Goal: Task Accomplishment & Management: Complete application form

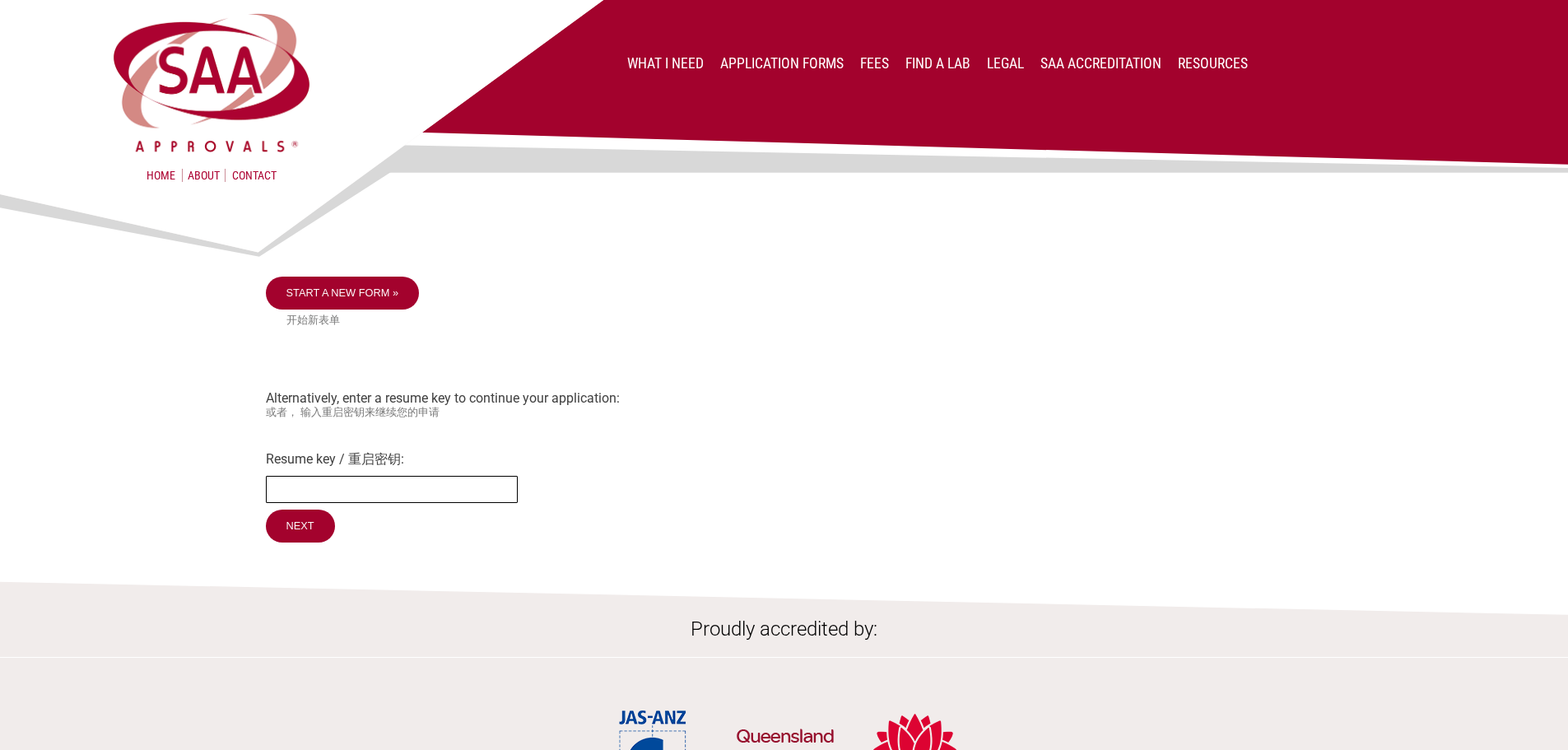
click at [312, 482] on input "Resume key / 重启密钥:" at bounding box center [392, 489] width 252 height 27
type input "r9DyyJ12"
click at [266, 509] on input "Next" at bounding box center [300, 525] width 70 height 33
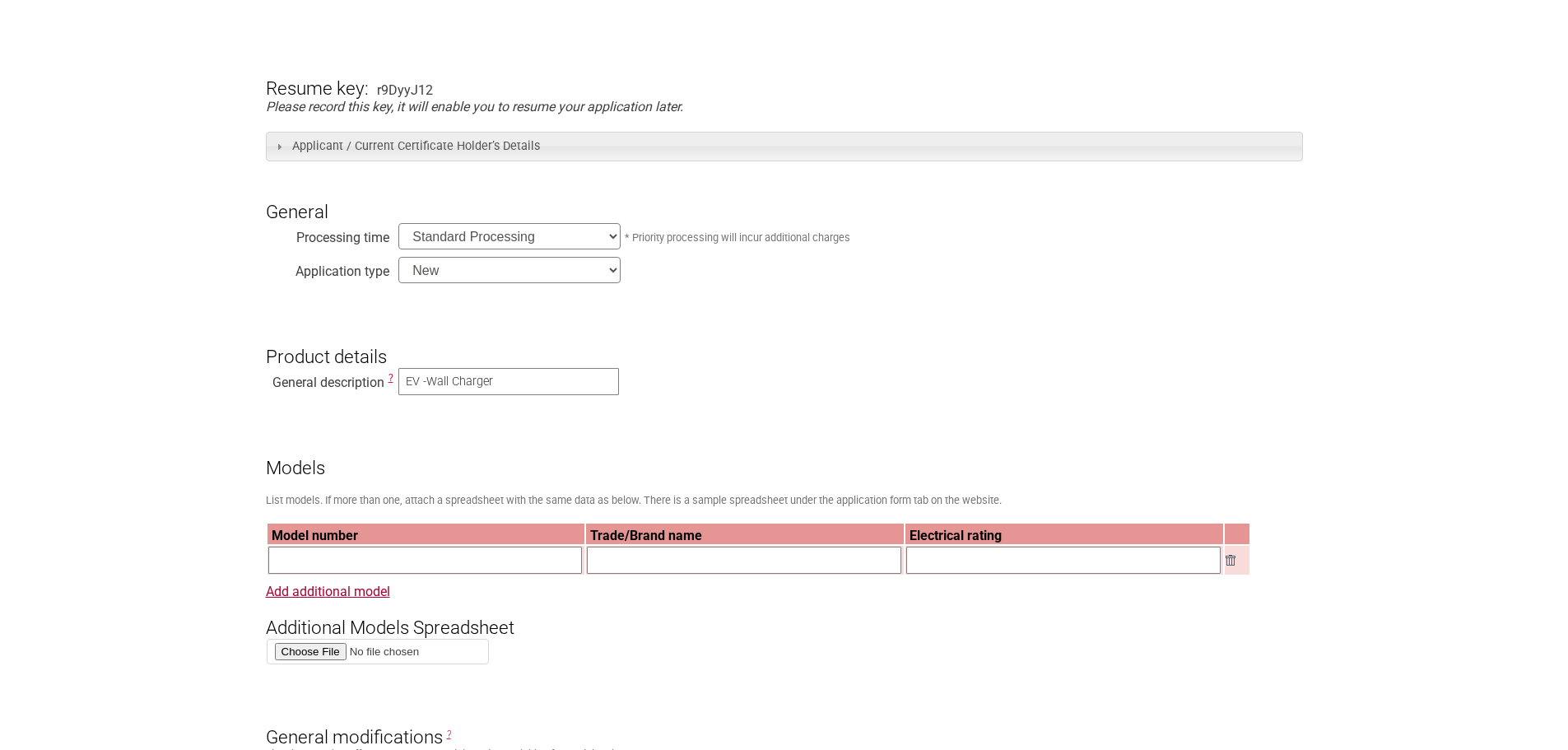
scroll to position [82, 0]
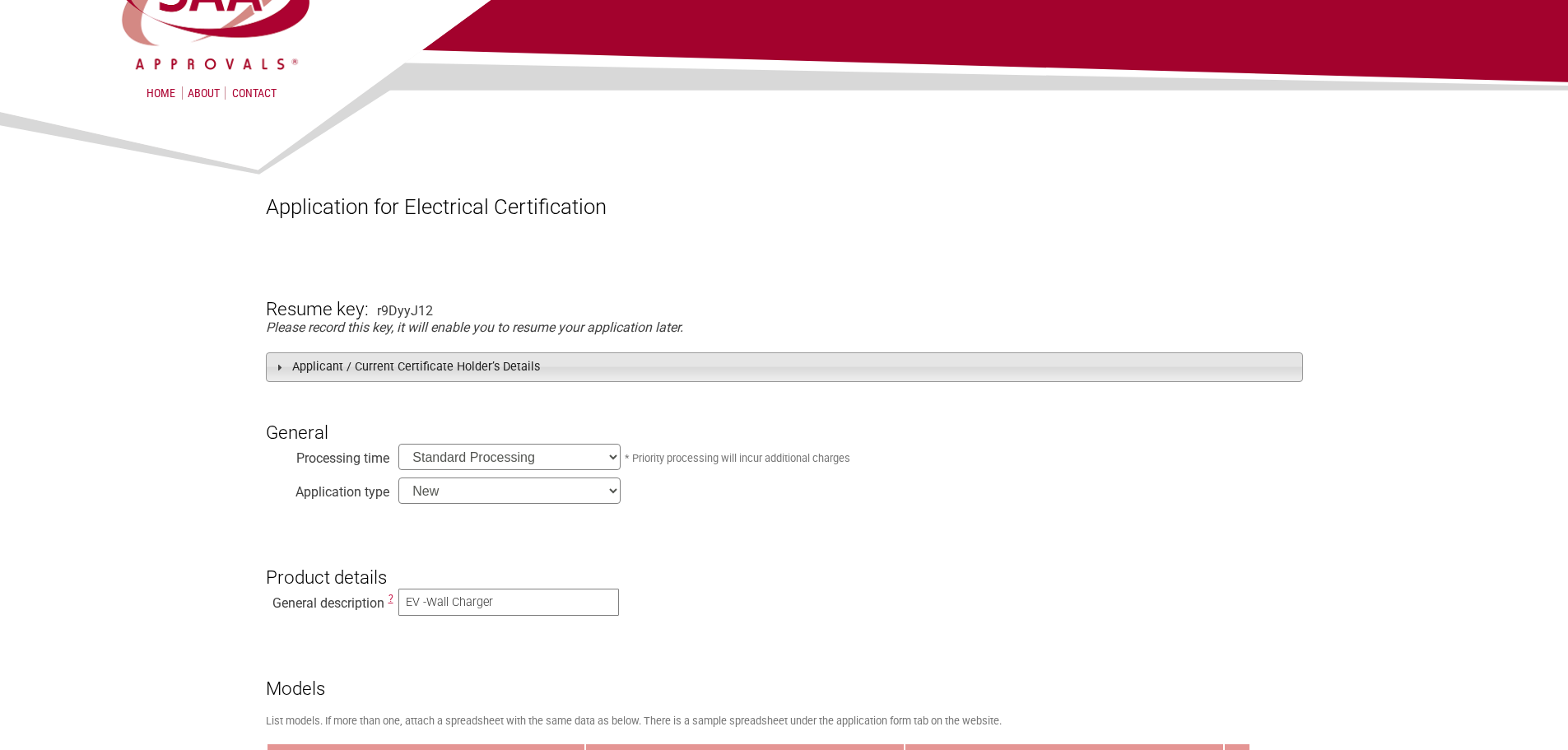
click at [278, 366] on span at bounding box center [279, 367] width 13 height 13
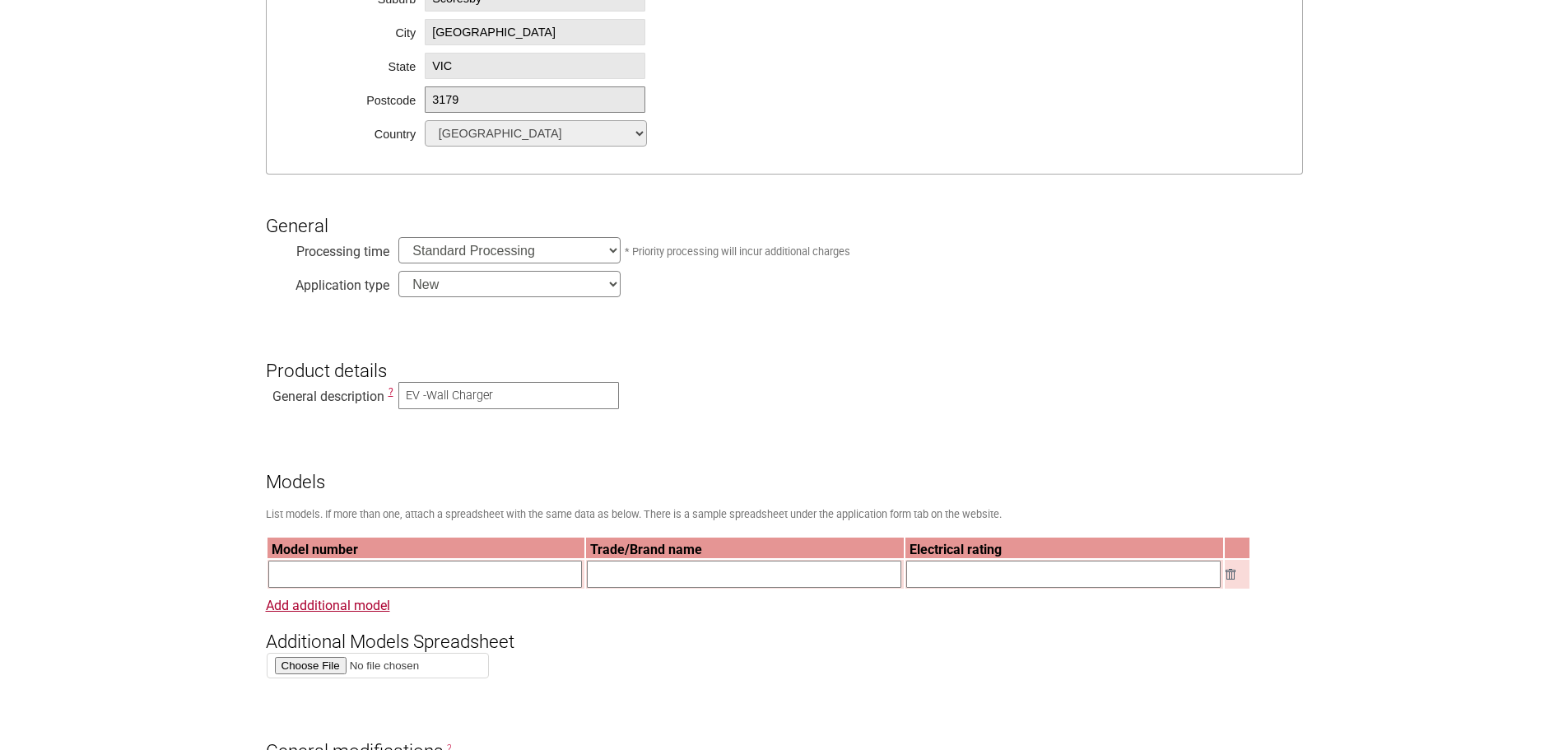
scroll to position [905, 0]
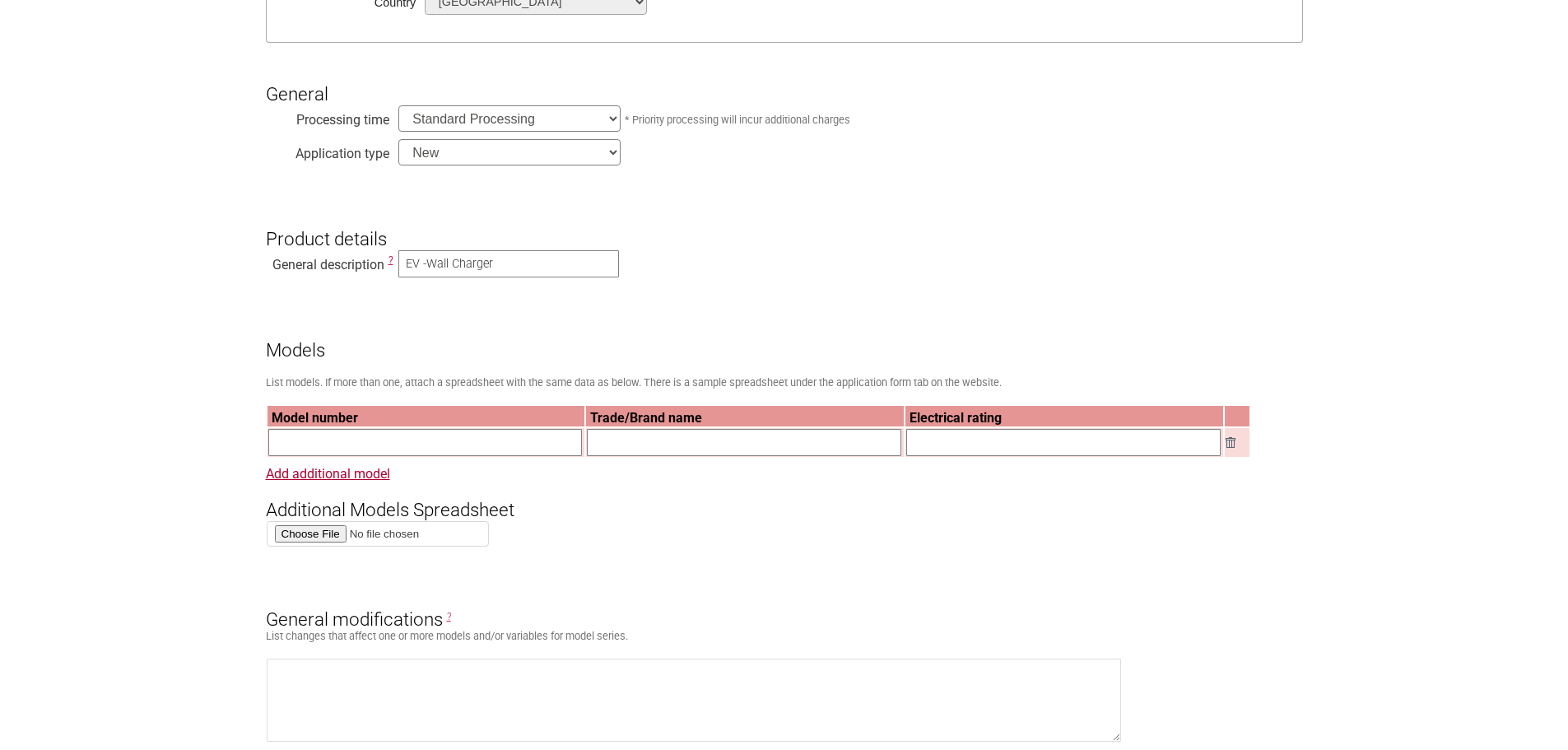
click at [329, 447] on input "text" at bounding box center [425, 442] width 315 height 27
type input "XPAC7KW-XPENG-XX"
click at [639, 442] on input "text" at bounding box center [744, 442] width 315 height 27
type input "XPENG"
click at [923, 445] on input "text" at bounding box center [1064, 442] width 315 height 27
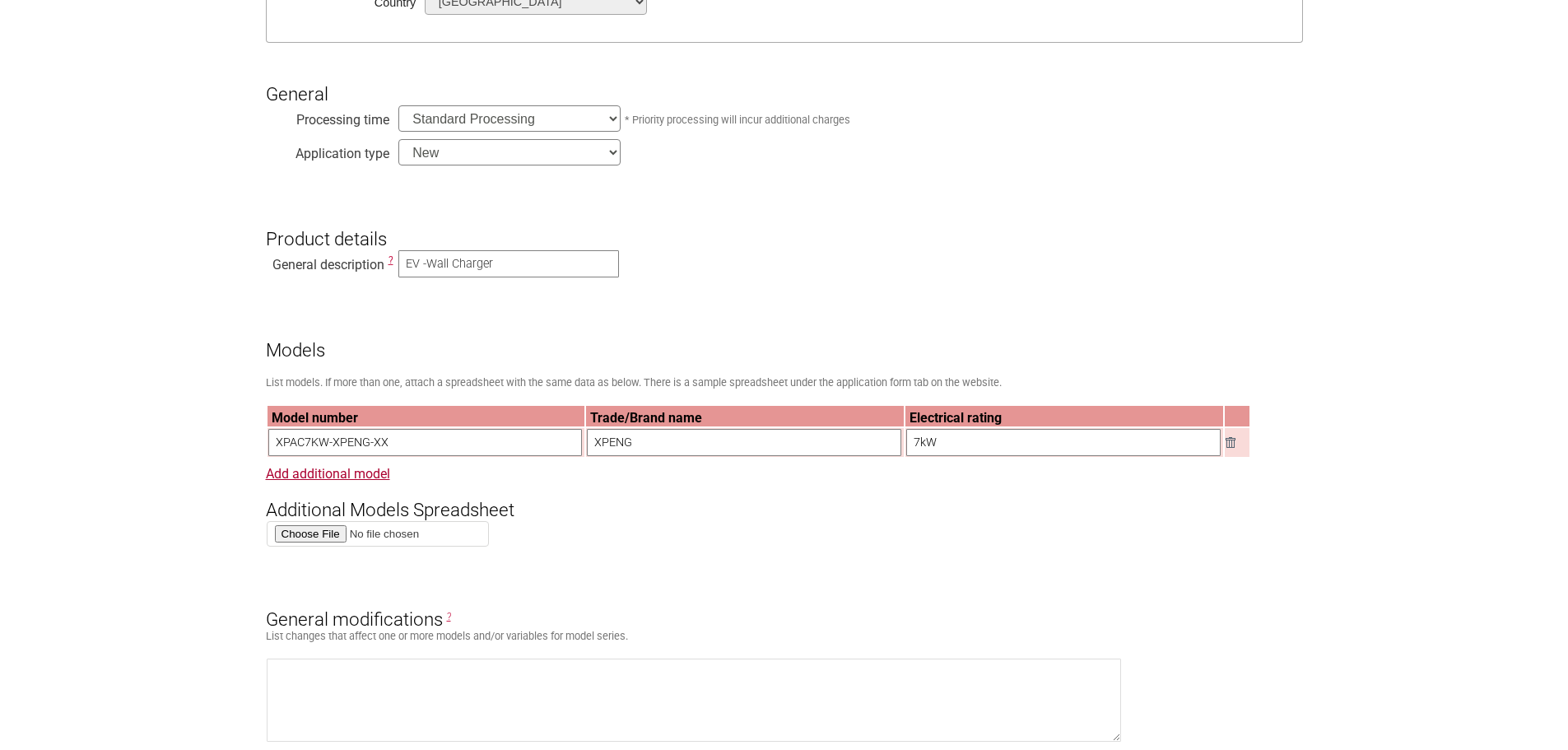
type input "7kW"
click at [1119, 587] on h3 "General modifications ?" at bounding box center [784, 606] width 1037 height 50
click at [337, 474] on link "Add additional model" at bounding box center [328, 474] width 124 height 15
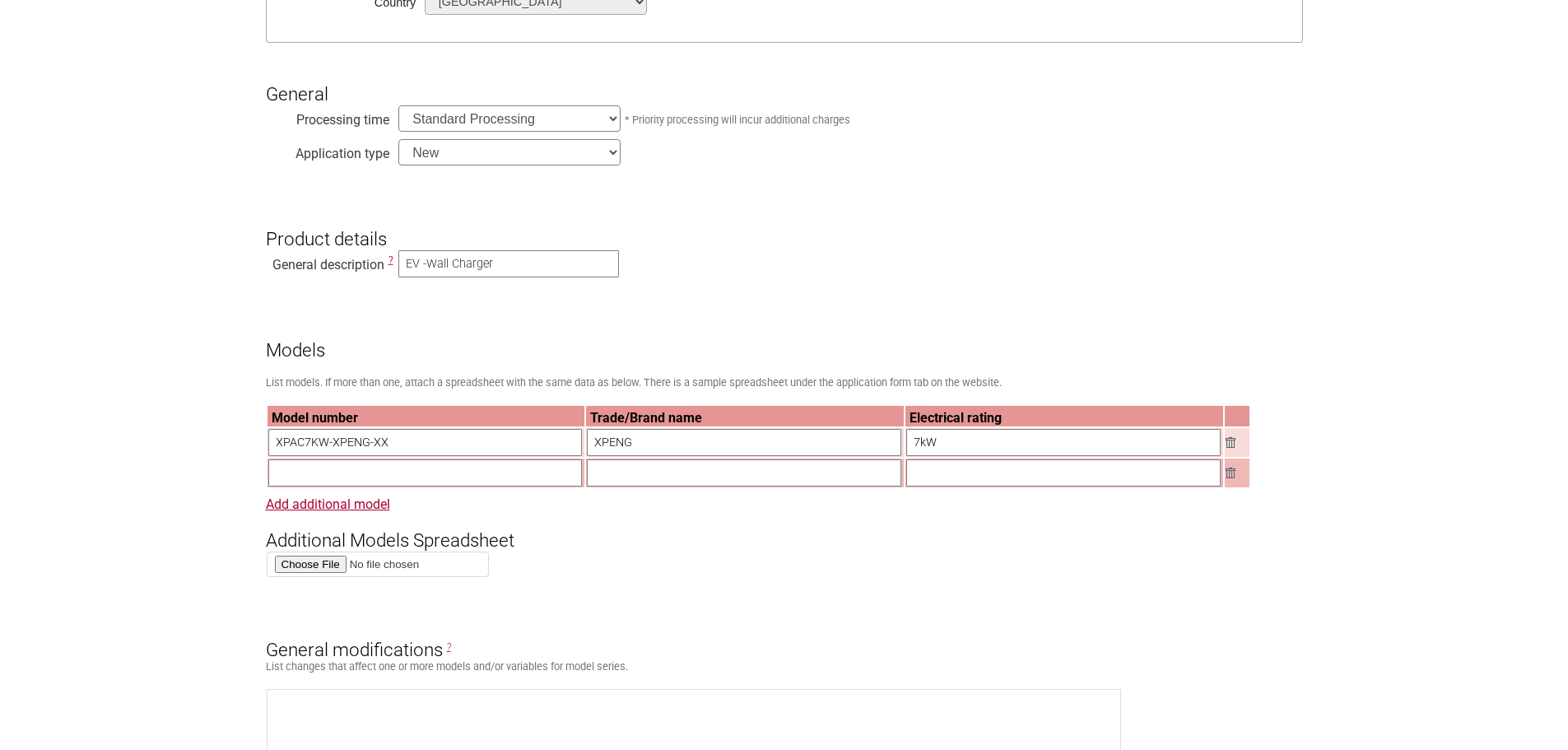
click at [318, 478] on input "text" at bounding box center [425, 473] width 315 height 27
type input "XPAC11KW-XPENG-XX"
click at [612, 472] on input "text" at bounding box center [744, 473] width 315 height 27
type input "XPENG"
click at [926, 479] on input "text" at bounding box center [1064, 473] width 315 height 27
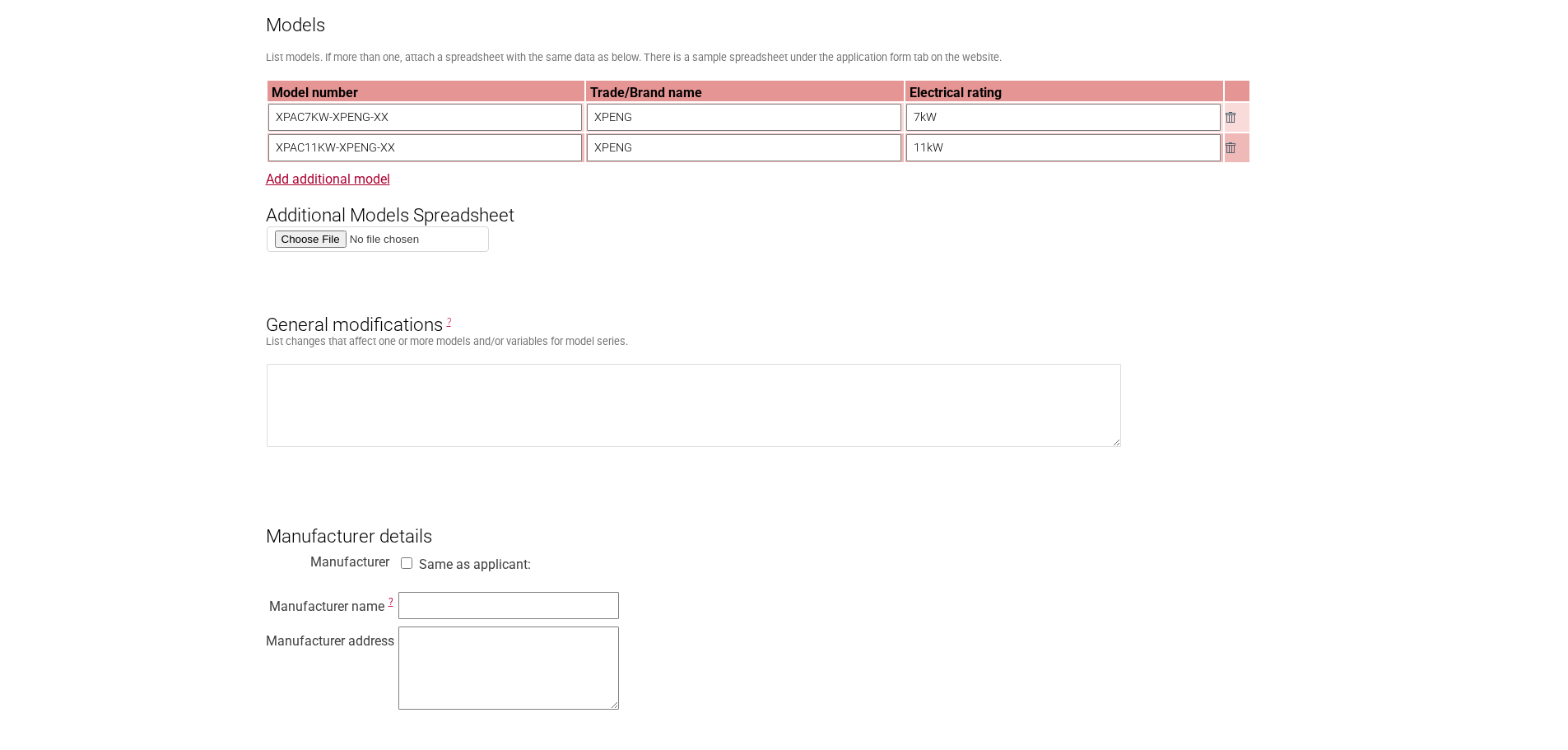
scroll to position [1234, 0]
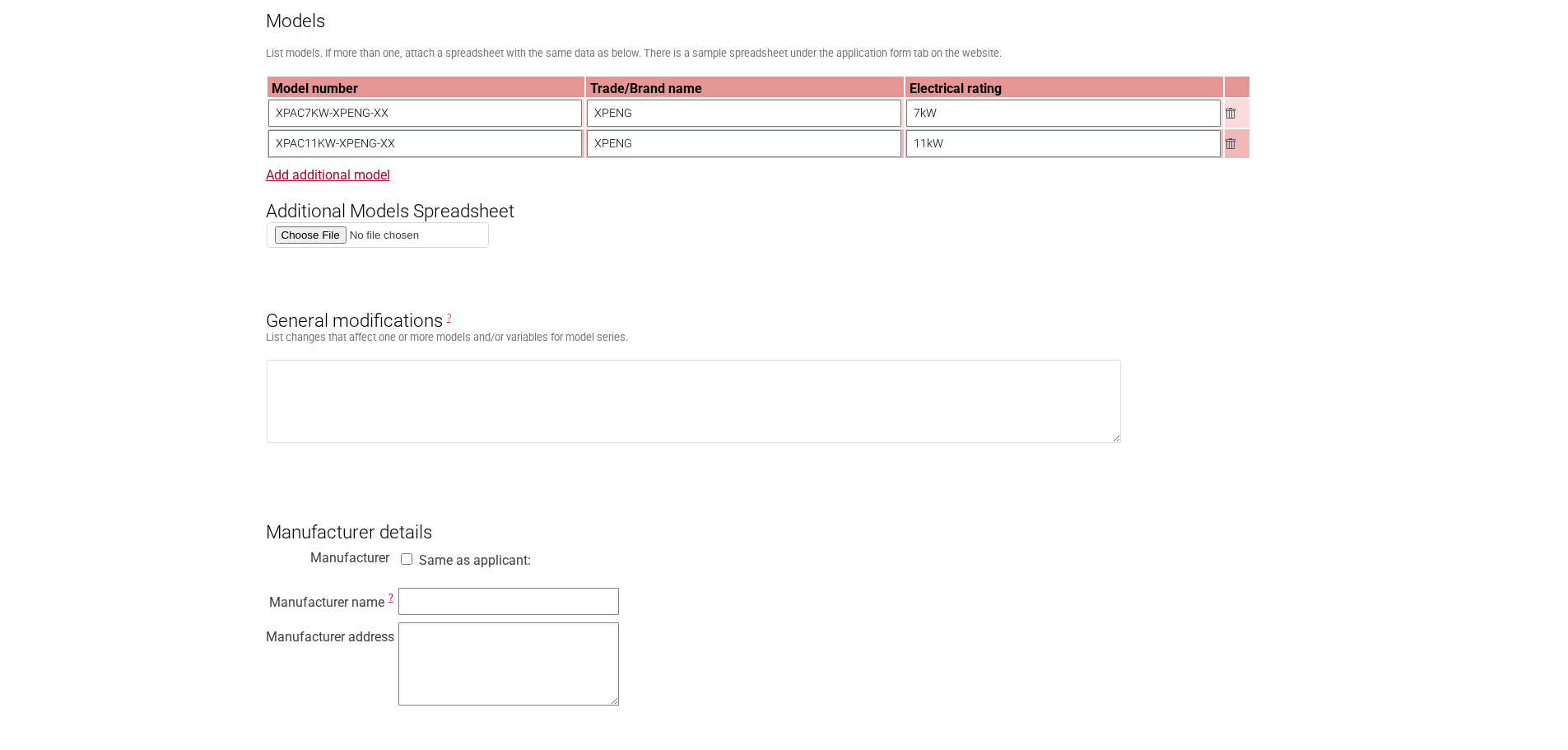
type input "11kW"
click at [292, 382] on textarea at bounding box center [694, 400] width 855 height 83
click at [463, 378] on textarea "We have two EV Wall Chargers- 7kW" at bounding box center [694, 400] width 855 height 83
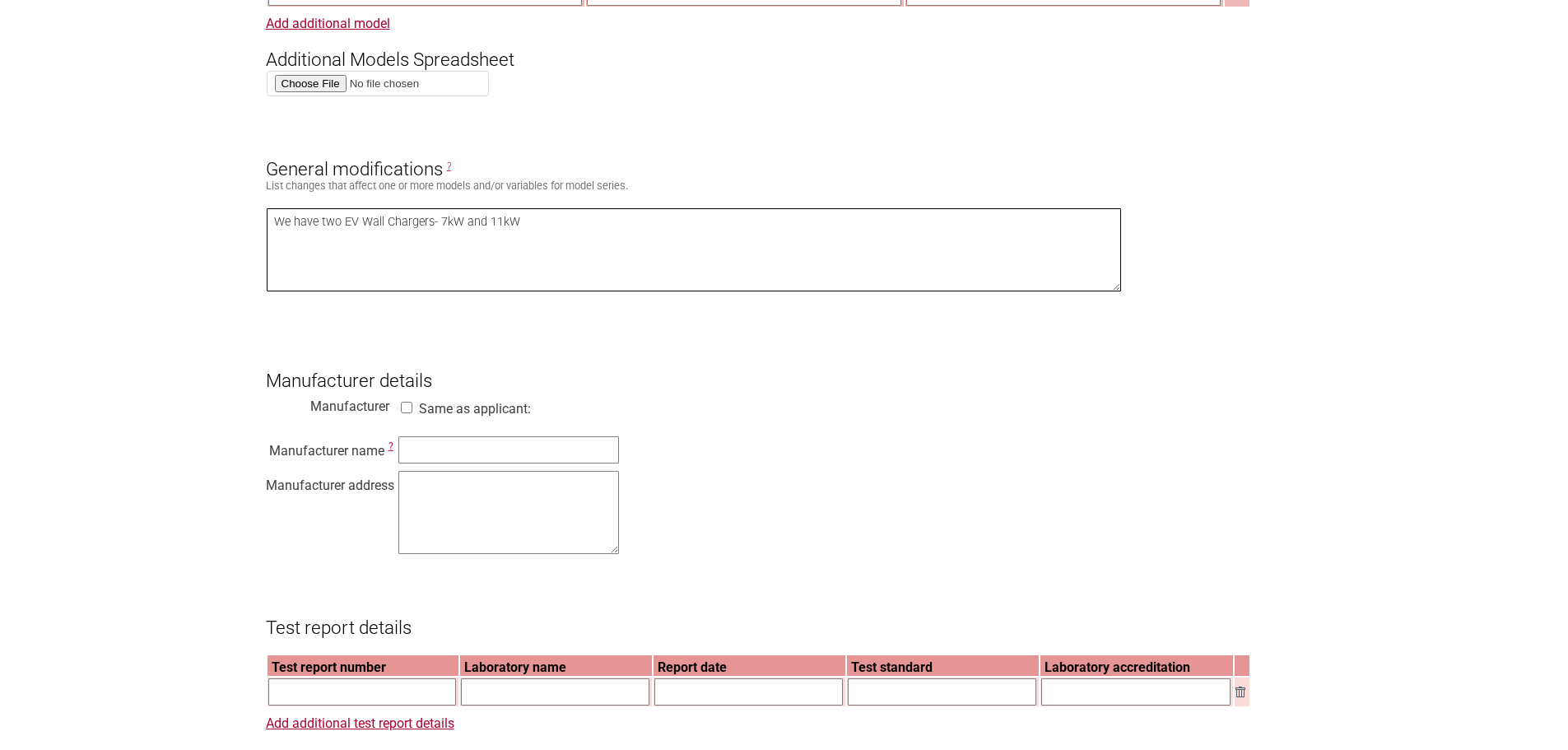
scroll to position [1399, 0]
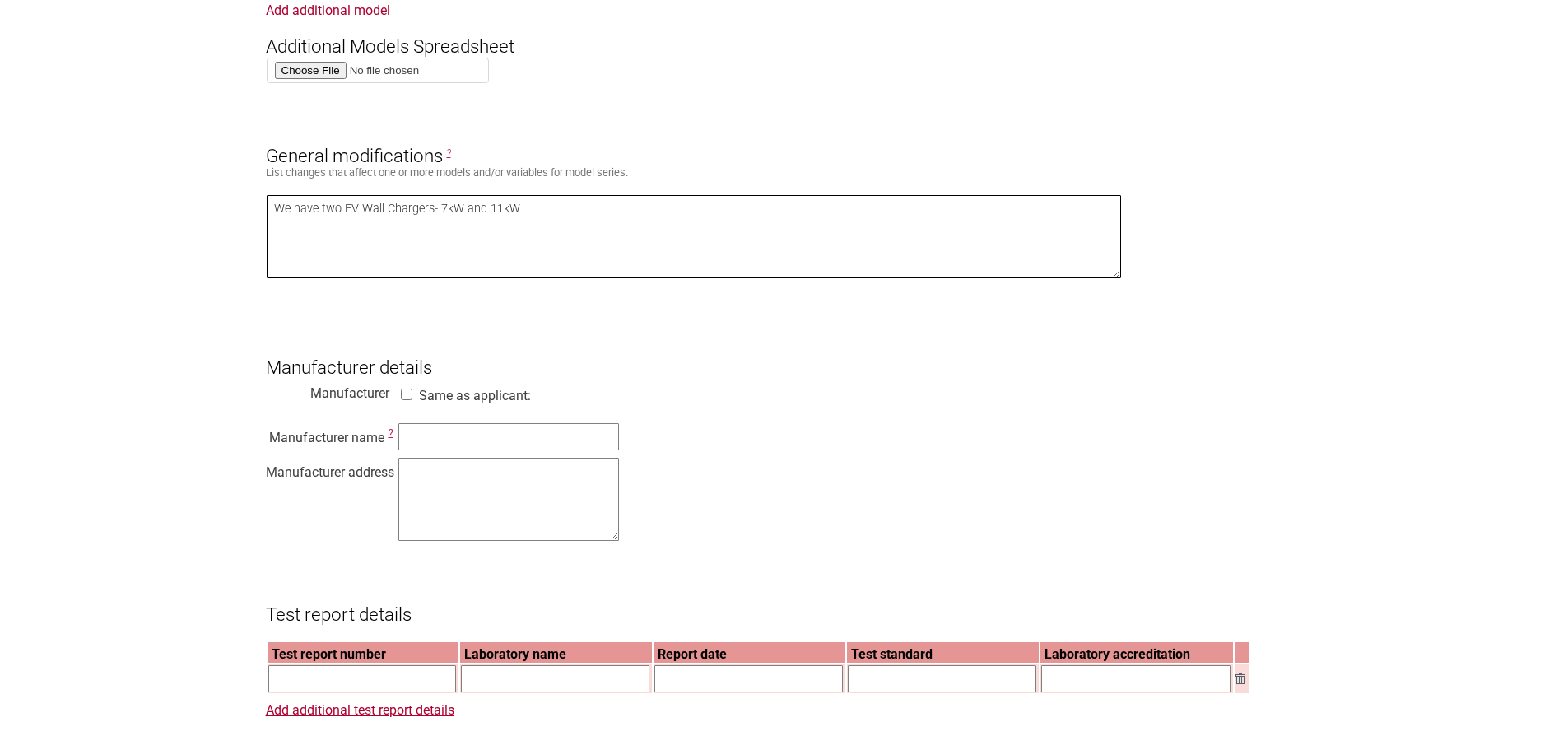
type textarea "We have two EV Wall Chargers- 7kW and 11kW"
click at [419, 450] on input "text" at bounding box center [508, 436] width 220 height 27
type input "Guangzhou Xiaopeng Motors Trading Co,Ltd"
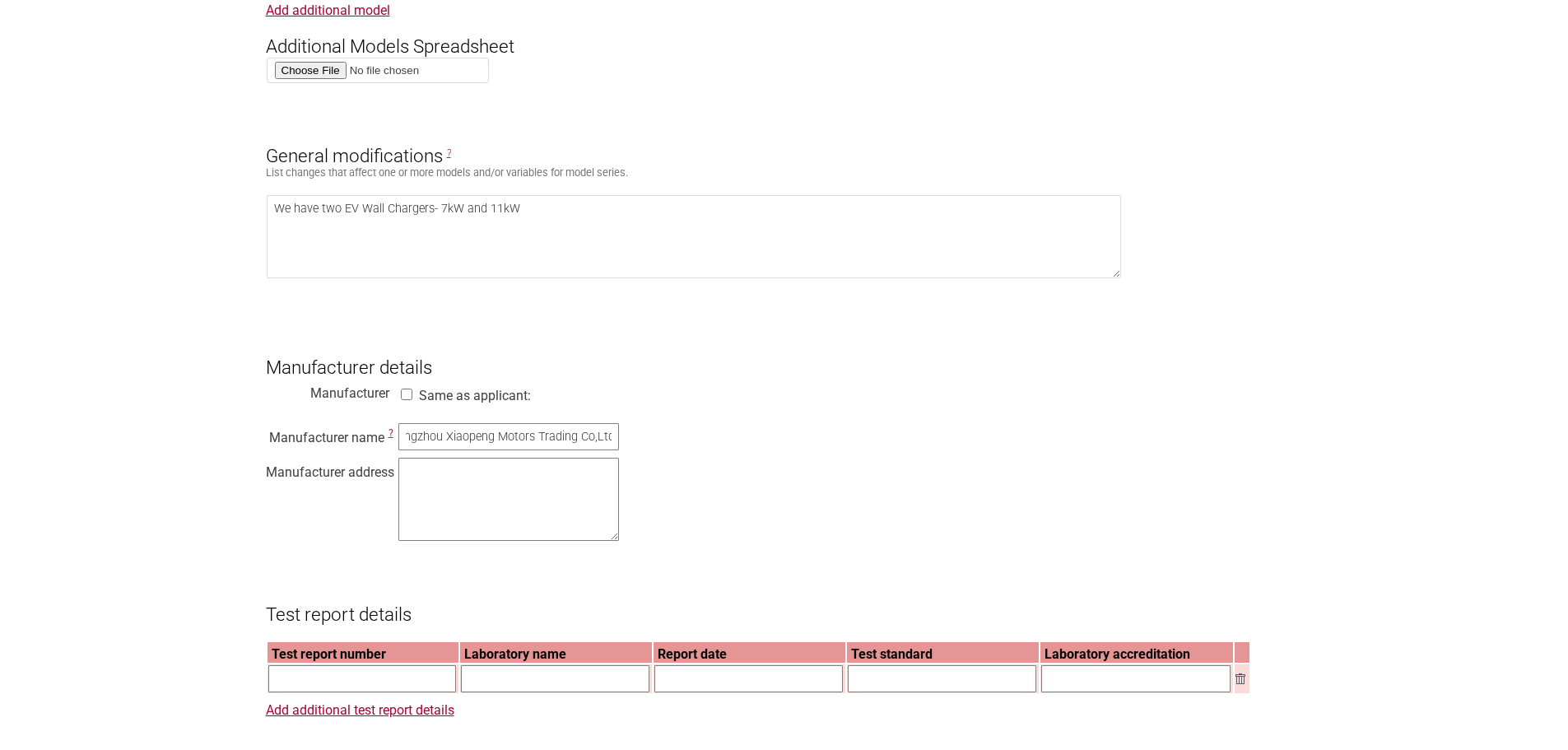
click at [409, 400] on input "Same as applicant:" at bounding box center [406, 395] width 16 height 11
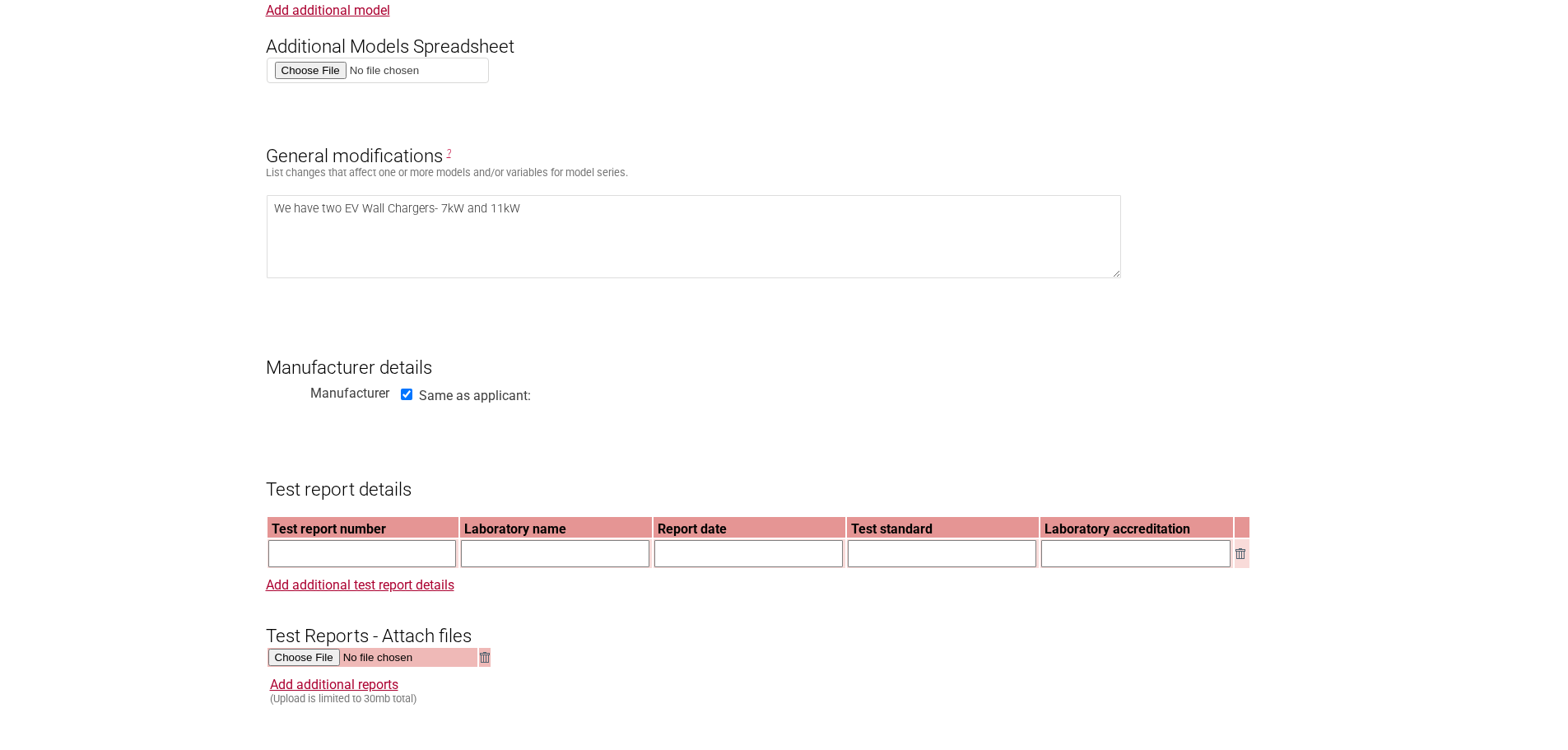
click at [410, 400] on input "Same as applicant:" at bounding box center [406, 395] width 16 height 11
checkbox input "false"
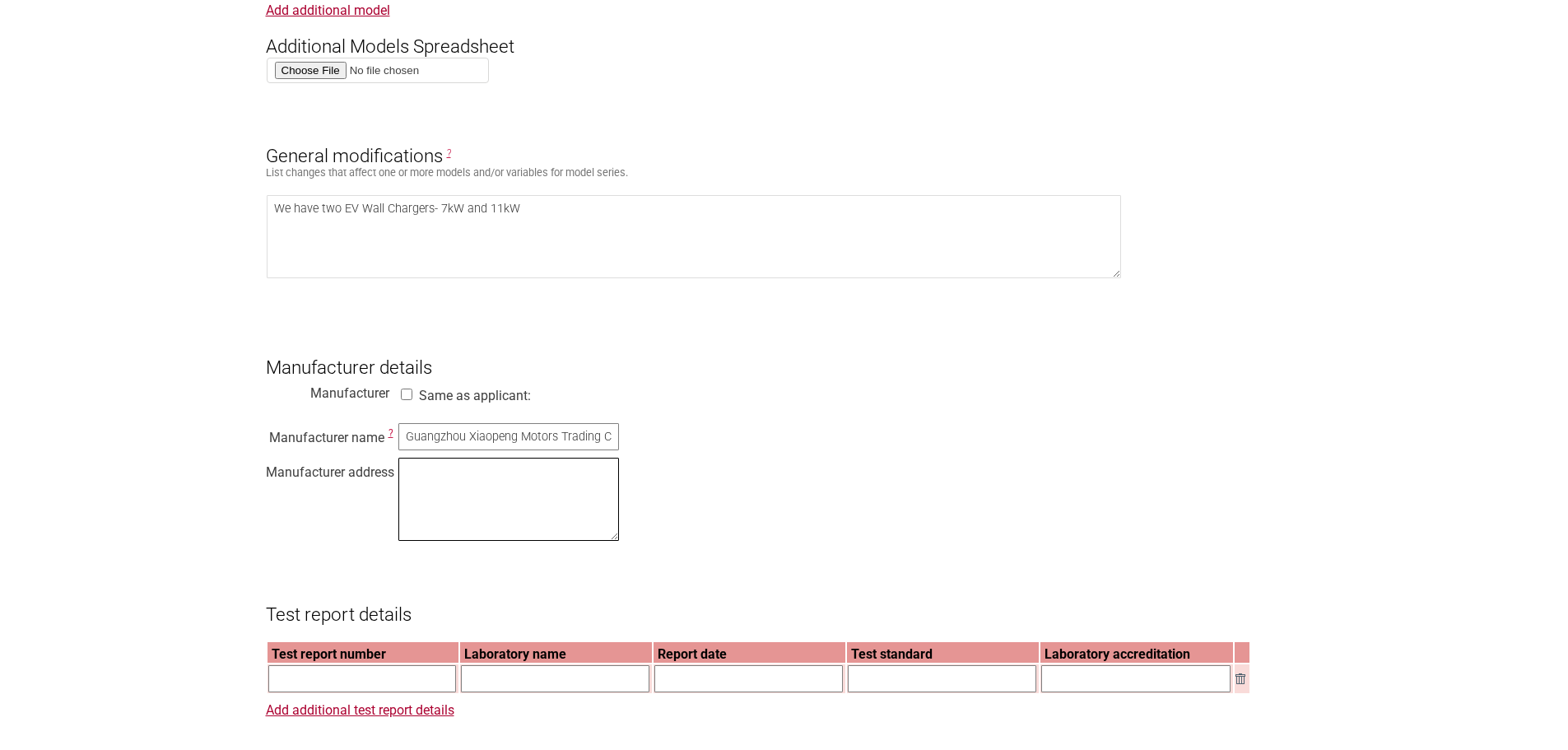
click at [415, 485] on textarea at bounding box center [508, 498] width 220 height 83
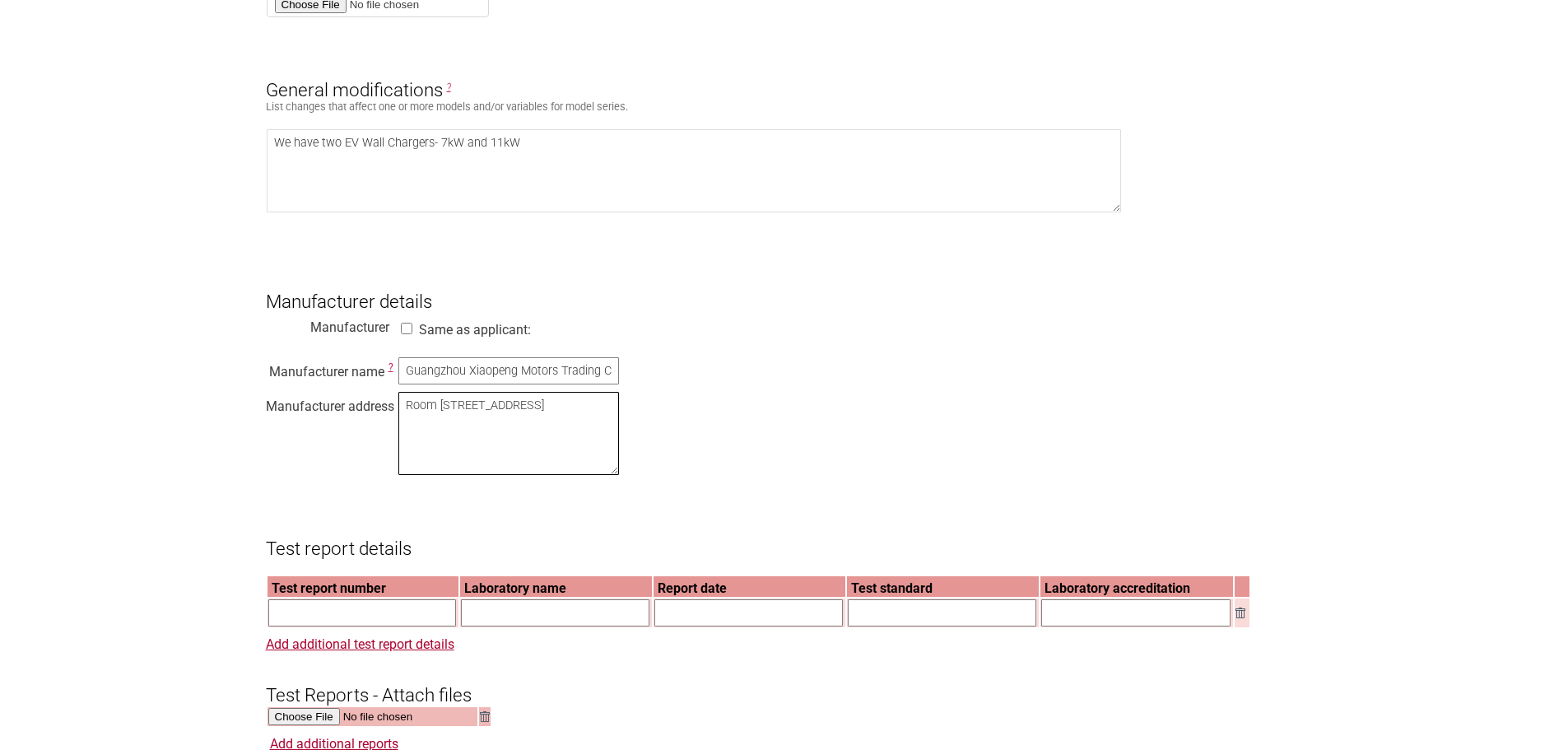
scroll to position [1563, 0]
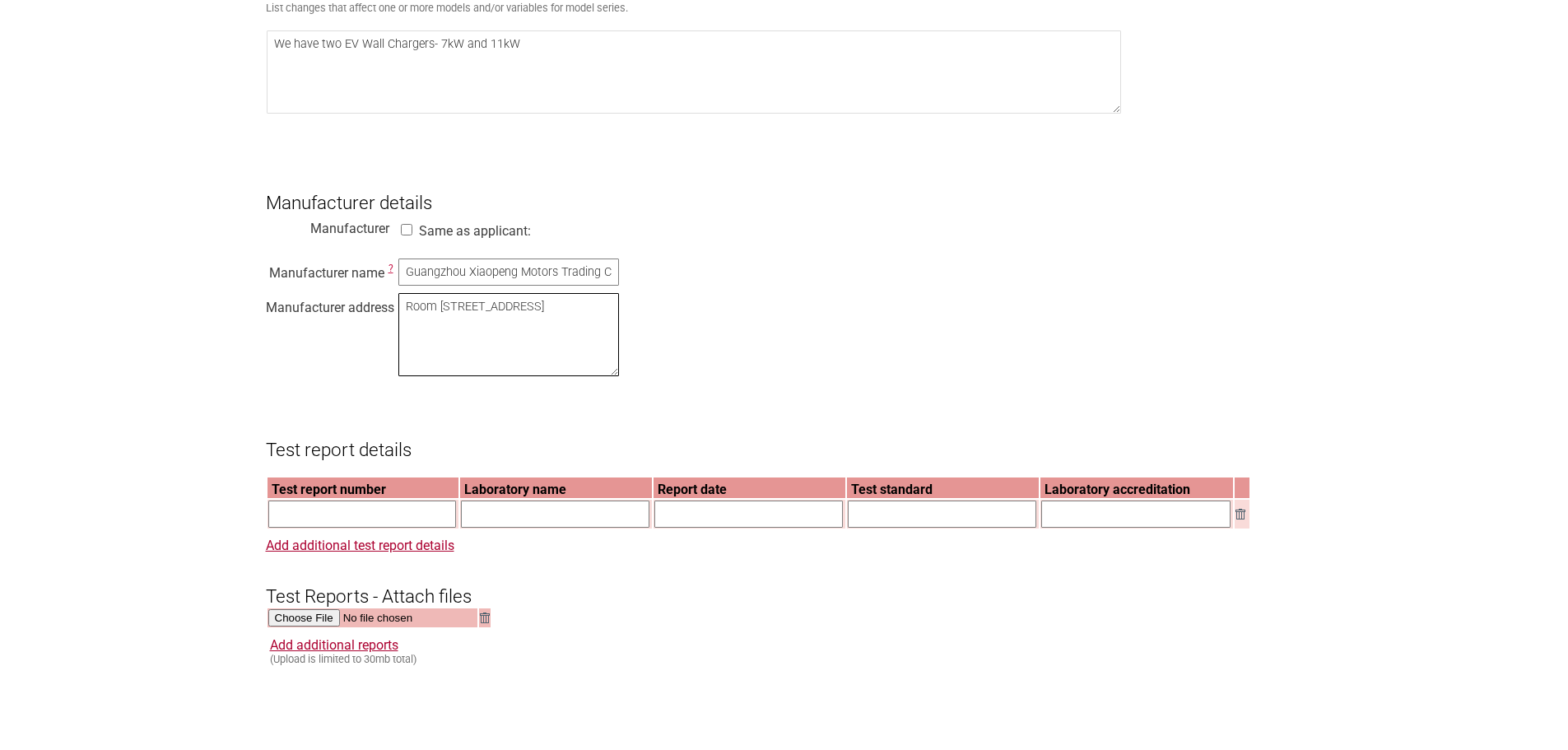
click at [427, 334] on textarea "Room [STREET_ADDRESS]" at bounding box center [508, 334] width 220 height 83
click at [424, 336] on textarea "Room [STREET_ADDRESS]" at bounding box center [508, 334] width 220 height 83
click at [422, 366] on textarea "Room [STREET_ADDRESS]" at bounding box center [508, 334] width 220 height 83
type textarea "Room [STREET_ADDRESS]"
click at [315, 525] on input "text" at bounding box center [362, 514] width 189 height 27
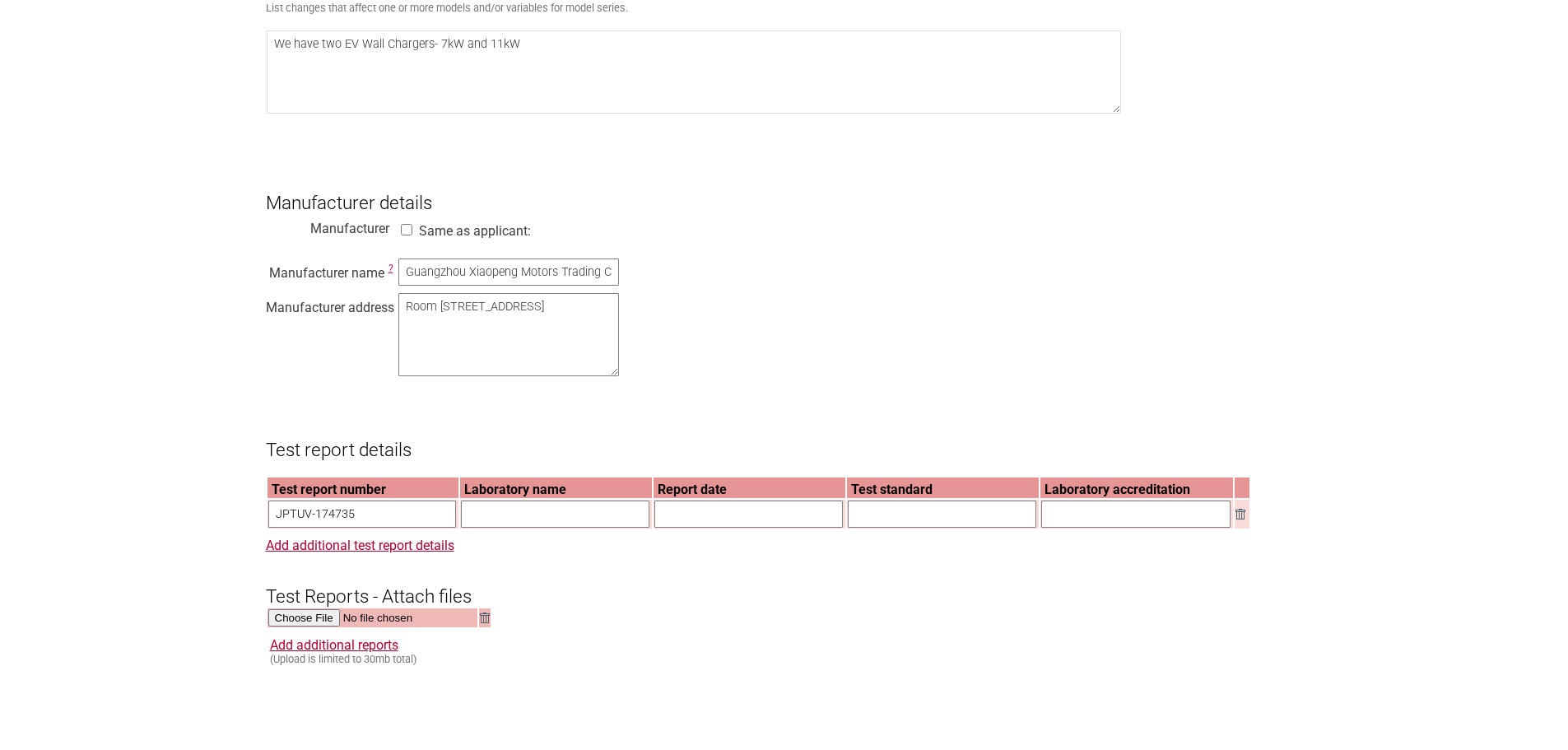
type input "JPTUV-174735"
click at [478, 527] on input "text" at bounding box center [556, 514] width 189 height 27
type input "TUV Rheinland"
click at [691, 527] on input "text" at bounding box center [748, 514] width 189 height 27
type input "[DATE]"
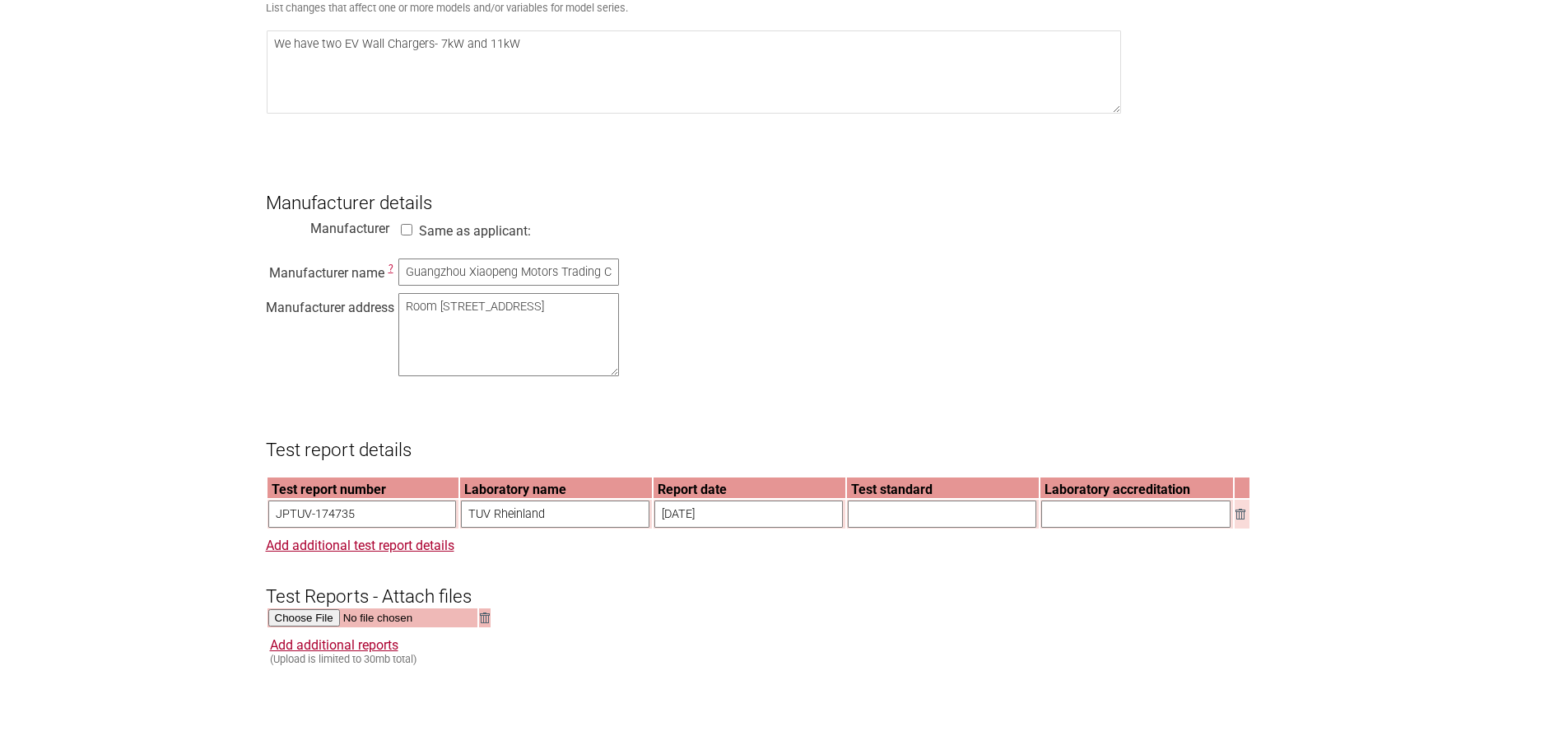
click at [889, 526] on input "text" at bounding box center [942, 514] width 189 height 27
type input "IEC 61851-1:2017"
click at [1075, 527] on input "text" at bounding box center [1135, 514] width 190 height 27
click at [1110, 527] on input "National Certfication Body" at bounding box center [1135, 514] width 190 height 27
type input "National Certification Body"
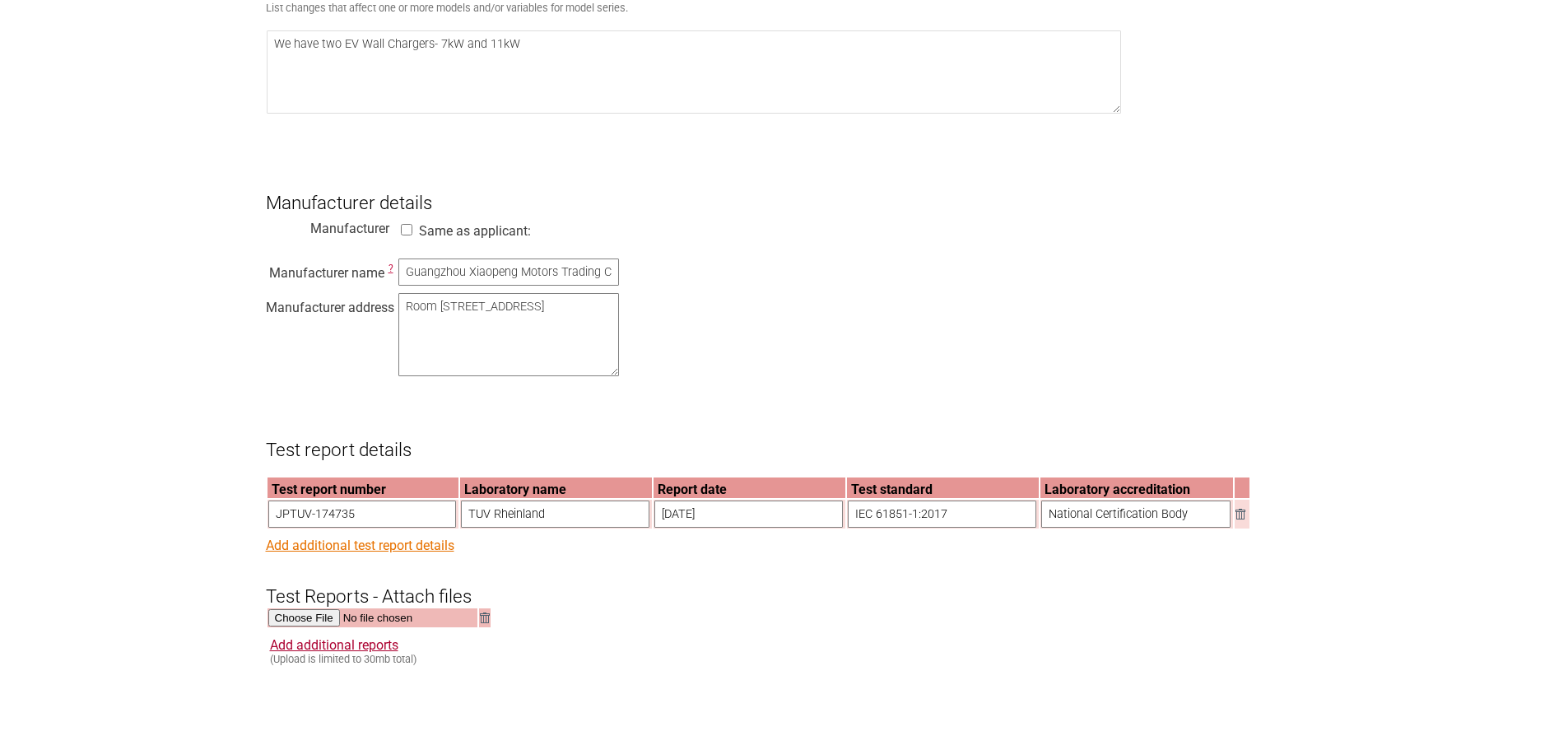
click at [411, 553] on link "Add additional test report details" at bounding box center [360, 545] width 189 height 15
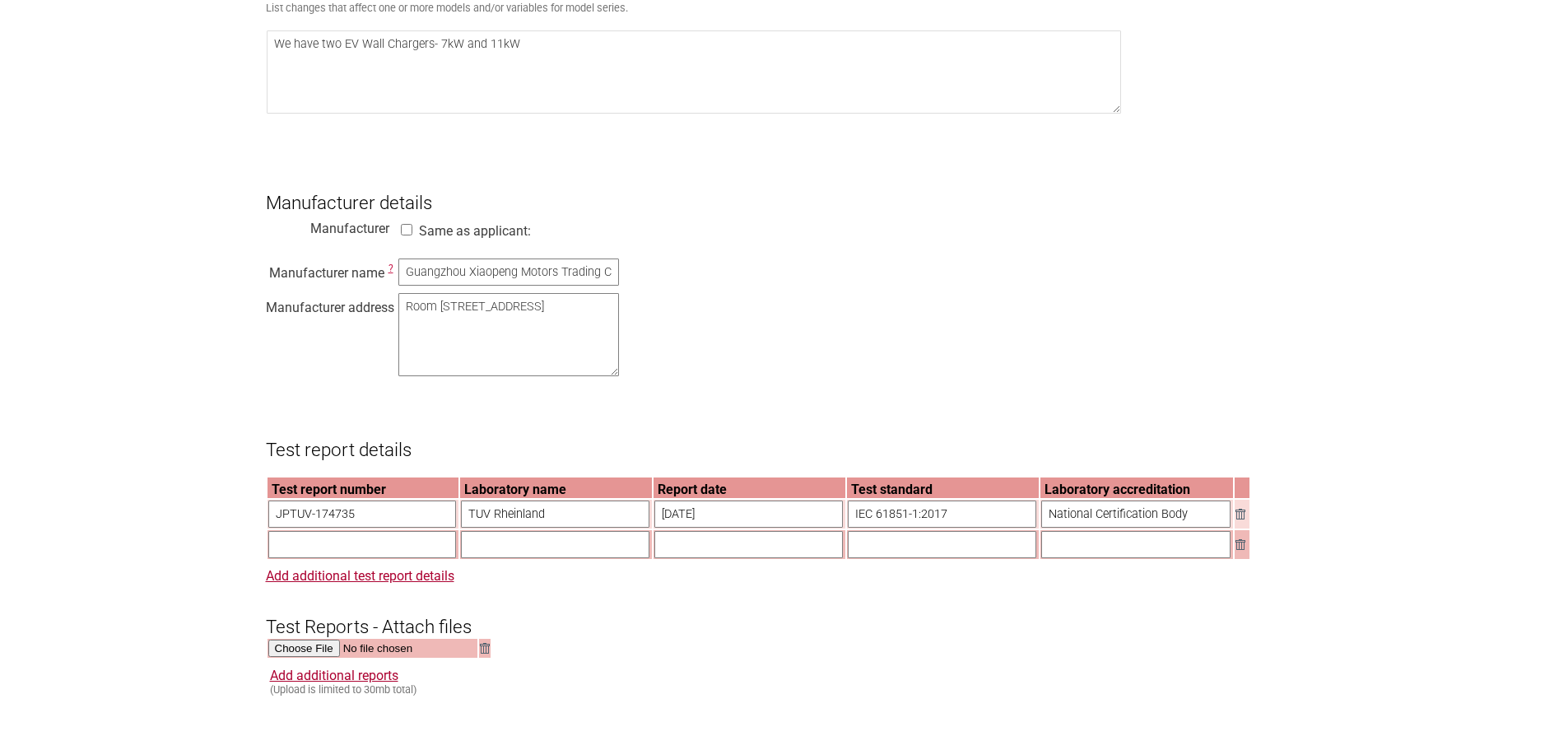
click at [345, 557] on input "text" at bounding box center [362, 544] width 189 height 27
type input "CN25VYJJ001"
click at [494, 557] on input "text" at bounding box center [556, 544] width 189 height 27
drag, startPoint x: 545, startPoint y: 529, endPoint x: 469, endPoint y: 533, distance: 76.1
click at [469, 527] on input "TUV Rheinland" at bounding box center [556, 514] width 189 height 27
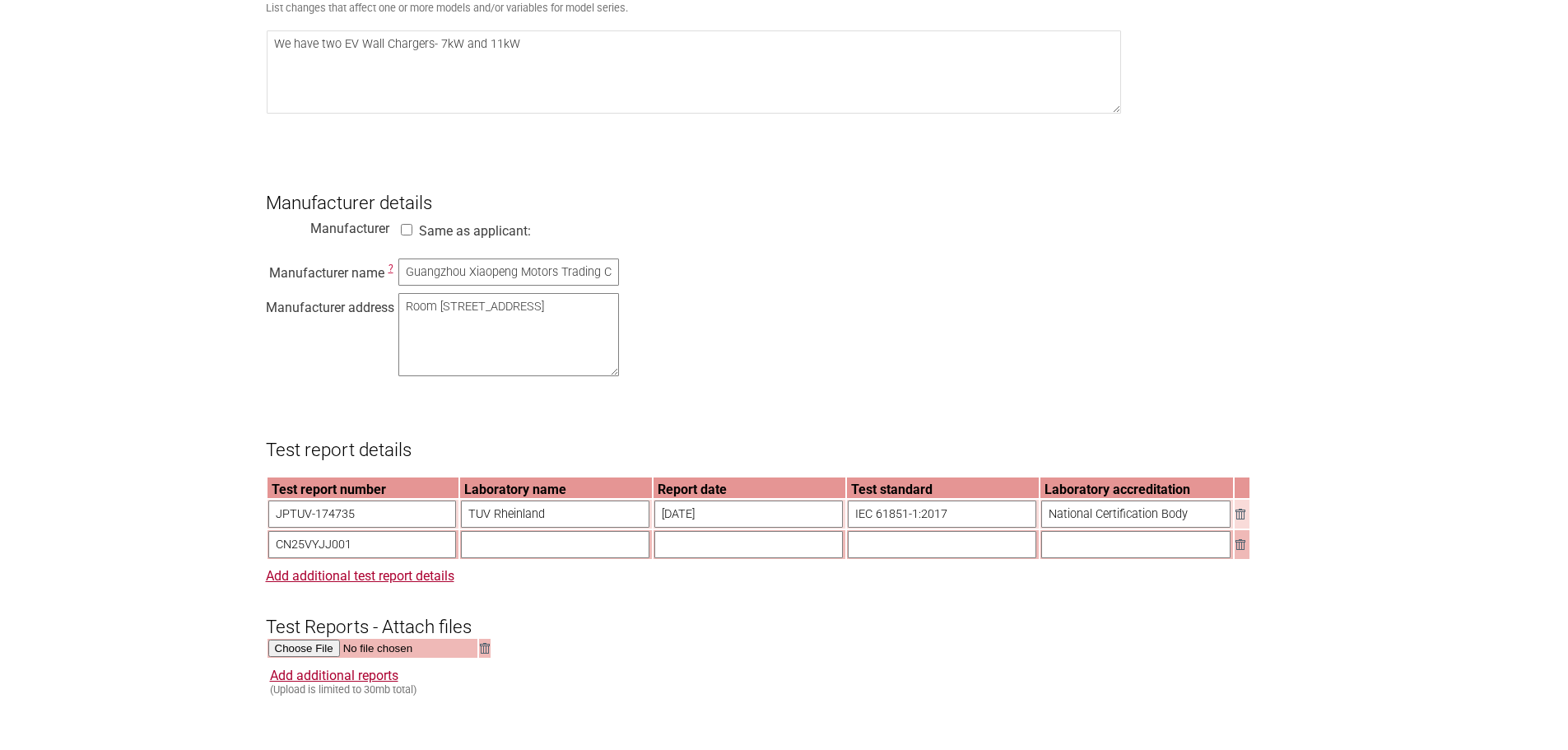
click at [517, 557] on input "text" at bounding box center [556, 544] width 189 height 27
paste input "TUV Rheinland"
type input "TUV Rheinland"
click at [581, 617] on h3 "Test Reports - Attach files" at bounding box center [784, 613] width 1037 height 50
click at [694, 557] on input "text" at bounding box center [748, 544] width 189 height 27
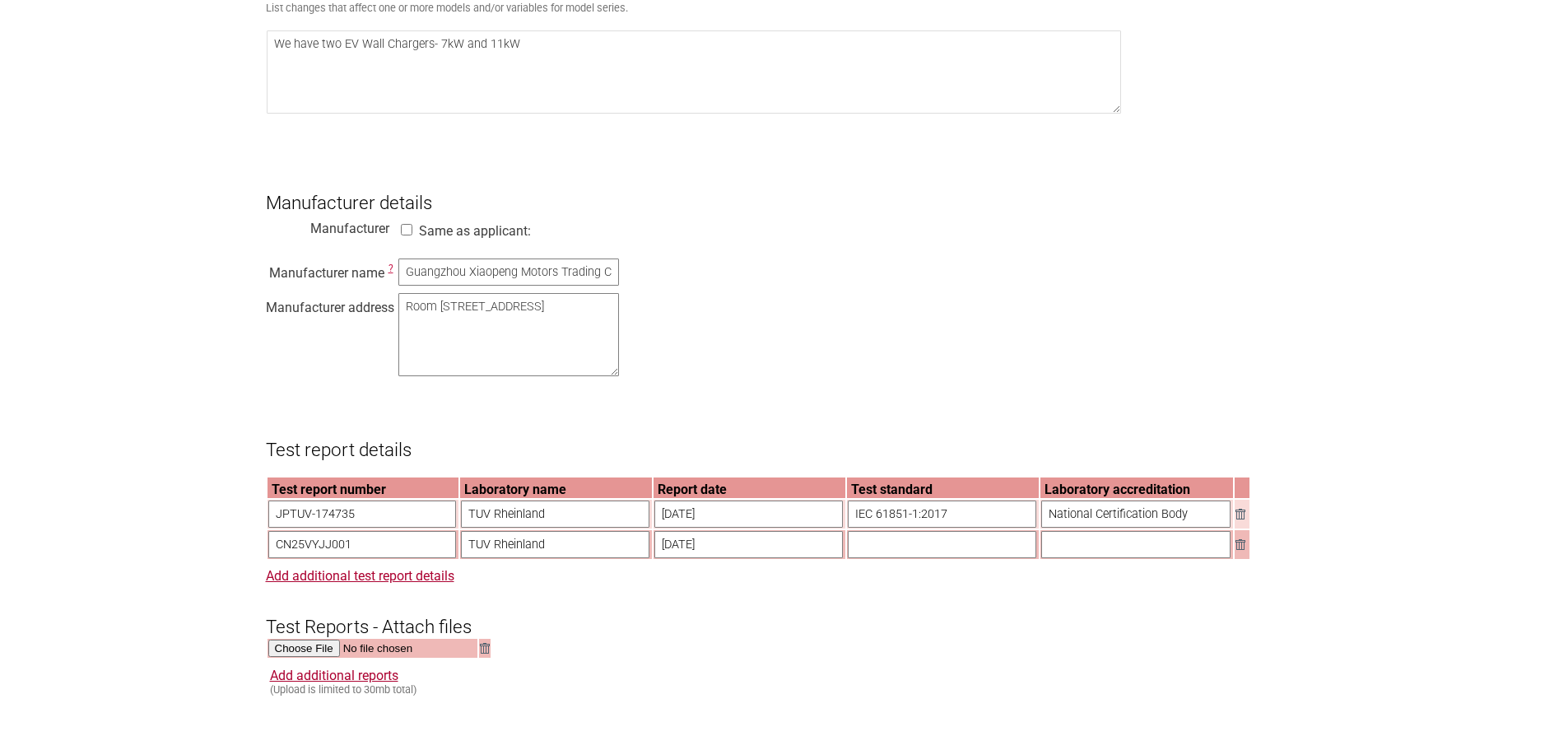
type input "[DATE]"
click at [890, 557] on input "text" at bounding box center [942, 544] width 189 height 27
drag, startPoint x: 947, startPoint y: 530, endPoint x: 853, endPoint y: 560, distance: 98.7
click at [841, 531] on table "Test report number Laboratory name Report date Test standard Laboratory accredi…" at bounding box center [759, 517] width 986 height 85
click at [884, 557] on input "text" at bounding box center [942, 544] width 189 height 27
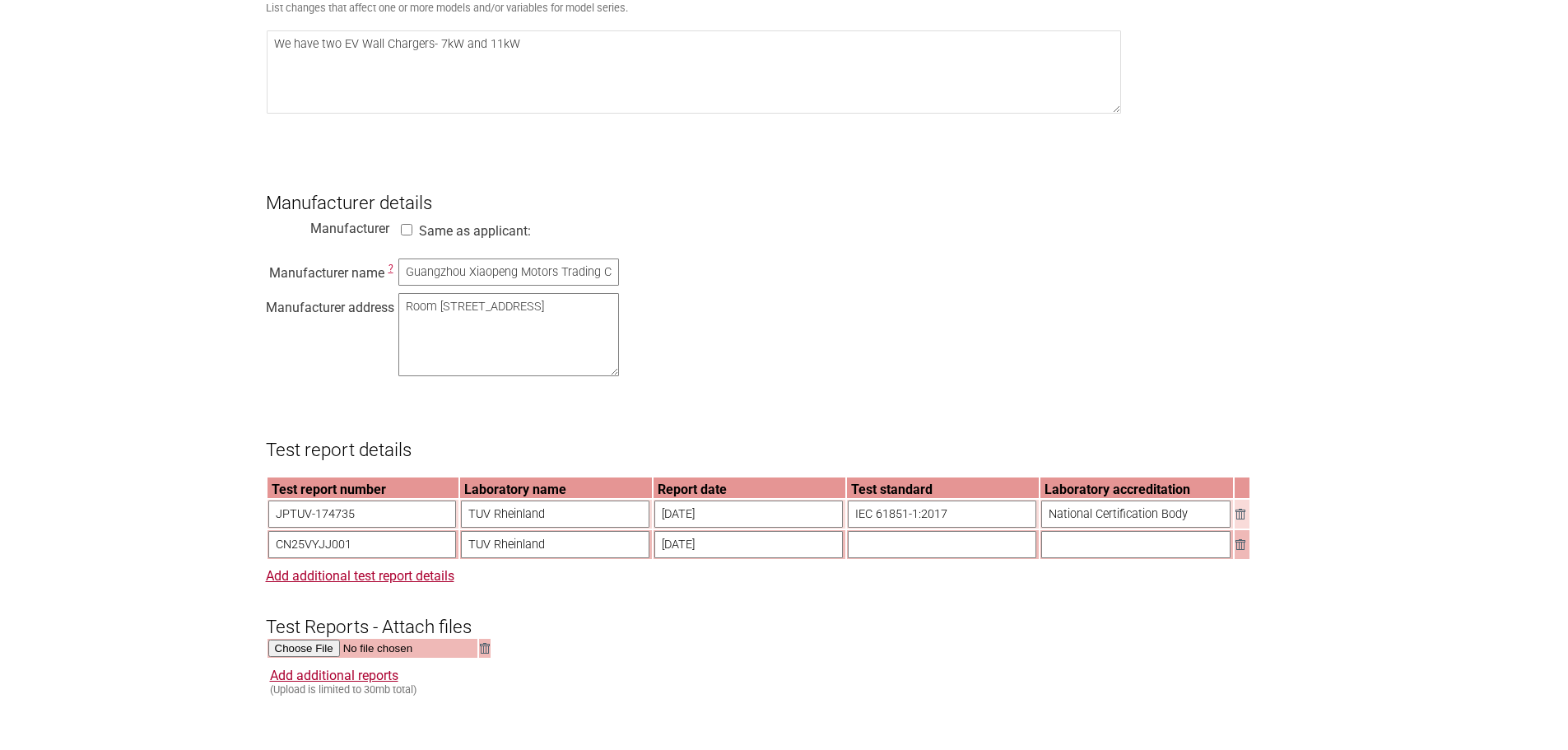
paste input "IEC 61851-1:2017"
type input "IEC 61851-1:2017"
drag, startPoint x: 1187, startPoint y: 530, endPoint x: 1037, endPoint y: 523, distance: 150.2
click at [1041, 523] on input "National Certification Body" at bounding box center [1135, 514] width 190 height 27
click at [1068, 557] on input "text" at bounding box center [1135, 544] width 190 height 27
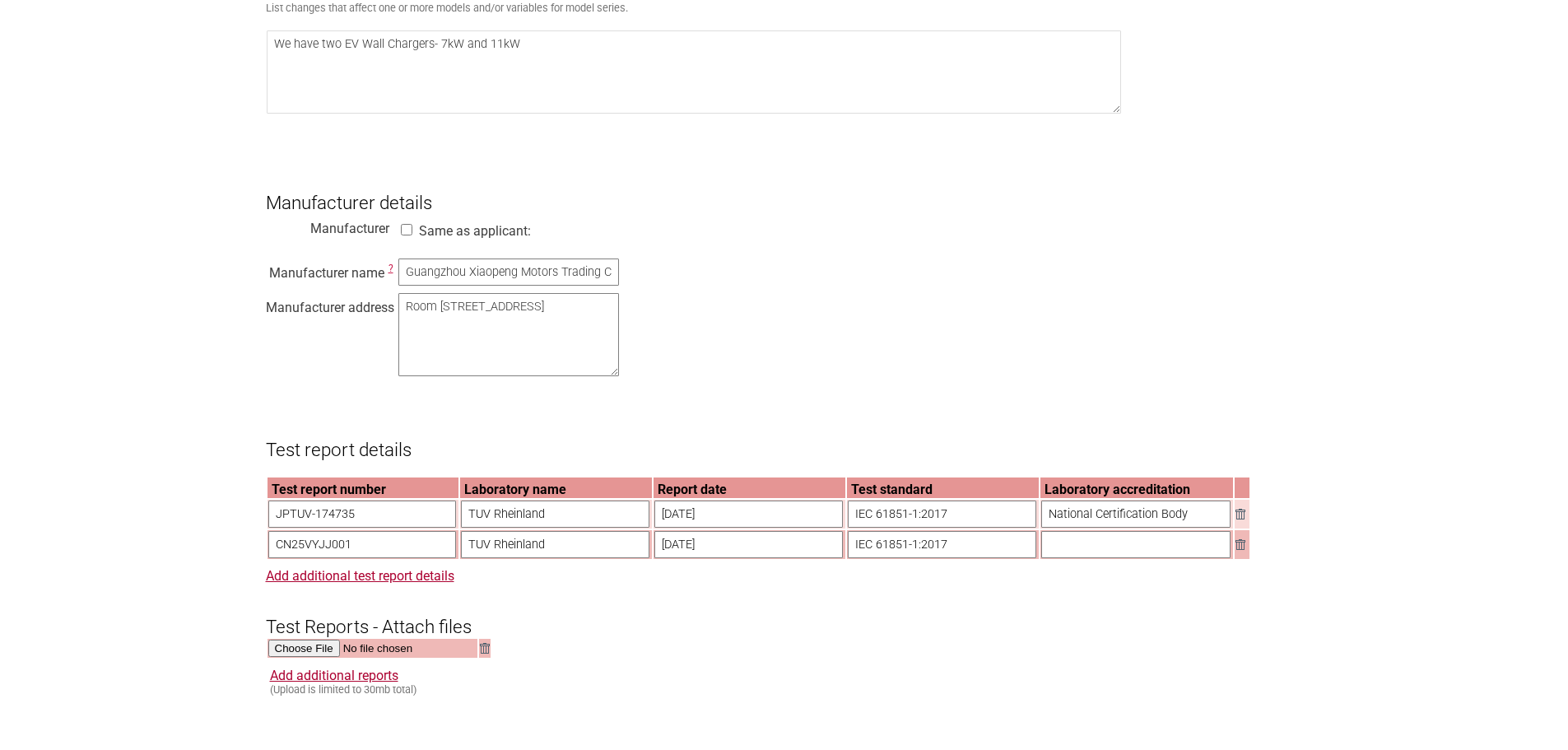
paste input "National Certification Body"
type input "National Certification Body"
click at [400, 583] on link "Add additional test report details" at bounding box center [360, 576] width 189 height 15
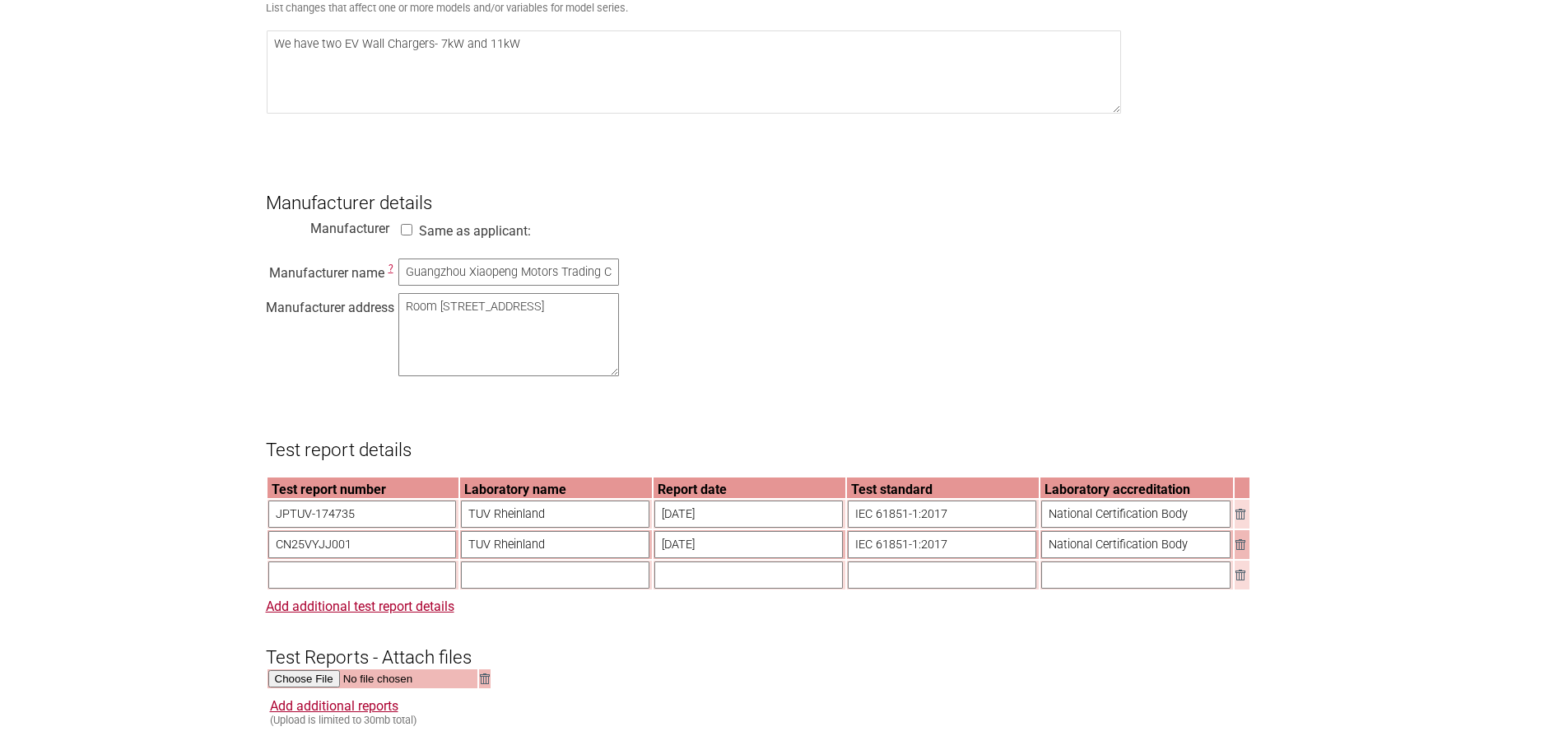
click at [295, 588] on input "text" at bounding box center [362, 575] width 189 height 27
type input "JPTUV-174736"
click at [540, 588] on input "text" at bounding box center [556, 575] width 189 height 27
drag, startPoint x: 545, startPoint y: 562, endPoint x: 461, endPoint y: 557, distance: 84.1
click at [461, 557] on input "TUV Rheinland" at bounding box center [556, 544] width 189 height 27
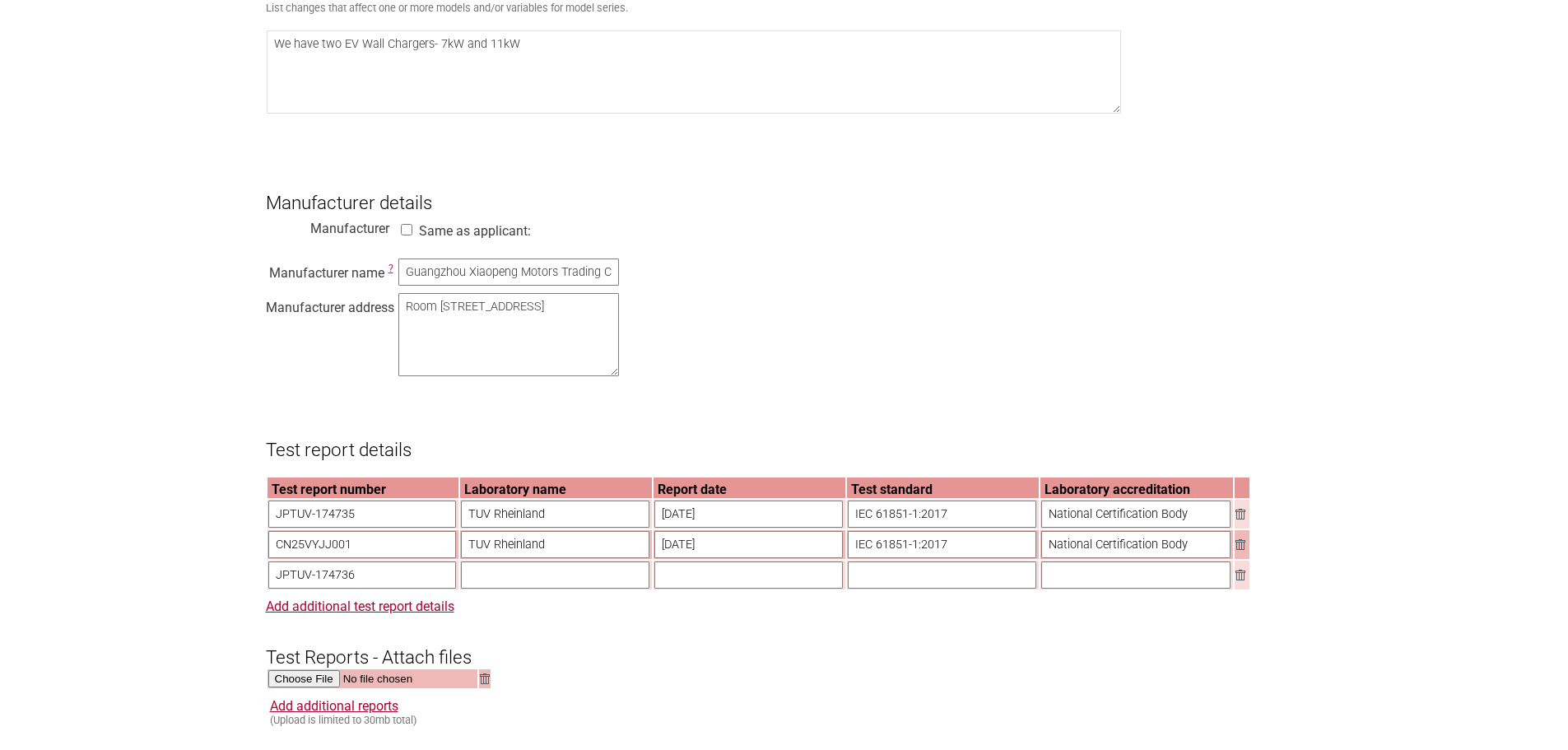
click at [484, 588] on input "text" at bounding box center [556, 575] width 189 height 27
paste input "TUV Rheinland"
type input "TUV Rheinland"
click at [681, 588] on input "text" at bounding box center [748, 575] width 189 height 27
type input "6"
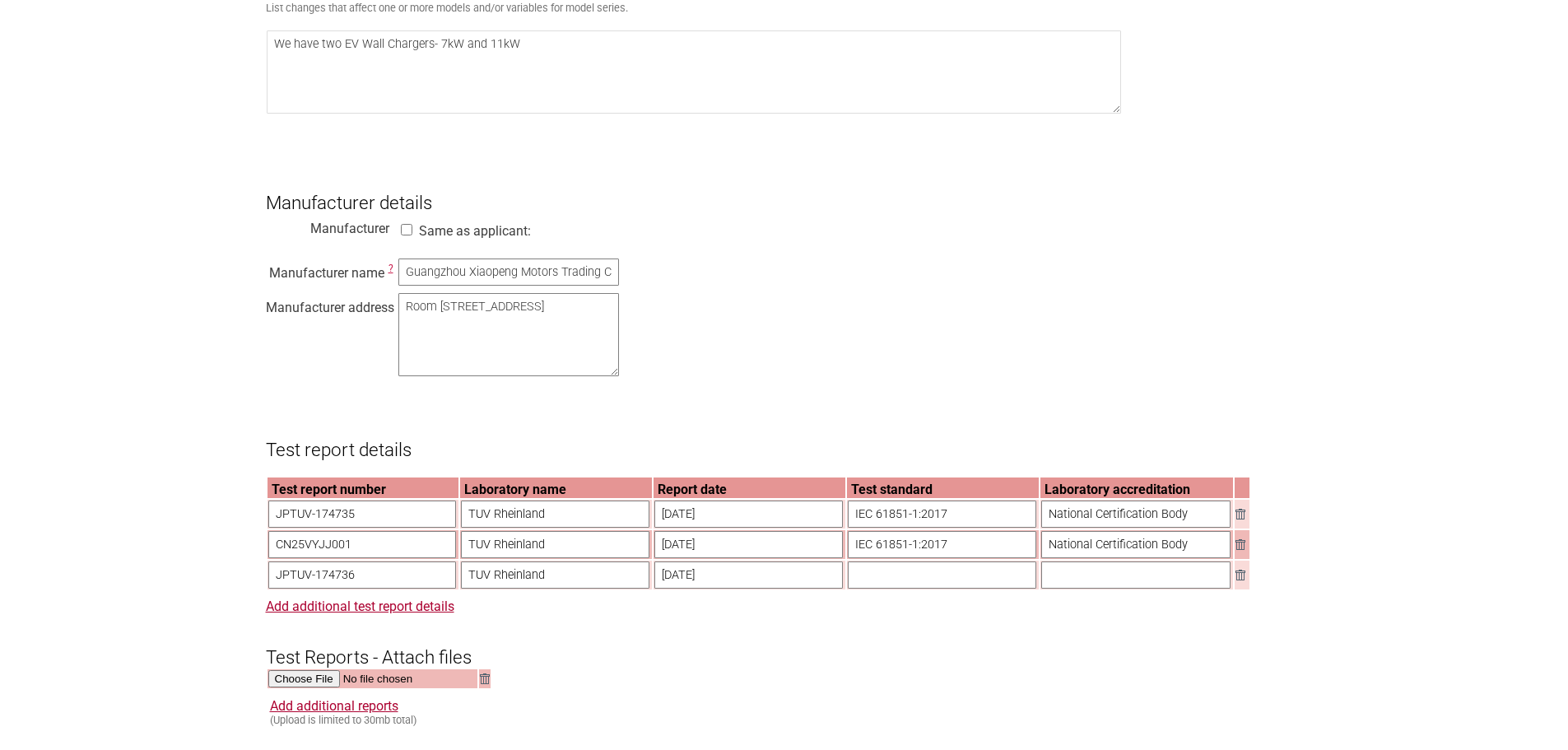
type input "[DATE]"
drag, startPoint x: 960, startPoint y: 563, endPoint x: 842, endPoint y: 559, distance: 118.1
click at [849, 557] on input "IEC 61851-1:2017" at bounding box center [942, 544] width 189 height 27
click at [877, 588] on input "text" at bounding box center [942, 575] width 189 height 27
paste input "IEC 61851-1:2017"
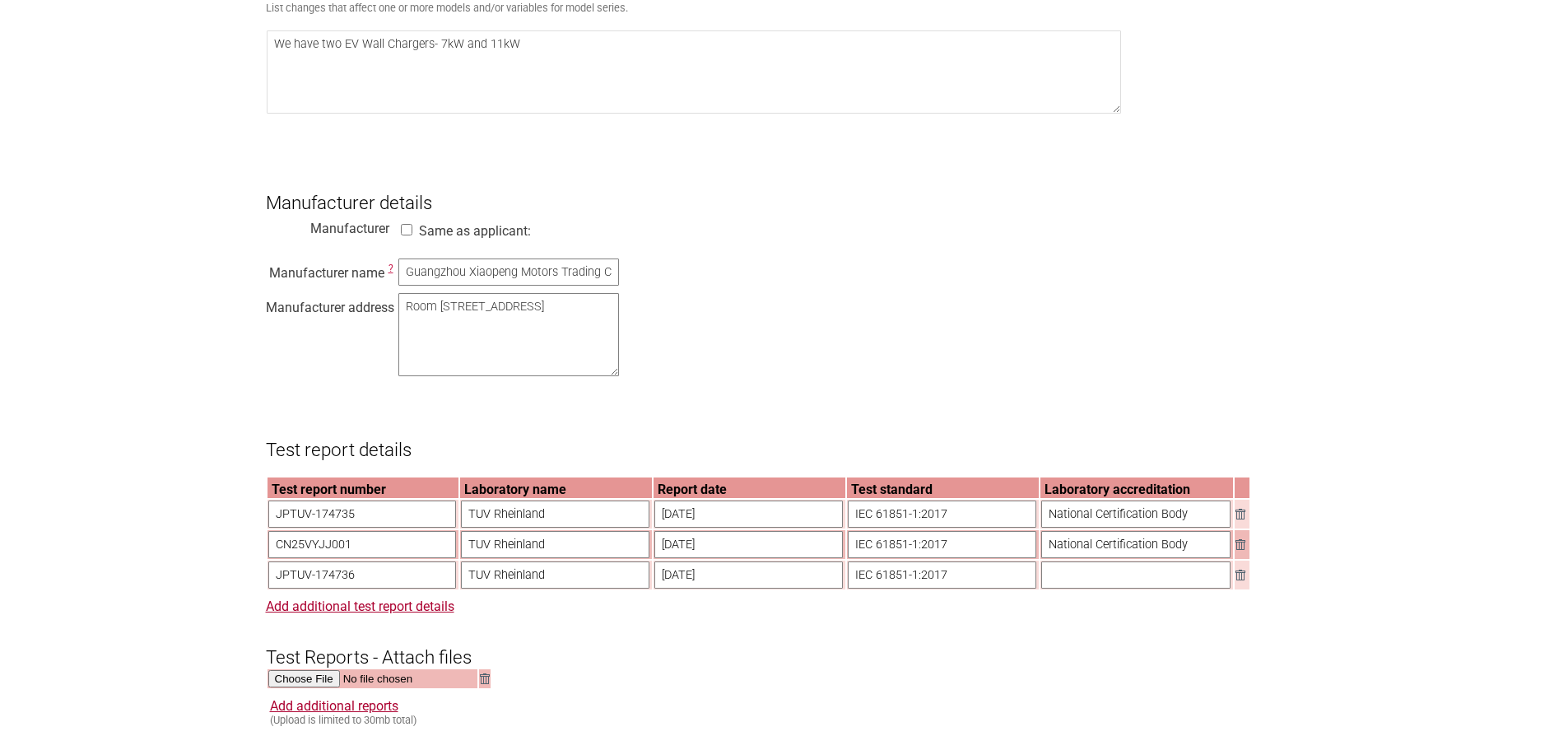
type input "IEC 61851-1:2017"
drag, startPoint x: 1179, startPoint y: 564, endPoint x: 1033, endPoint y: 560, distance: 146.1
click at [1040, 558] on td "National Certification Body" at bounding box center [1136, 544] width 193 height 29
click at [1069, 588] on input "text" at bounding box center [1135, 575] width 190 height 27
paste input "National Certification Body"
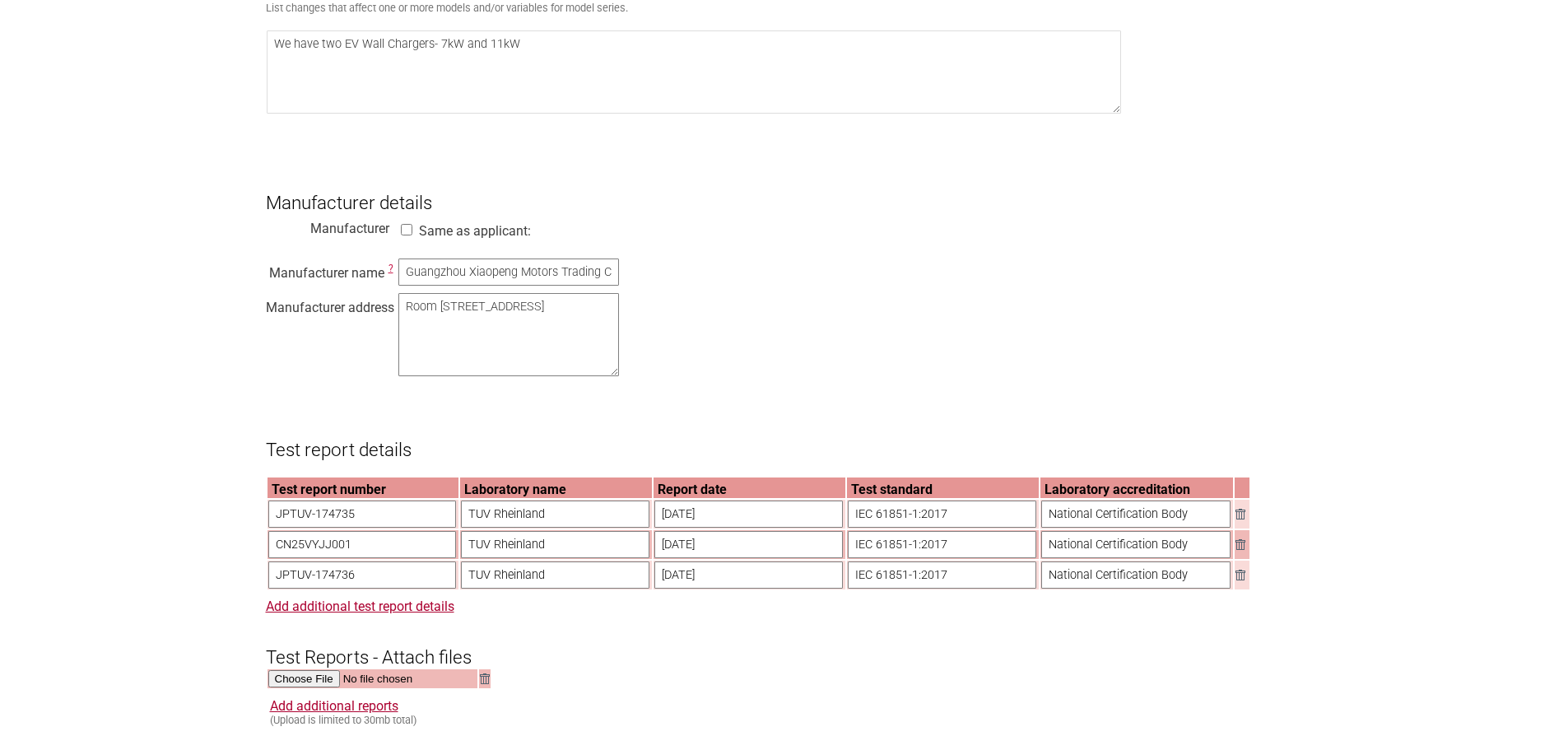
type input "National Certification Body"
click at [329, 614] on link "Add additional test report details" at bounding box center [360, 606] width 189 height 15
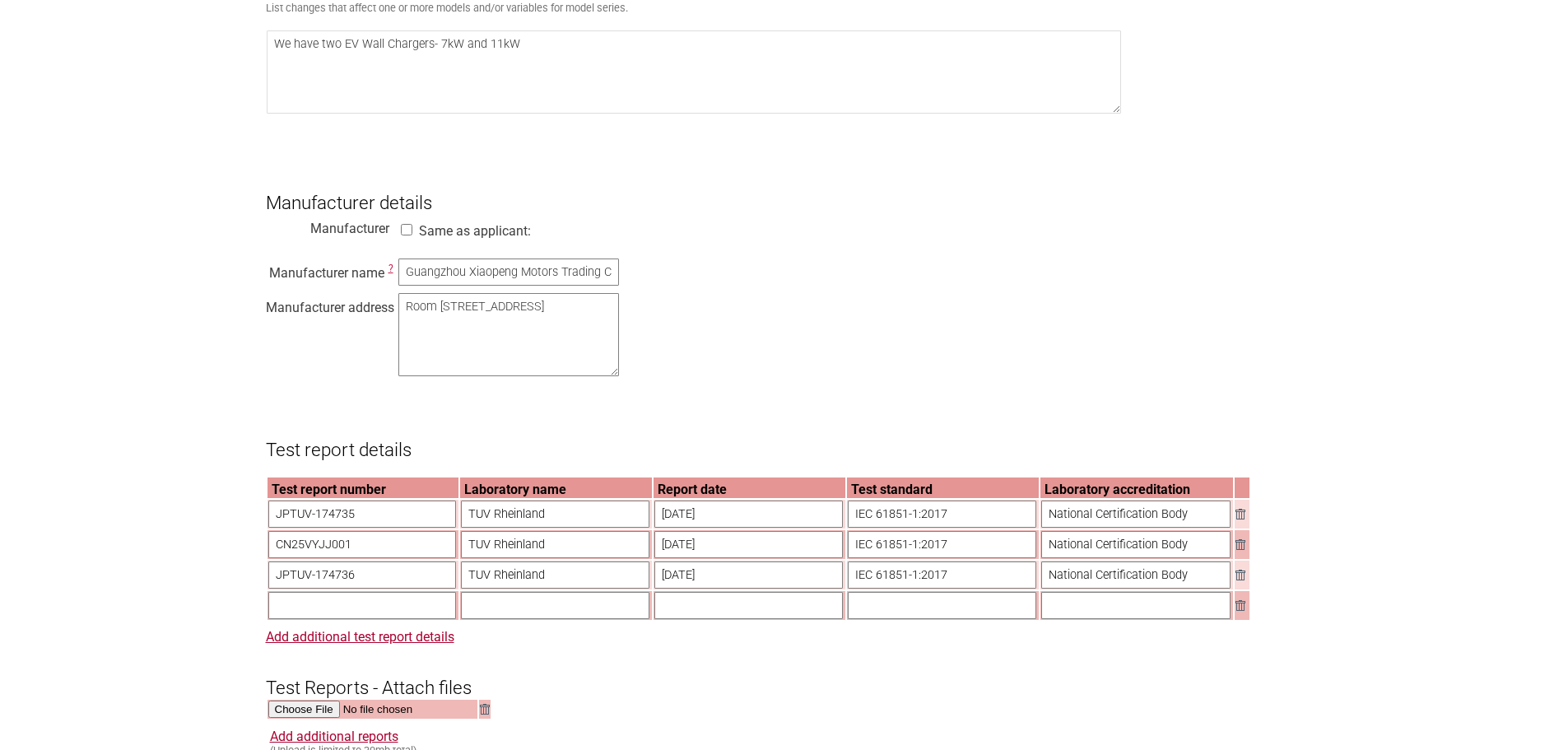
click at [313, 618] on input "text" at bounding box center [362, 605] width 189 height 27
paste input "CN254EFG 001"
type input "CN254EFG 001"
drag, startPoint x: 548, startPoint y: 592, endPoint x: 465, endPoint y: 594, distance: 83.0
click at [465, 588] on input "TUV Rheinland" at bounding box center [556, 575] width 189 height 27
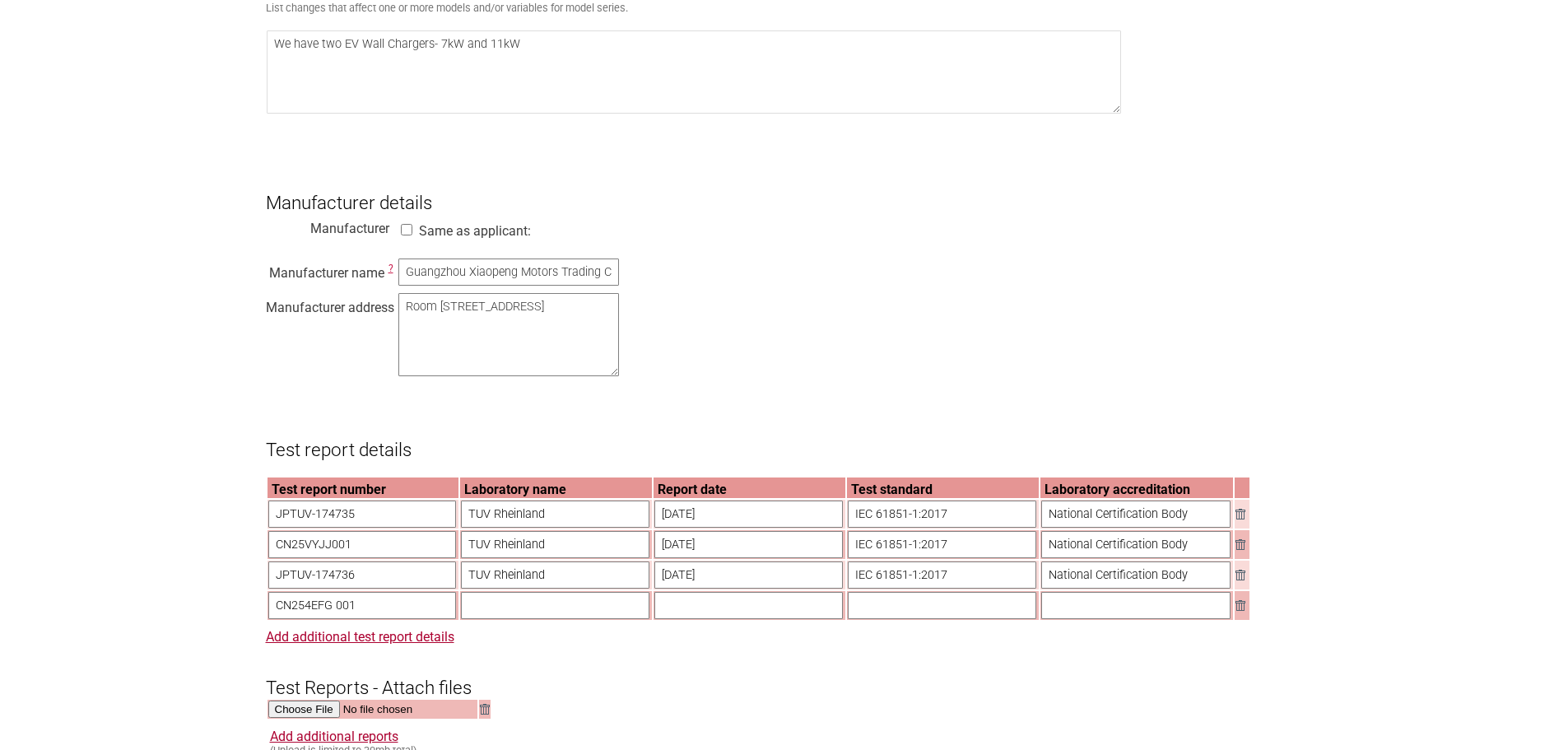
click at [505, 618] on input "text" at bounding box center [556, 605] width 189 height 27
paste input "TUV Rheinland"
type input "TUV Rheinland"
click at [537, 660] on form "Resume key: r9DyyJ12 Please record this key, it will enable you to resume your …" at bounding box center [784, 257] width 1037 height 2961
click at [672, 618] on input "text" at bounding box center [748, 605] width 189 height 27
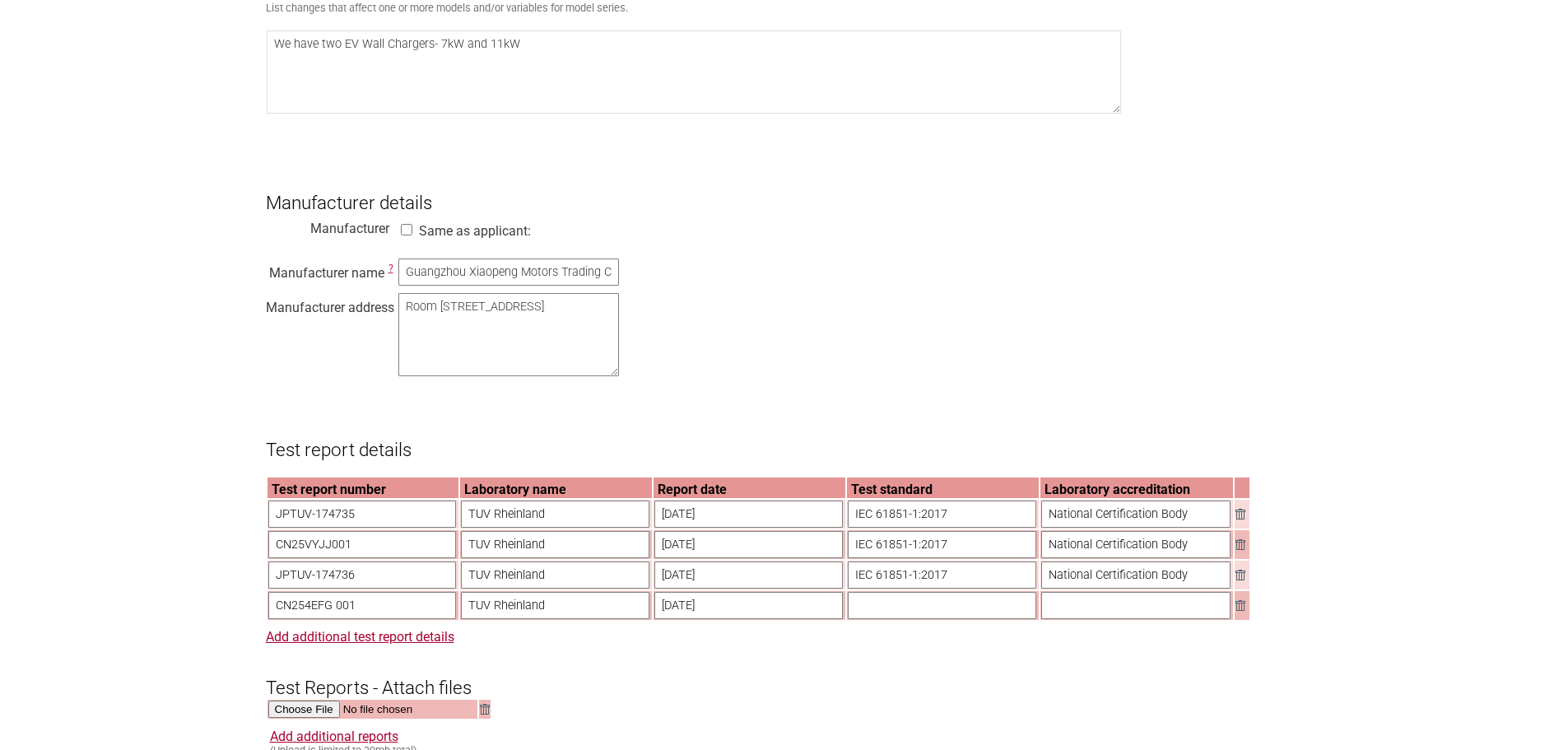
type input "[DATE]"
click at [872, 618] on input "text" at bounding box center [942, 605] width 189 height 27
paste input "IEC 61851-1:2017"
type input "IEC 61851-1:2017"
drag, startPoint x: 1166, startPoint y: 627, endPoint x: 1184, endPoint y: 605, distance: 28.4
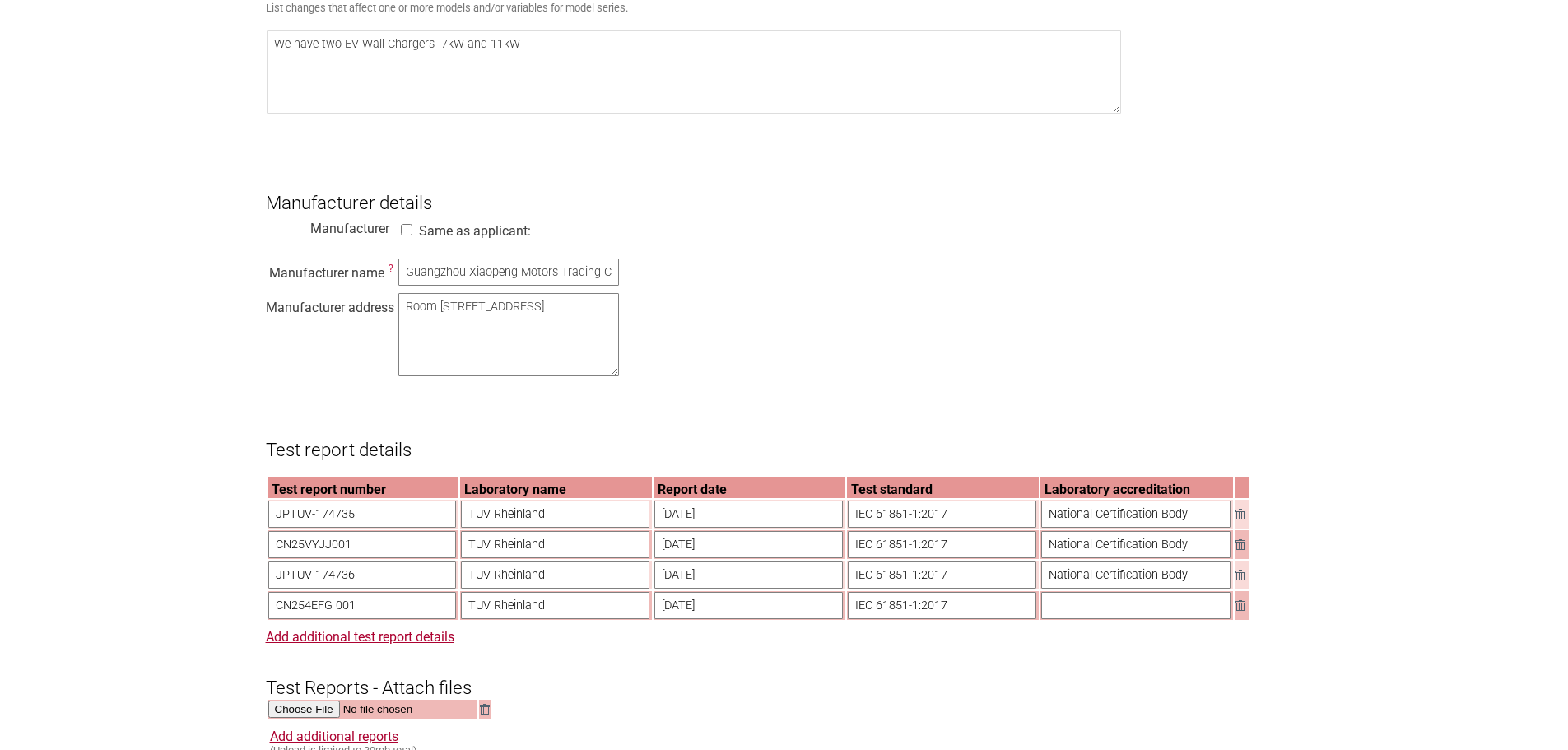
click at [1167, 618] on input "text" at bounding box center [1135, 605] width 190 height 27
drag, startPoint x: 1184, startPoint y: 594, endPoint x: 1041, endPoint y: 591, distance: 143.0
click at [1041, 588] on input "National Certification Body" at bounding box center [1135, 575] width 190 height 27
click at [1068, 618] on input "text" at bounding box center [1135, 605] width 190 height 27
paste input "National Certification Body"
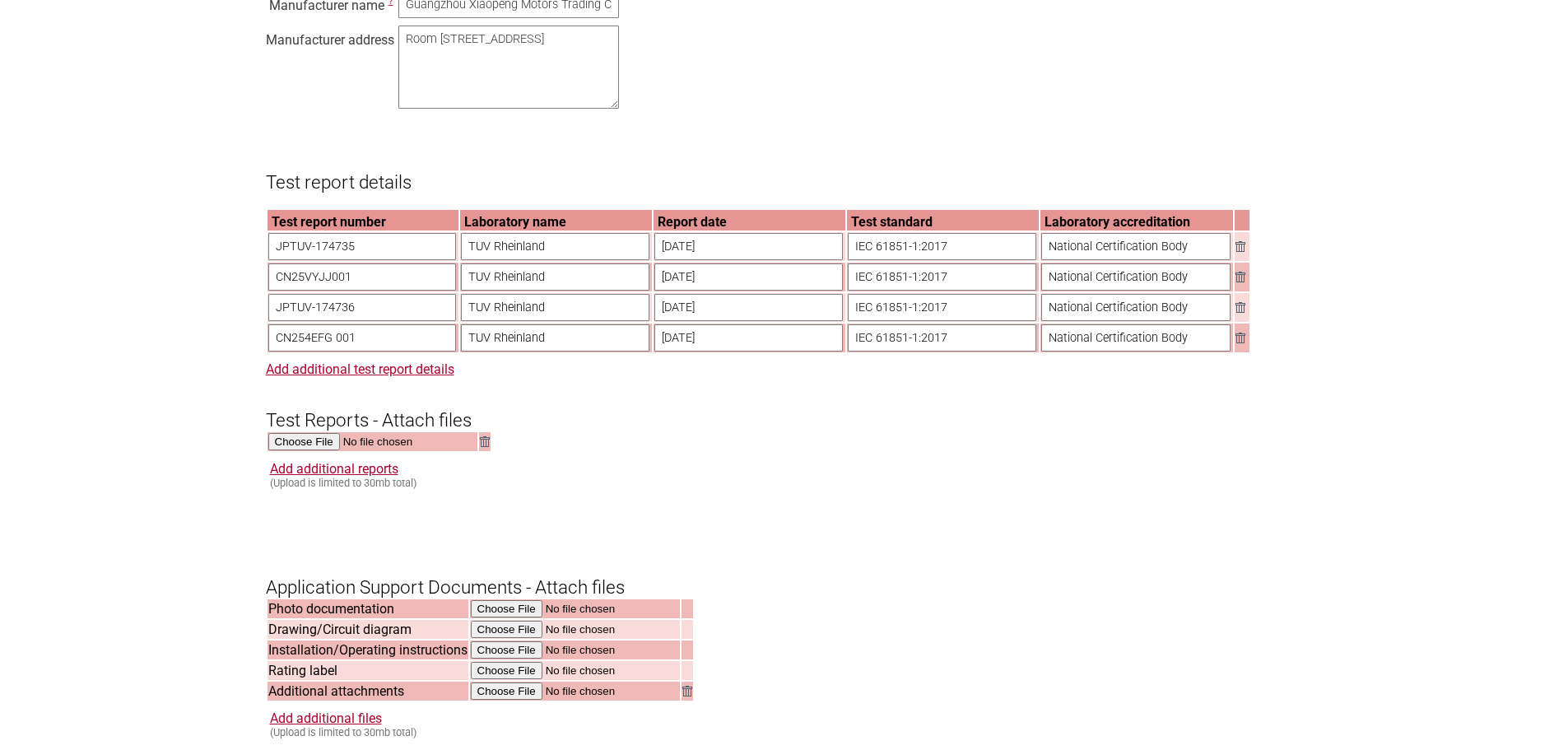
scroll to position [1811, 0]
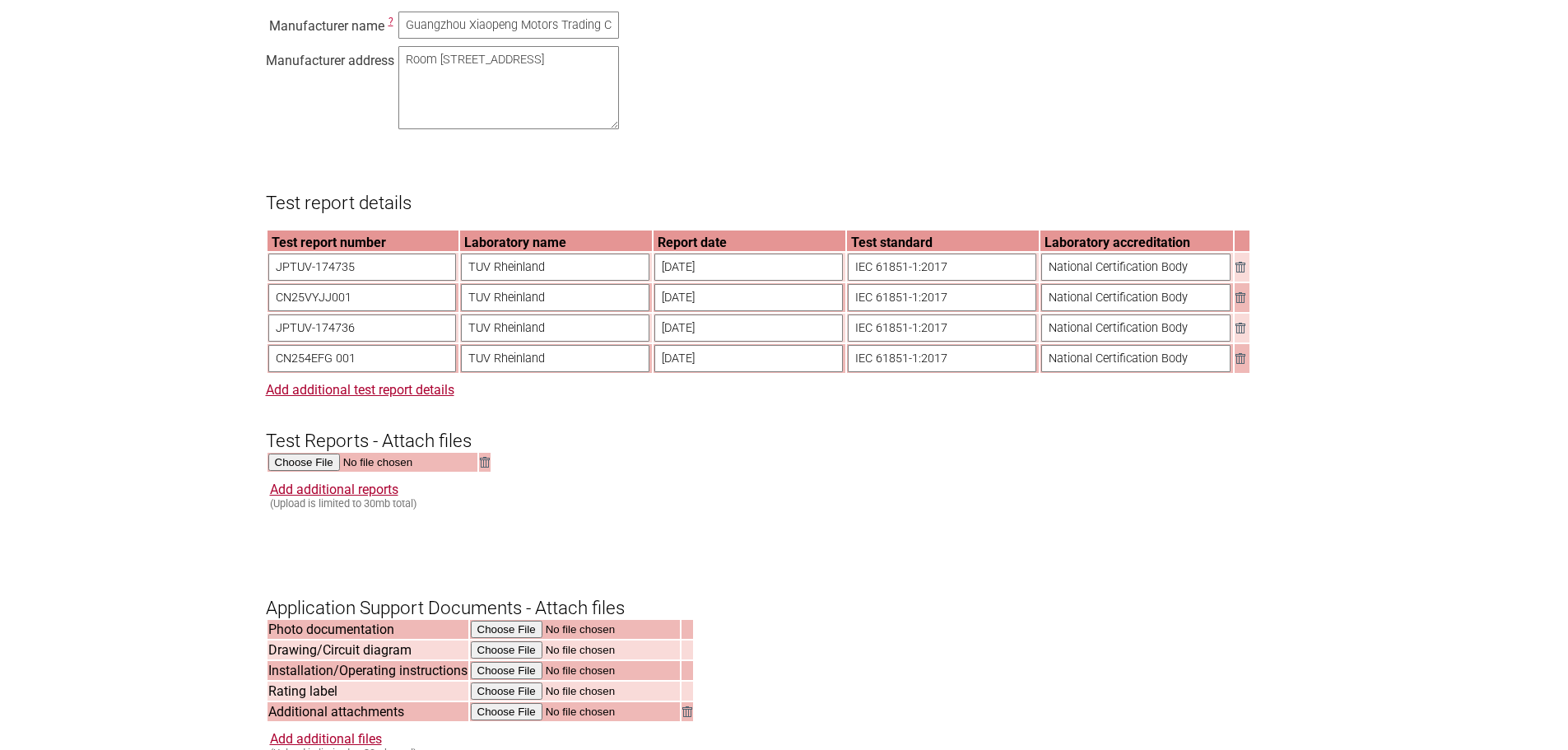
type input "National Certification Body"
click at [319, 473] on input "file" at bounding box center [373, 463] width 210 height 19
type input "C:\fakepath\7kW JPTUV-174735_extsigned.pdf"
click at [320, 497] on link "Add additional reports" at bounding box center [334, 489] width 129 height 15
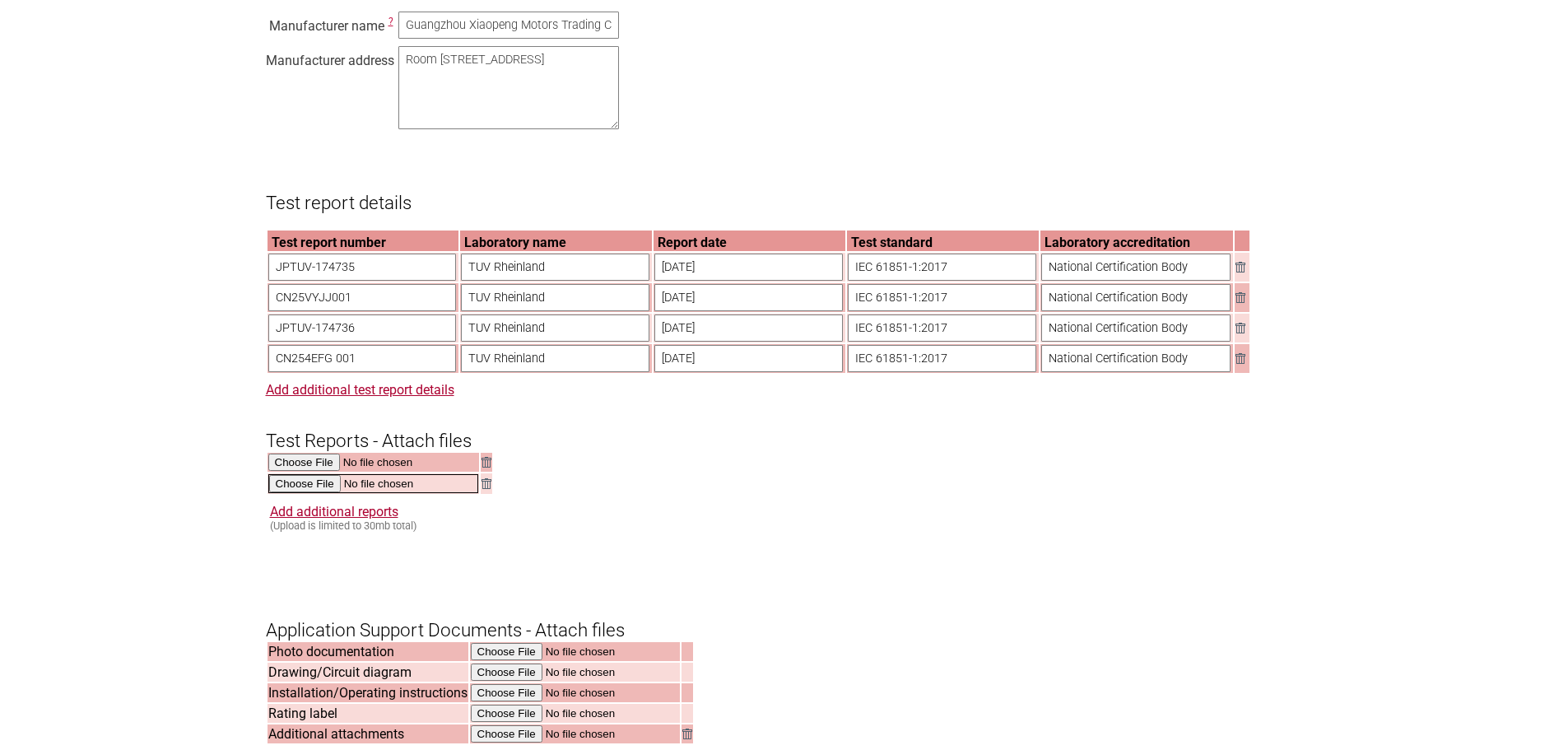
click at [304, 493] on input "file" at bounding box center [373, 483] width 210 height 19
type input "C:\fakepath\7kW CN25VYJJ 001_TR_extsigned.pdf"
click at [286, 517] on link "Add additional reports" at bounding box center [334, 510] width 129 height 15
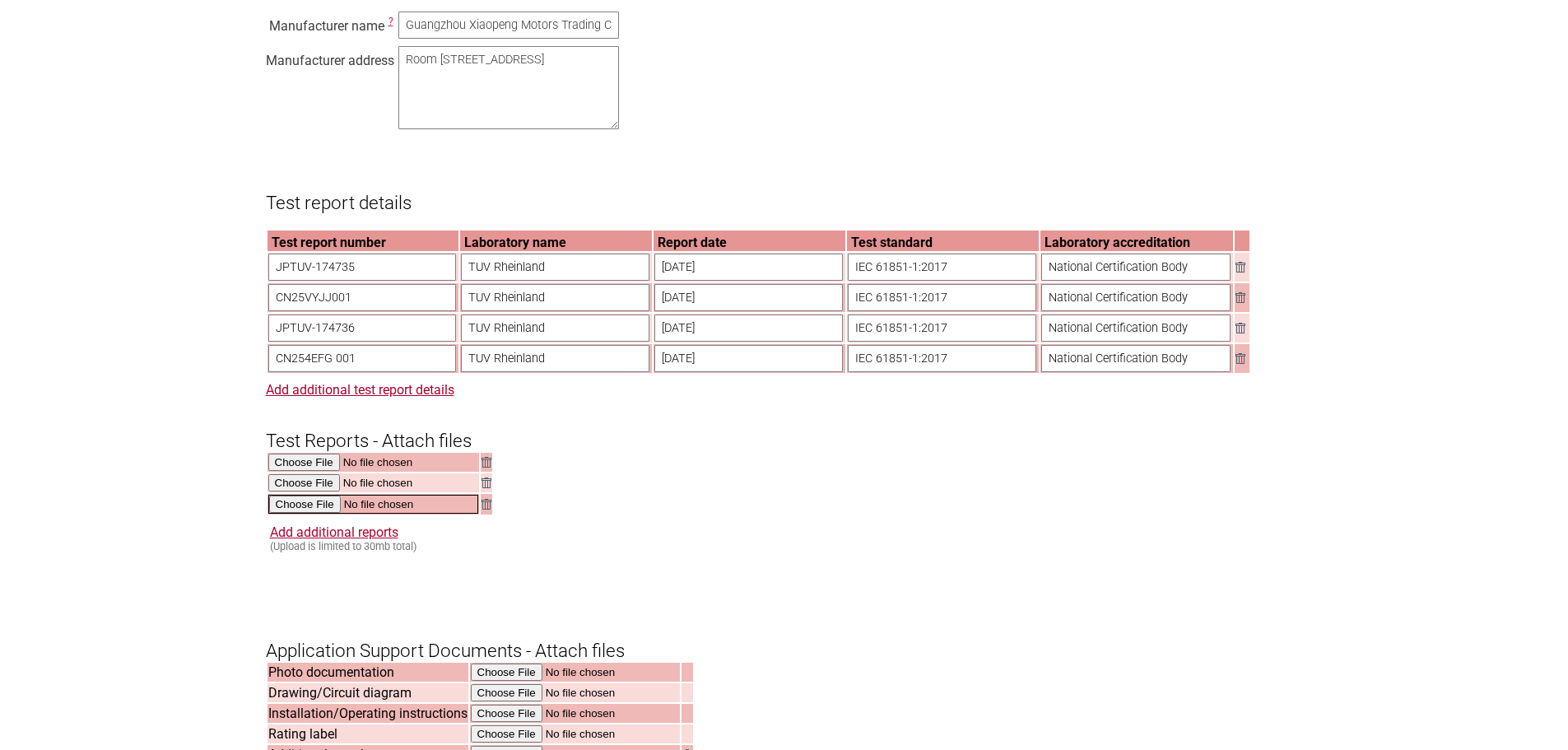
click at [311, 514] on input "file" at bounding box center [373, 504] width 210 height 19
type input "C:\fakepath\11kW CN254EFG 001_TR_extsigned.pdf"
click at [323, 538] on link "Add additional reports" at bounding box center [334, 530] width 129 height 15
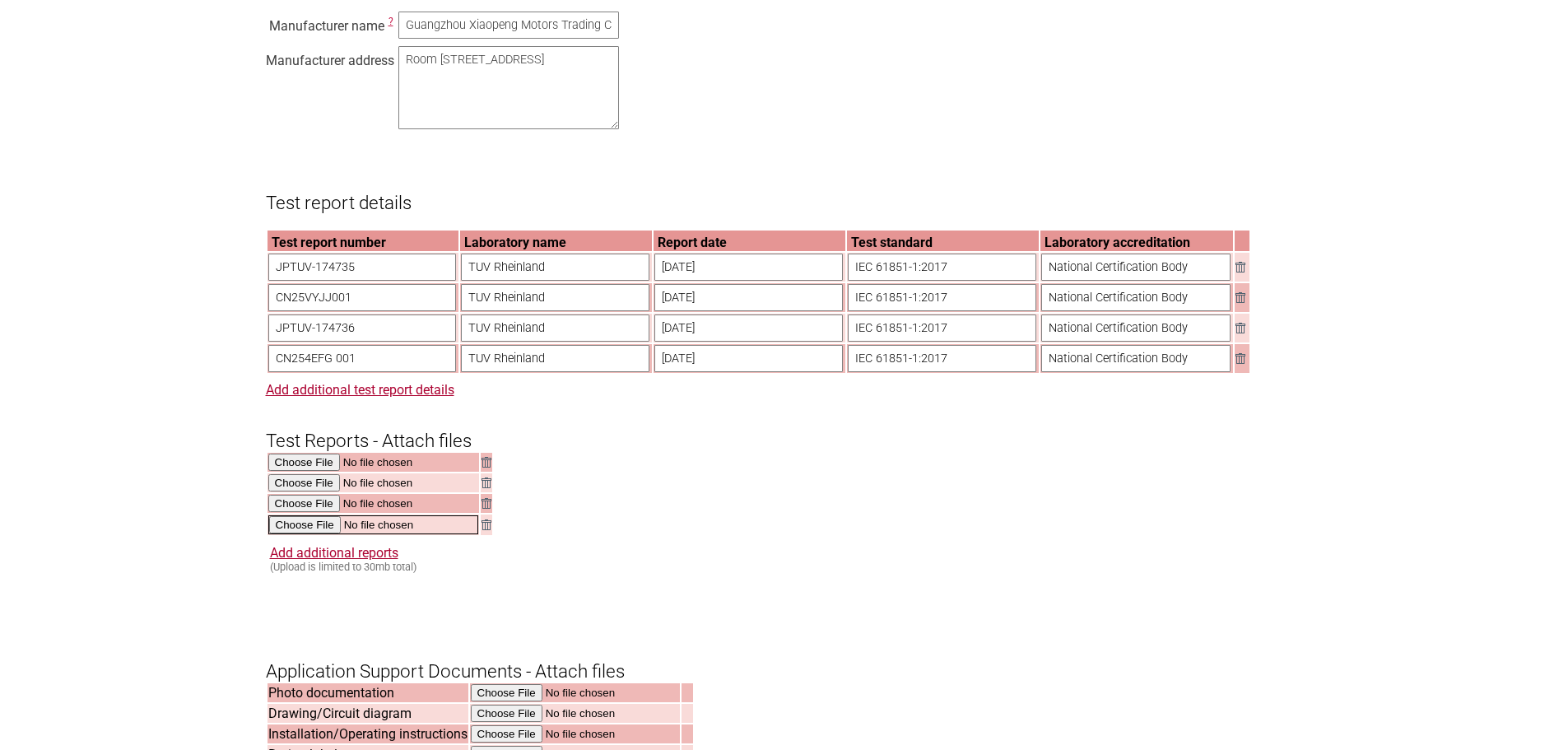
click at [304, 534] on input "file" at bounding box center [373, 524] width 210 height 19
type input "C:\fakepath\11kW JPTUV-174736_extsigned.pdf"
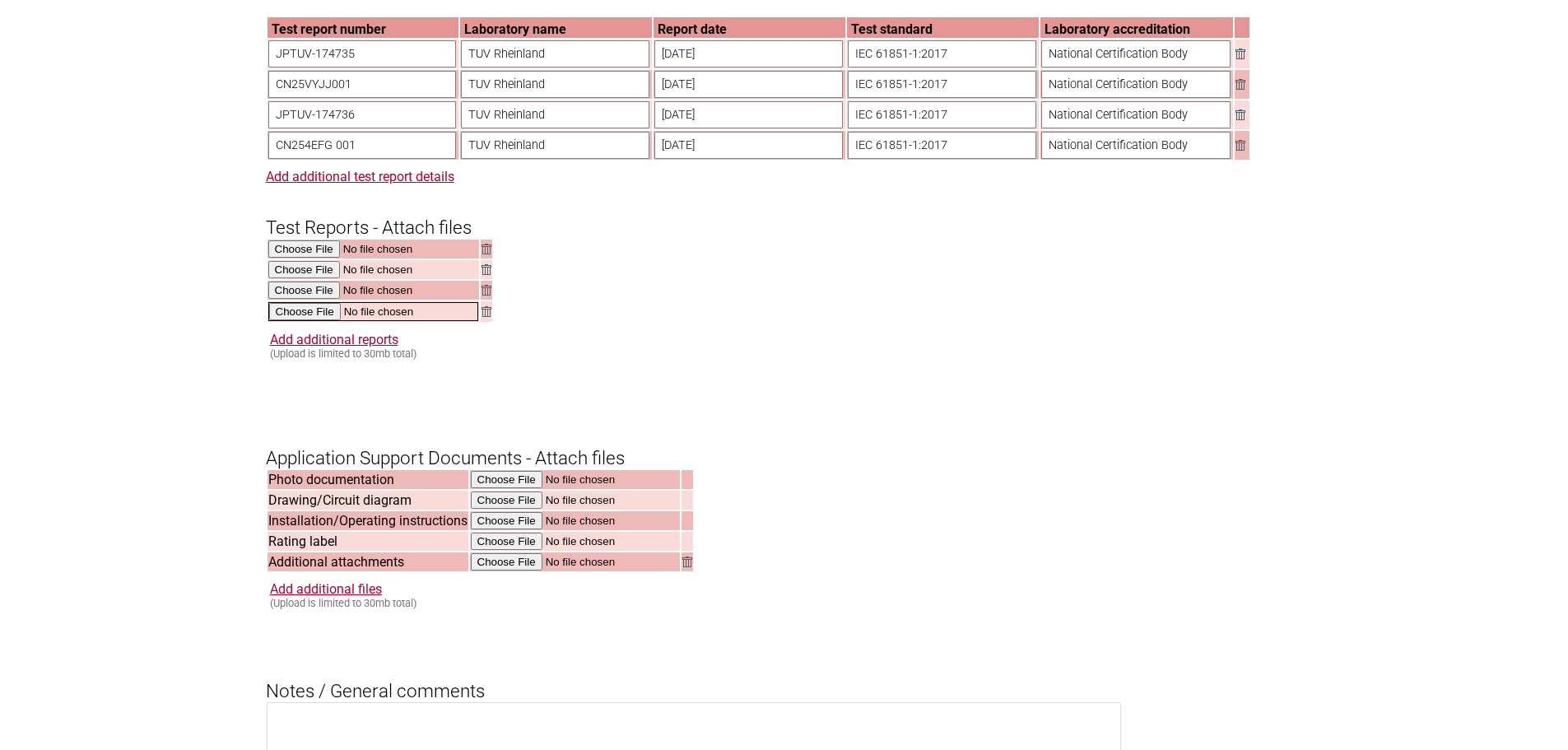
scroll to position [2057, 0]
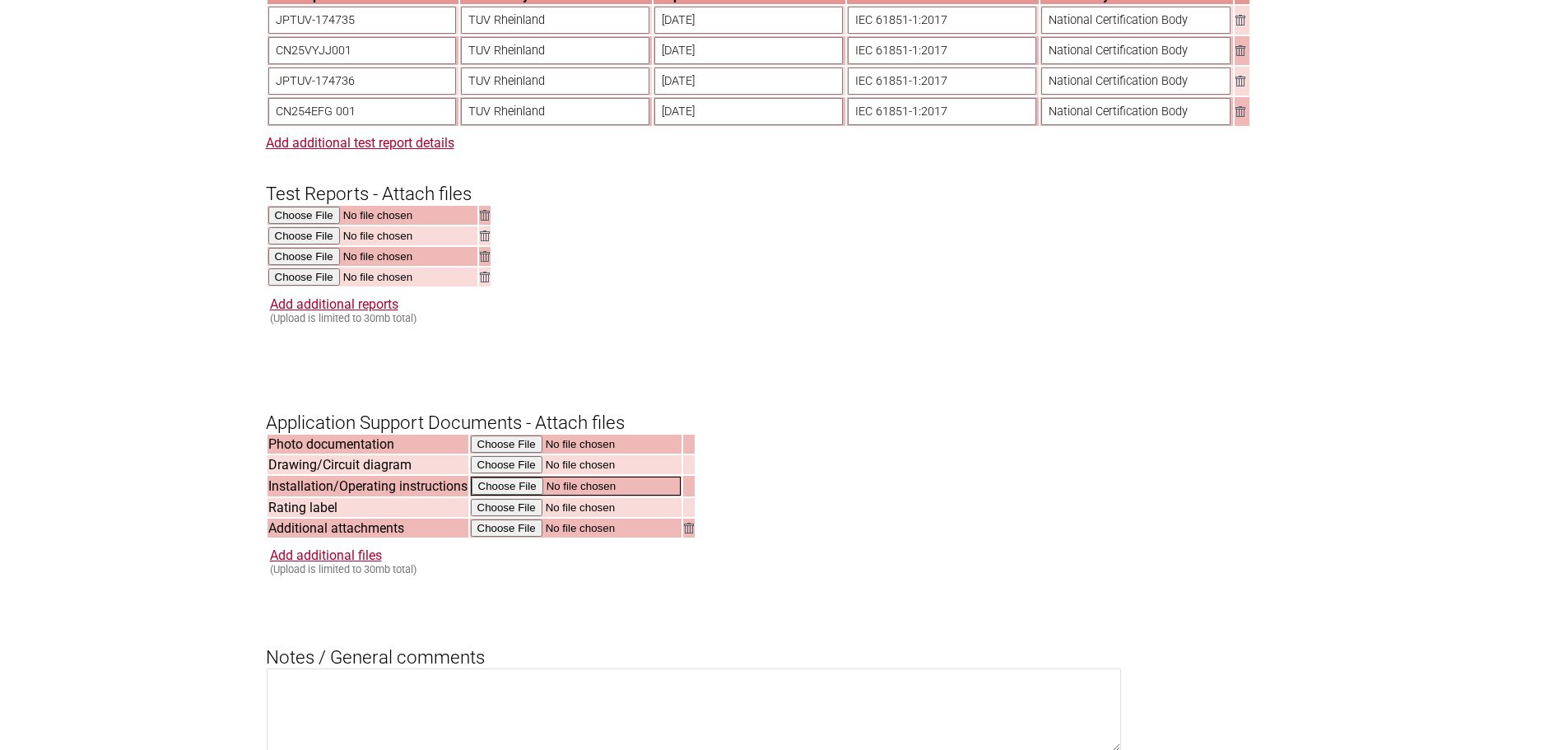
click at [495, 496] on input "file" at bounding box center [576, 486] width 210 height 19
type input "C:\fakepath\XPeng【Technical Manual】XPeng 7&11kW.pdf"
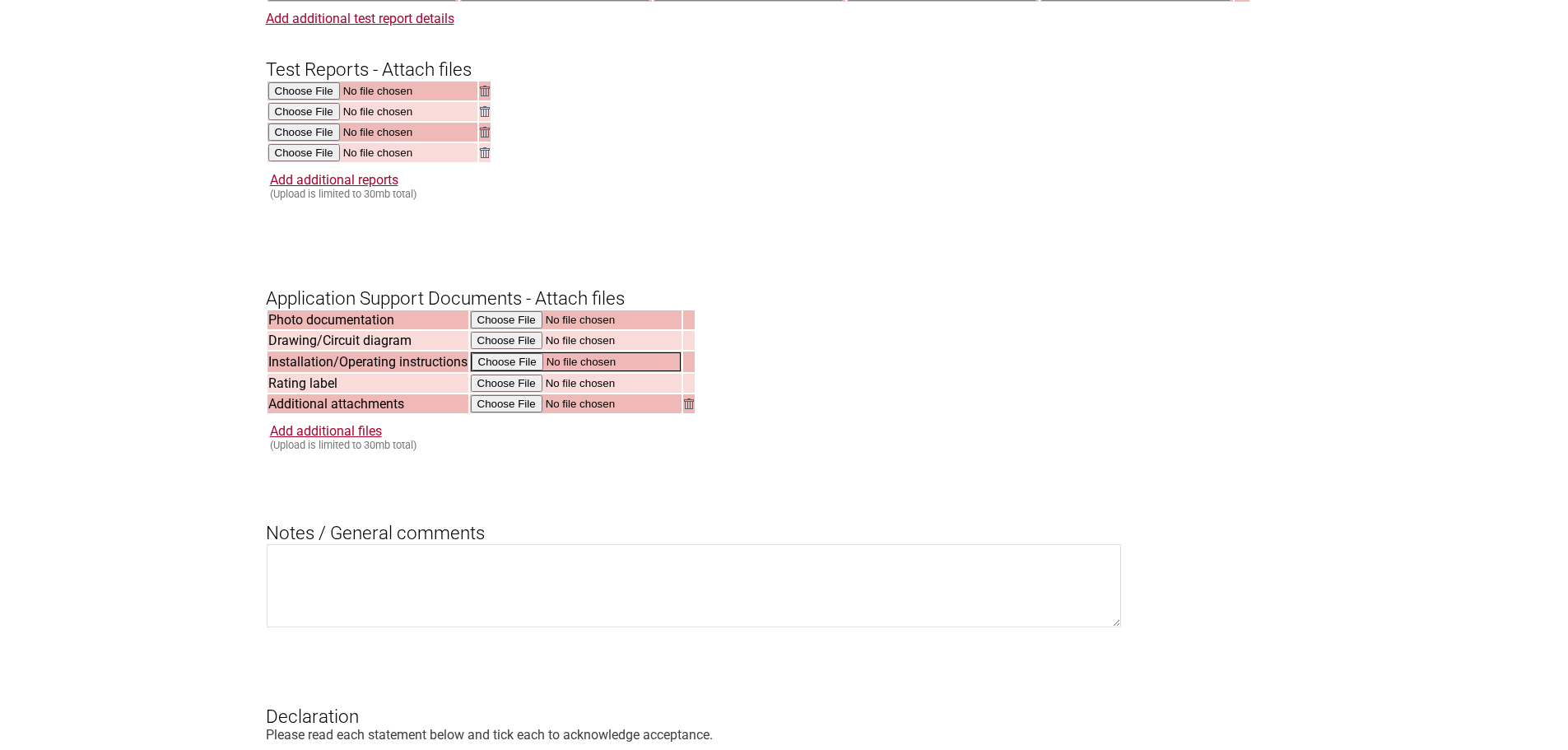
scroll to position [2139, 0]
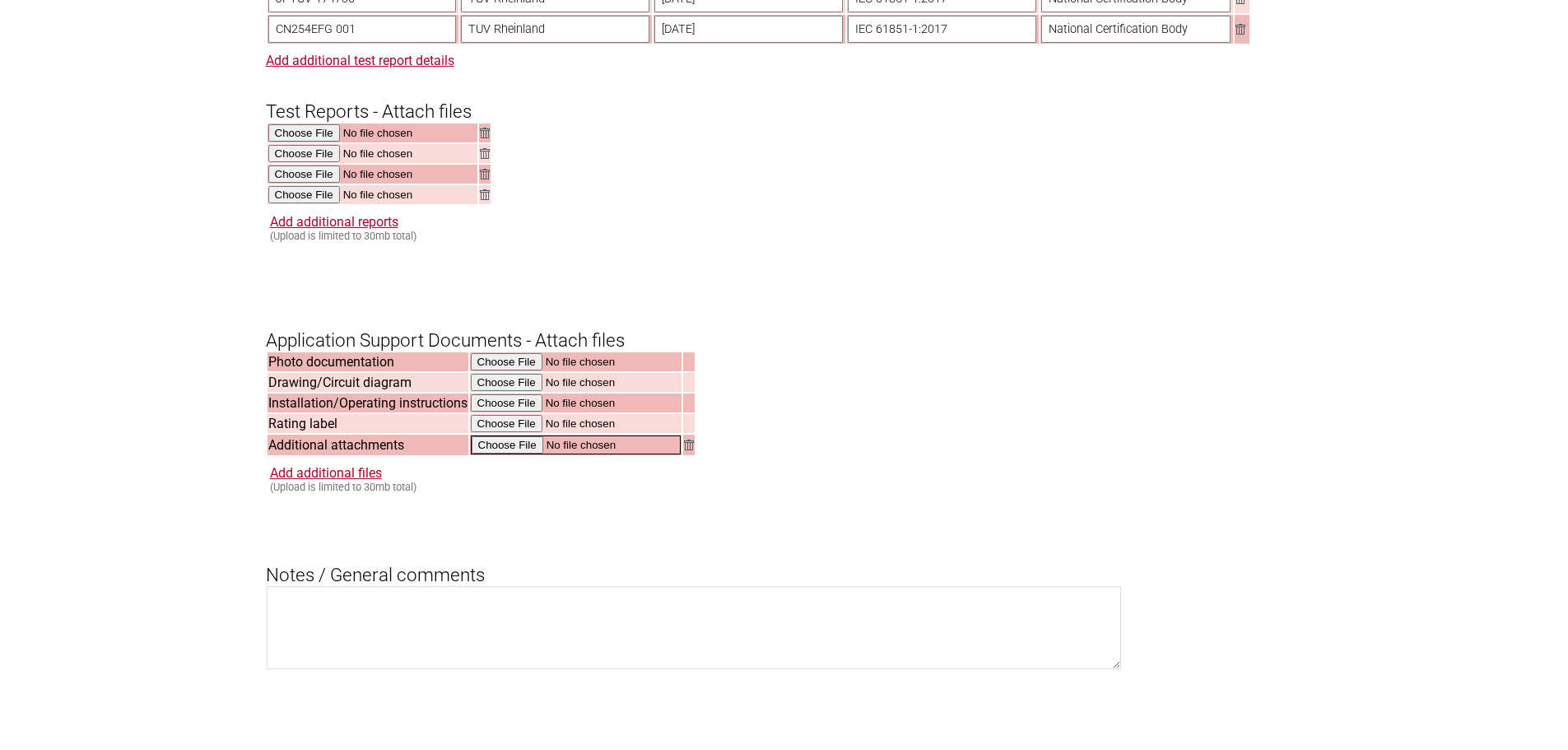
click at [502, 455] on input "file" at bounding box center [576, 445] width 210 height 19
type input "C:\fakepath\XPeng【User Manual】 7&11kW.pdf"
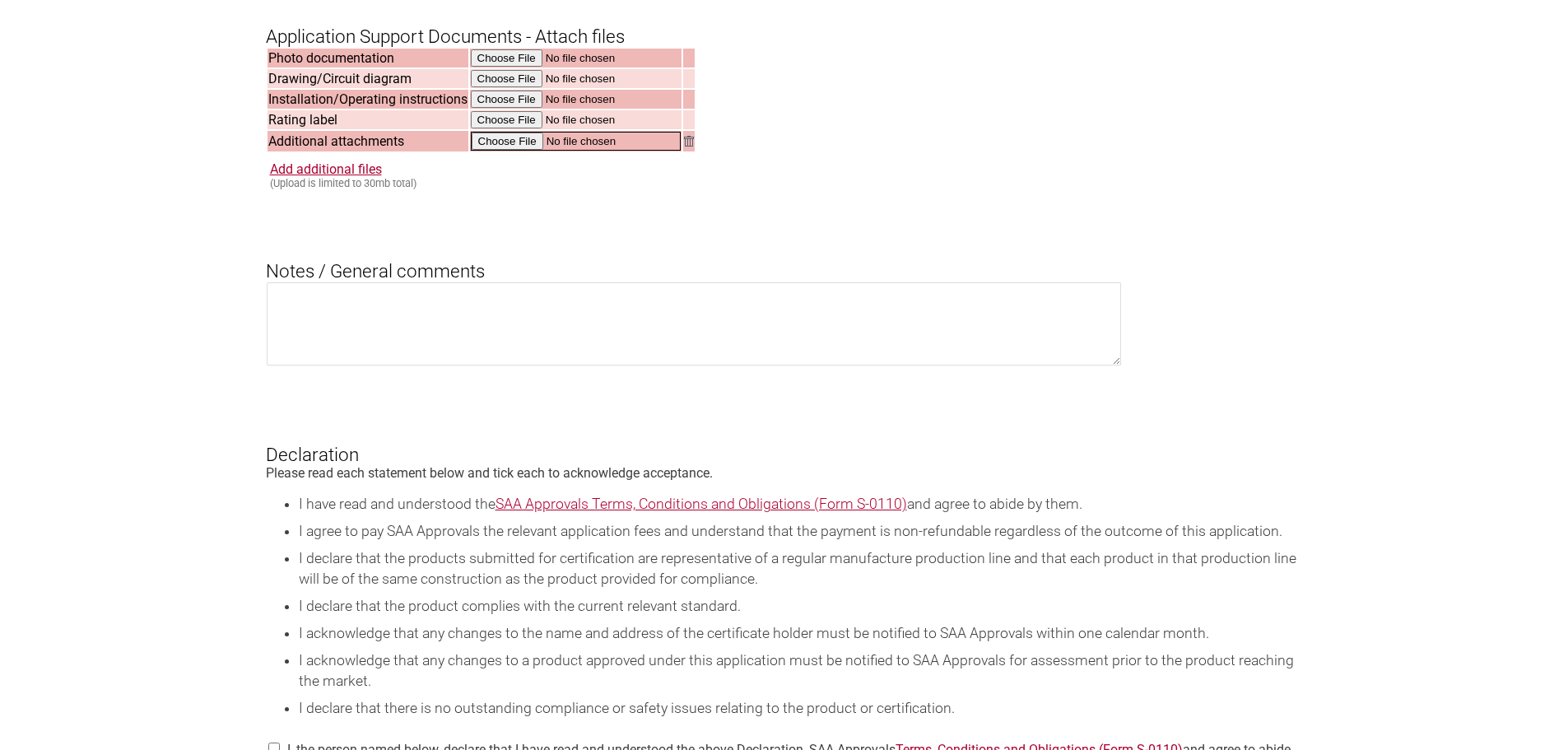
scroll to position [2468, 0]
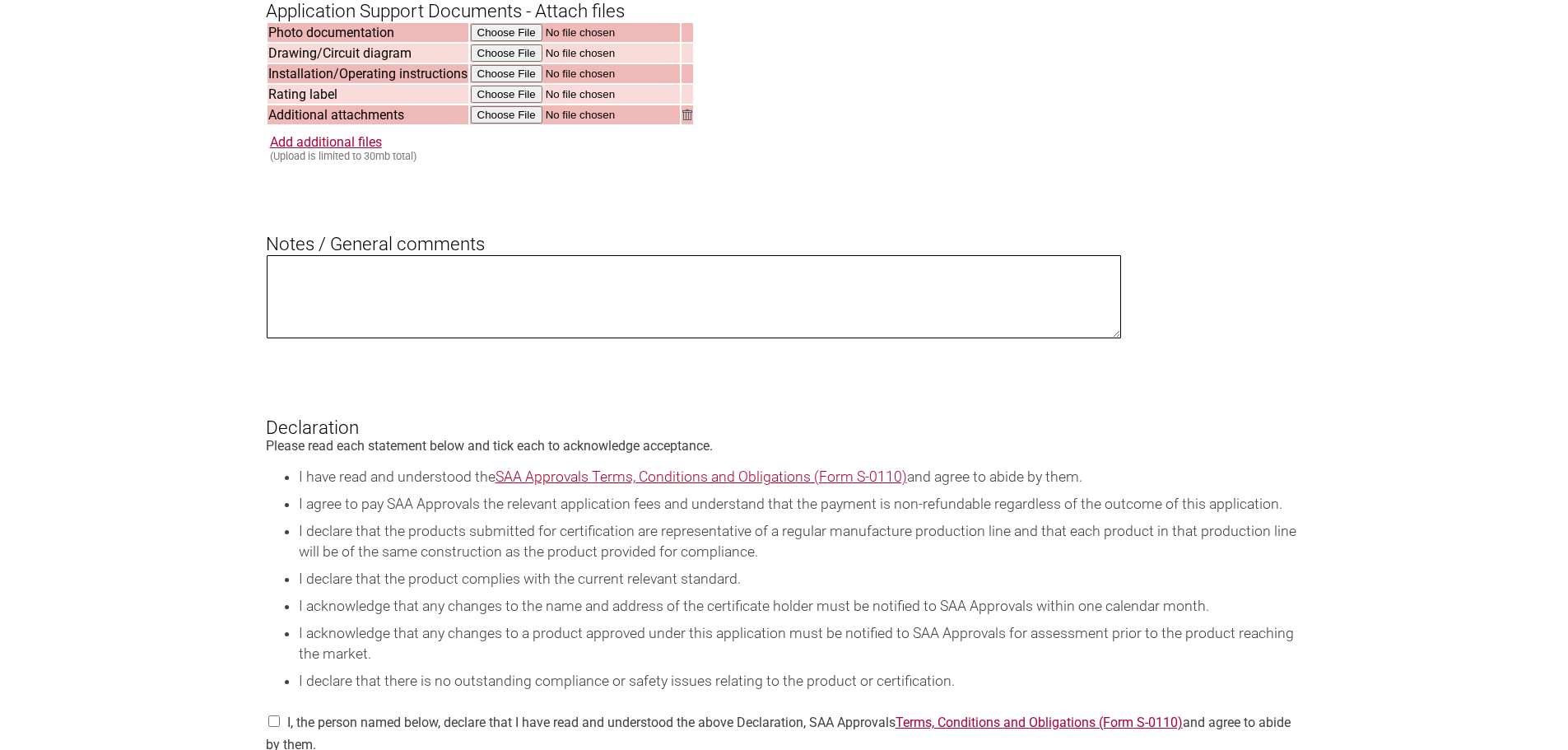
click at [281, 294] on textarea at bounding box center [694, 296] width 855 height 83
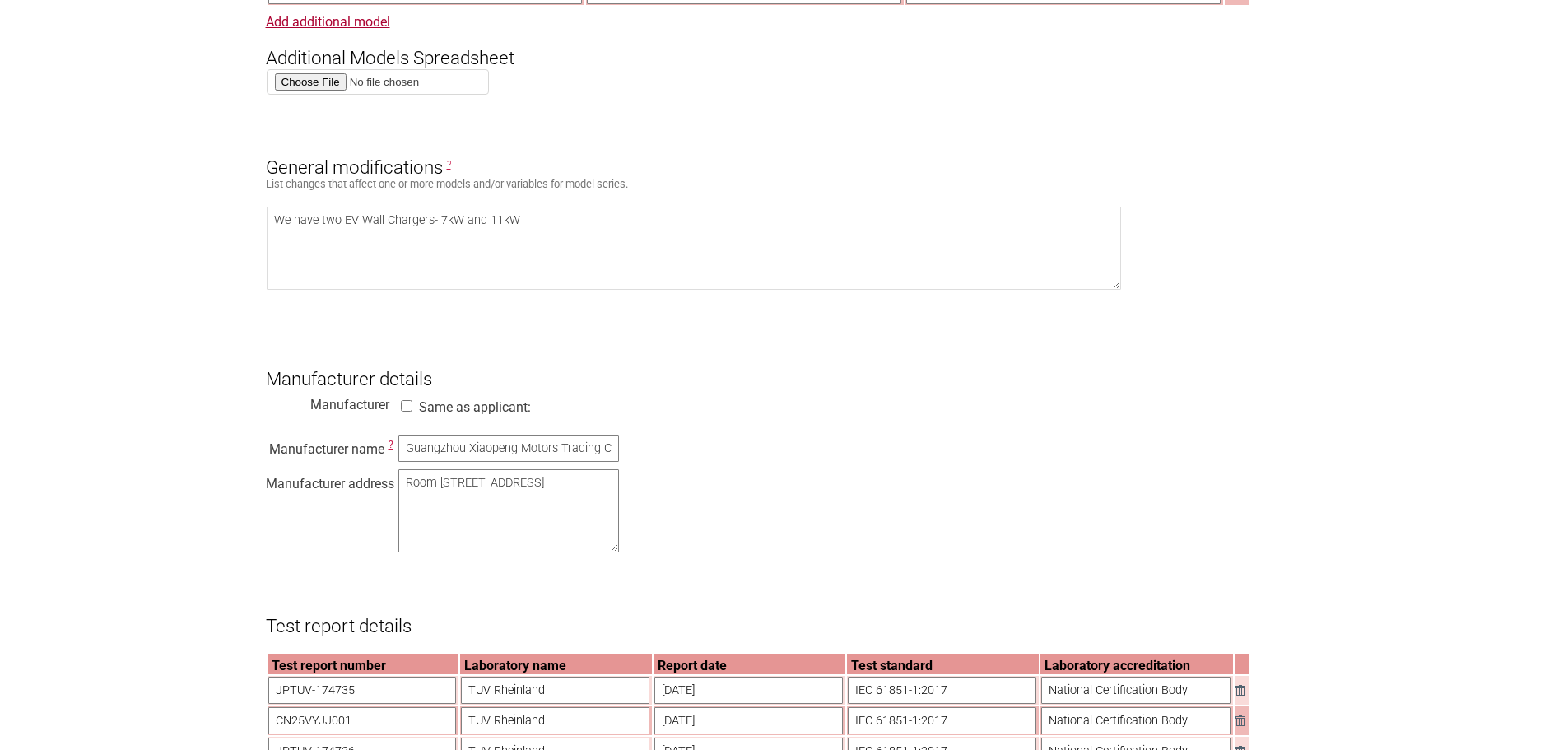
scroll to position [1383, 0]
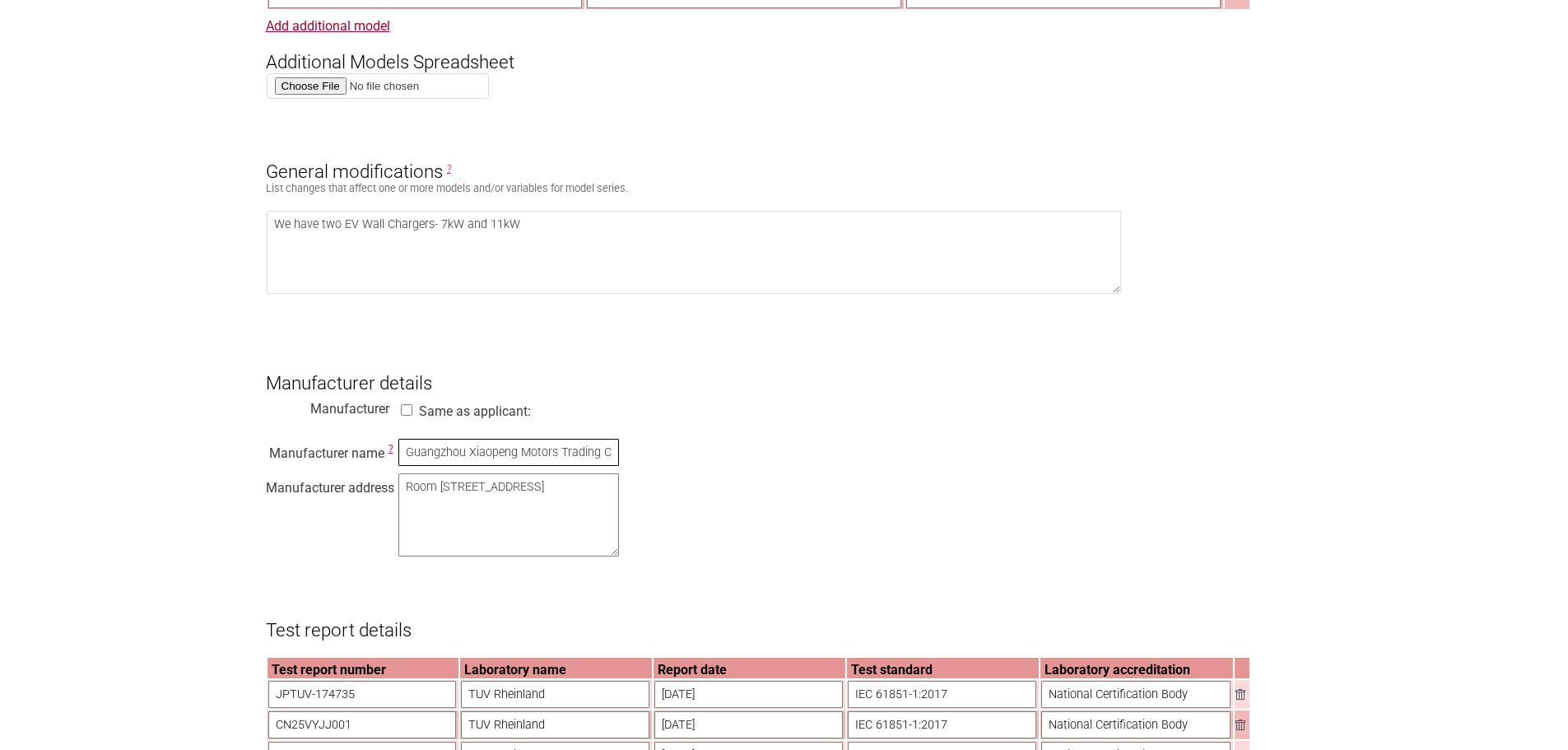
click at [601, 464] on input "Guangzhou Xiaopeng Motors Trading Co,Ltd" at bounding box center [508, 452] width 220 height 27
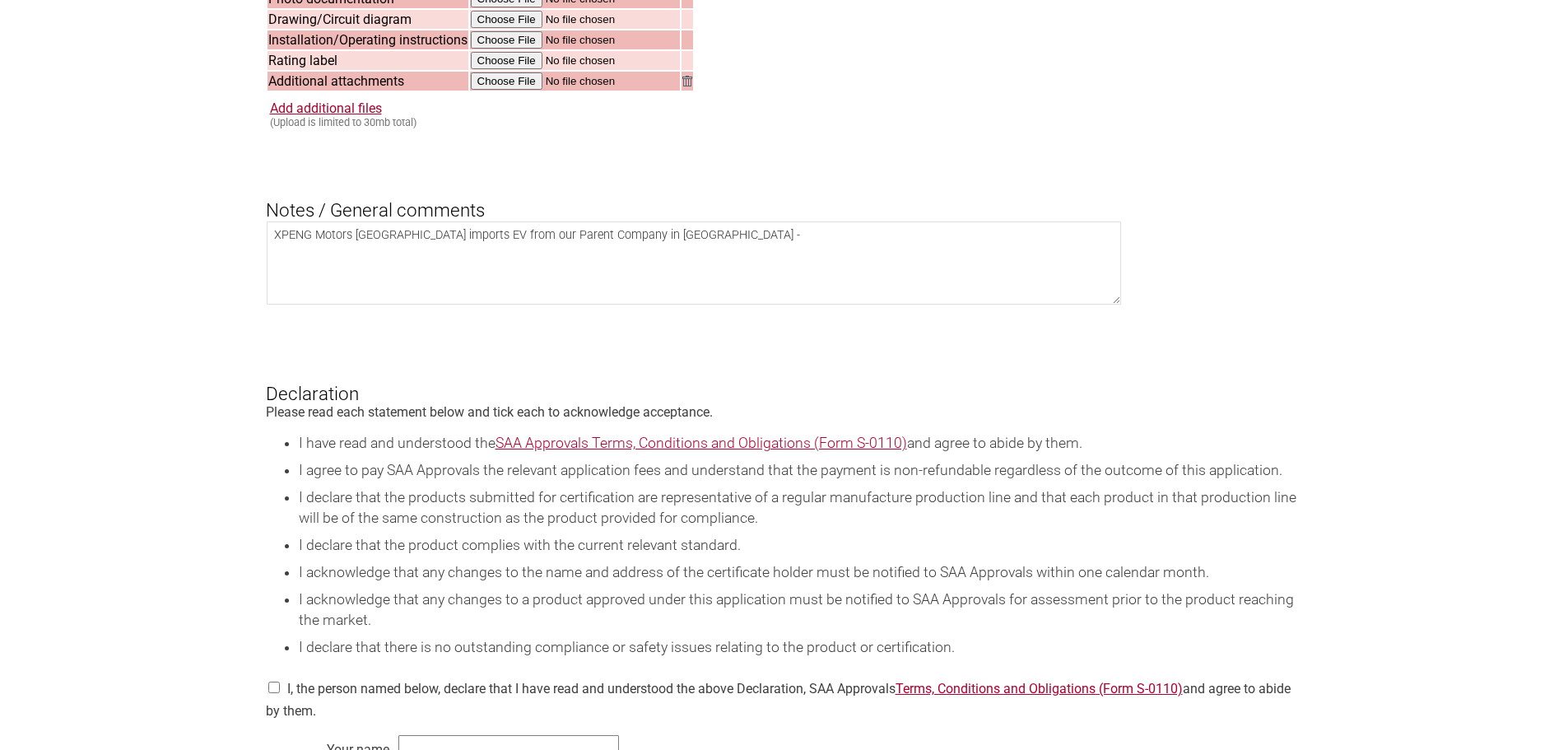
scroll to position [2453, 0]
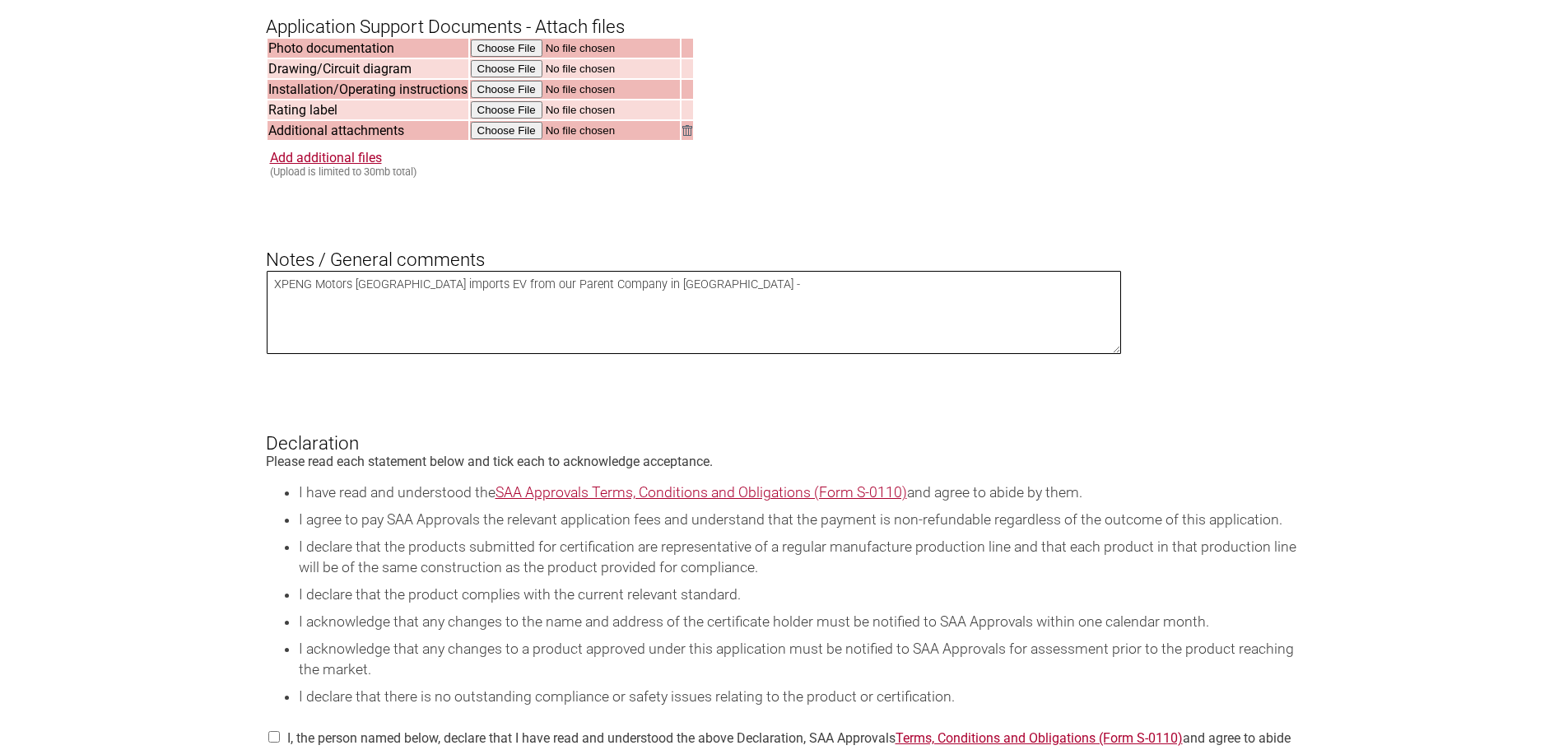
click at [660, 311] on textarea "XPENG Motors [GEOGRAPHIC_DATA] imports EV from our Parent Company in [GEOGRAPHI…" at bounding box center [694, 312] width 855 height 83
drag, startPoint x: 942, startPoint y: 310, endPoint x: 938, endPoint y: 342, distance: 32.2
click at [942, 312] on textarea "XPENG Motors [GEOGRAPHIC_DATA] imports EV from our Parent Company in [GEOGRAPHI…" at bounding box center [694, 312] width 855 height 83
drag, startPoint x: 1026, startPoint y: 309, endPoint x: 1023, endPoint y: 326, distance: 17.3
click at [1026, 311] on textarea "XPENG Motors [GEOGRAPHIC_DATA] imports EV from our Parent Company in [GEOGRAPHI…" at bounding box center [694, 312] width 855 height 83
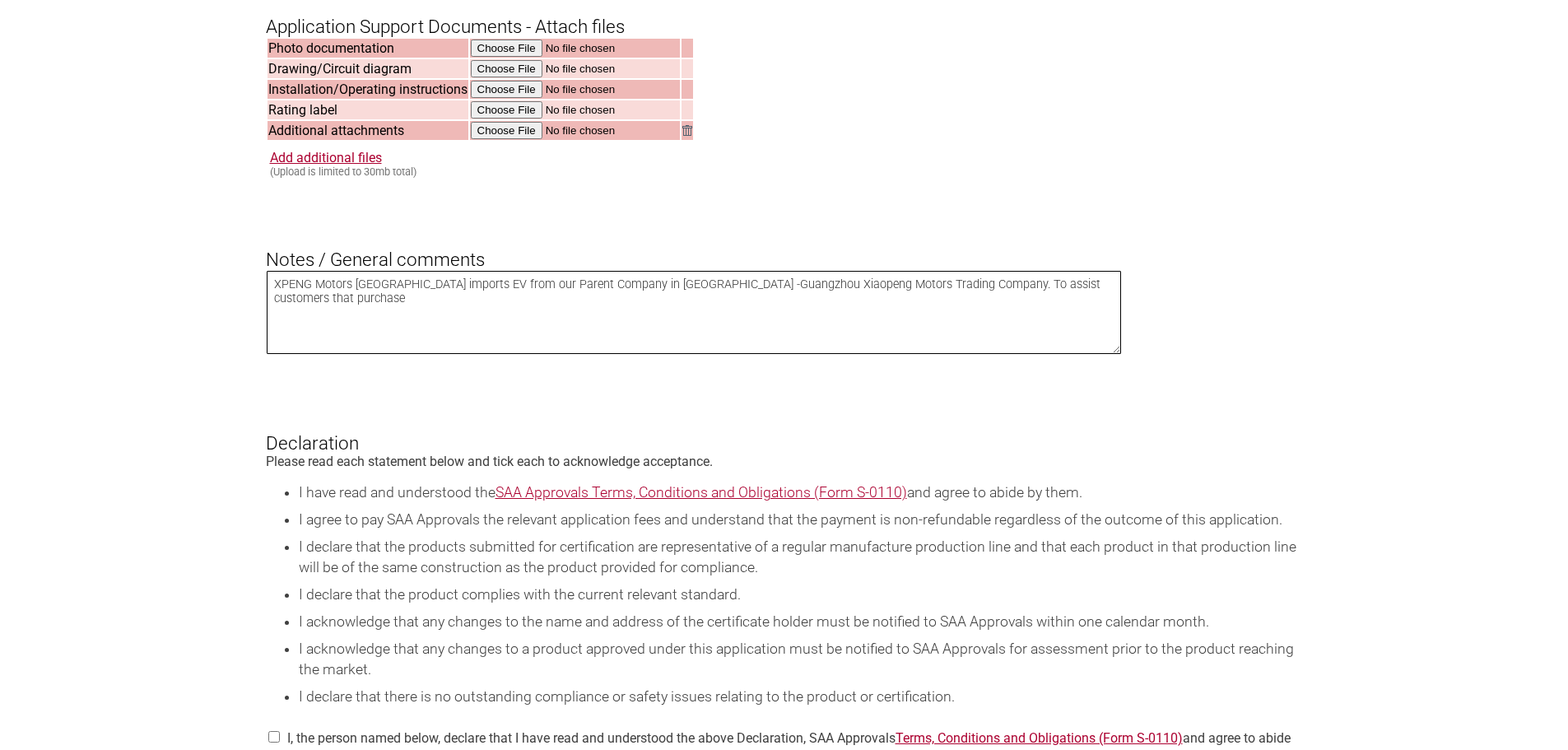
click at [1089, 311] on textarea "XPENG Motors [GEOGRAPHIC_DATA] imports EV from our Parent Company in [GEOGRAPHI…" at bounding box center [694, 312] width 855 height 83
drag, startPoint x: 316, startPoint y: 325, endPoint x: 266, endPoint y: 324, distance: 50.0
click at [267, 324] on textarea "XPENG Motors [GEOGRAPHIC_DATA] imports EV from our Parent Company in [GEOGRAPHI…" at bounding box center [694, 312] width 855 height 83
drag, startPoint x: 1096, startPoint y: 310, endPoint x: 1095, endPoint y: 325, distance: 15.0
click at [1096, 314] on textarea "XPENG Motors [GEOGRAPHIC_DATA] imports EV from our Parent Company in [GEOGRAPHI…" at bounding box center [694, 312] width 855 height 83
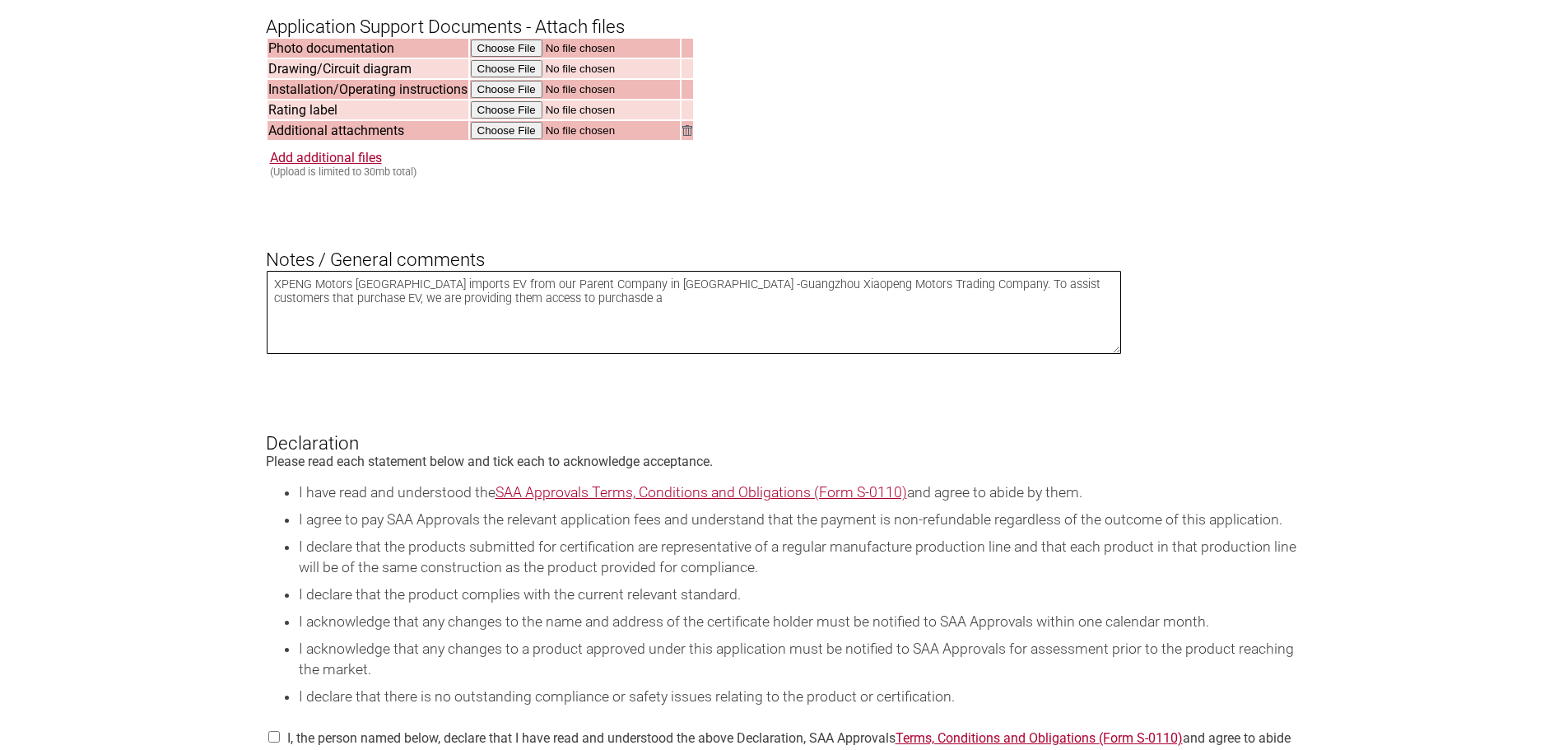
click at [488, 319] on textarea "XPENG Motors [GEOGRAPHIC_DATA] imports EV from our Parent Company in [GEOGRAPHI…" at bounding box center [694, 312] width 855 height 83
drag, startPoint x: 504, startPoint y: 321, endPoint x: 521, endPoint y: 334, distance: 21.4
click at [505, 321] on textarea "XPENG Motors [GEOGRAPHIC_DATA] imports EV from our Parent Company in [GEOGRAPHI…" at bounding box center [694, 312] width 855 height 83
drag, startPoint x: 275, startPoint y: 307, endPoint x: 779, endPoint y: 324, distance: 504.3
click at [779, 324] on textarea "XPENG Motors [GEOGRAPHIC_DATA] imports EV from our Parent Company in [GEOGRAPHI…" at bounding box center [694, 312] width 855 height 83
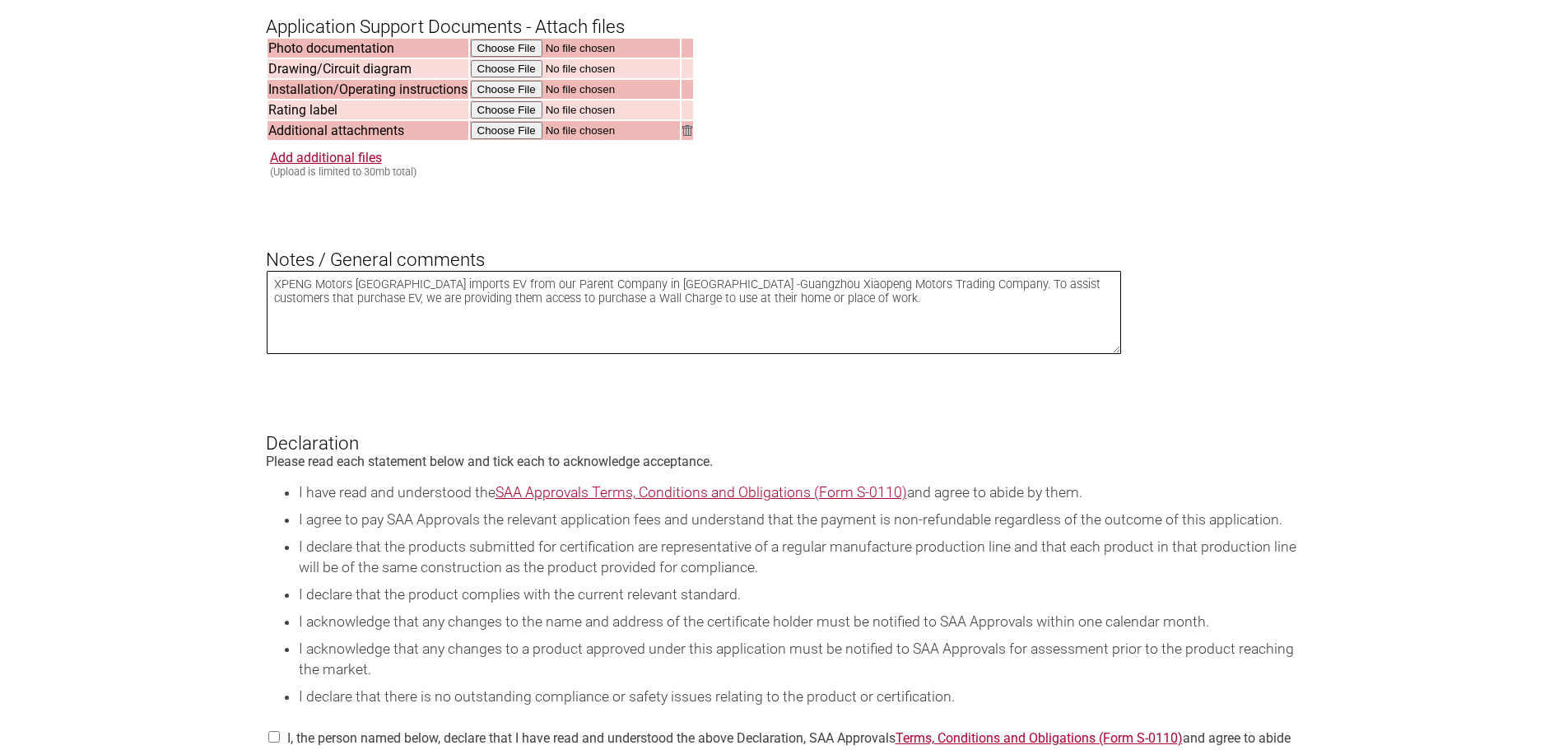
type textarea "XPENG Motors [GEOGRAPHIC_DATA] imports EV from our Parent Company in [GEOGRAPHI…"
click at [526, 354] on textarea "XPENG Motors [GEOGRAPHIC_DATA] imports EV from our Parent Company in [GEOGRAPHI…" at bounding box center [694, 312] width 855 height 83
drag, startPoint x: 272, startPoint y: 306, endPoint x: 792, endPoint y: 326, distance: 520.4
click at [792, 326] on textarea "XPENG Motors [GEOGRAPHIC_DATA] imports EV from our Parent Company in [GEOGRAPHI…" at bounding box center [694, 312] width 855 height 83
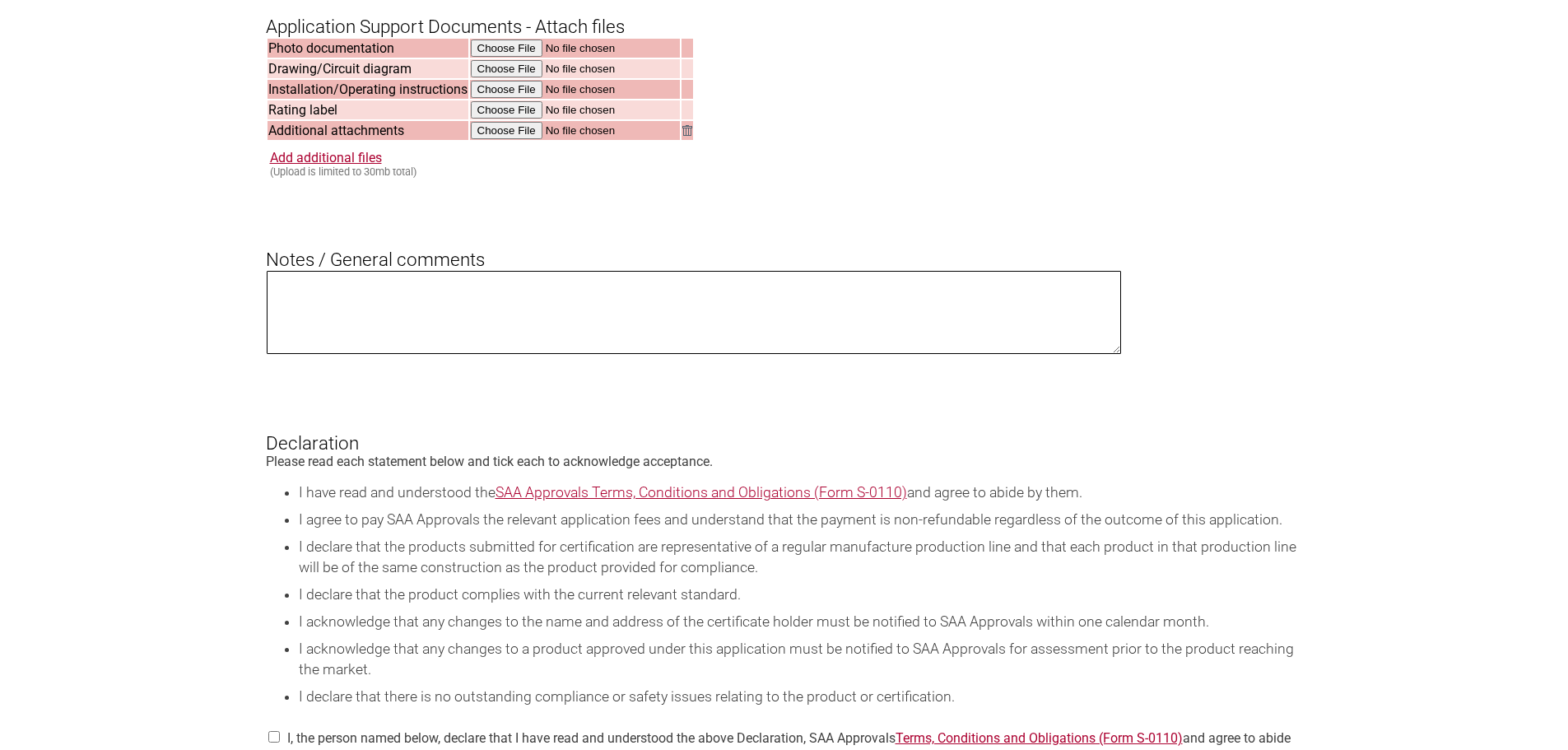
paste textarea "XPENG Motors Australia imports electric vehicles from our parent company, Guang…"
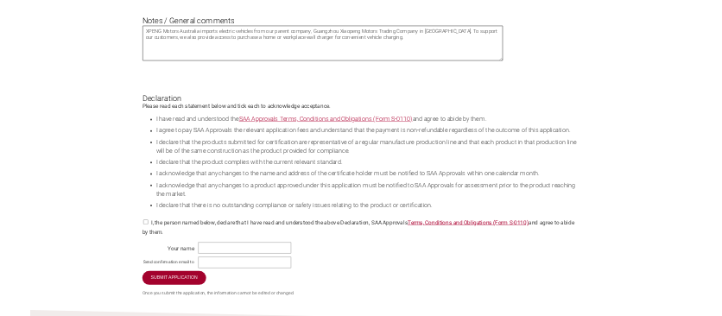
scroll to position [2833, 0]
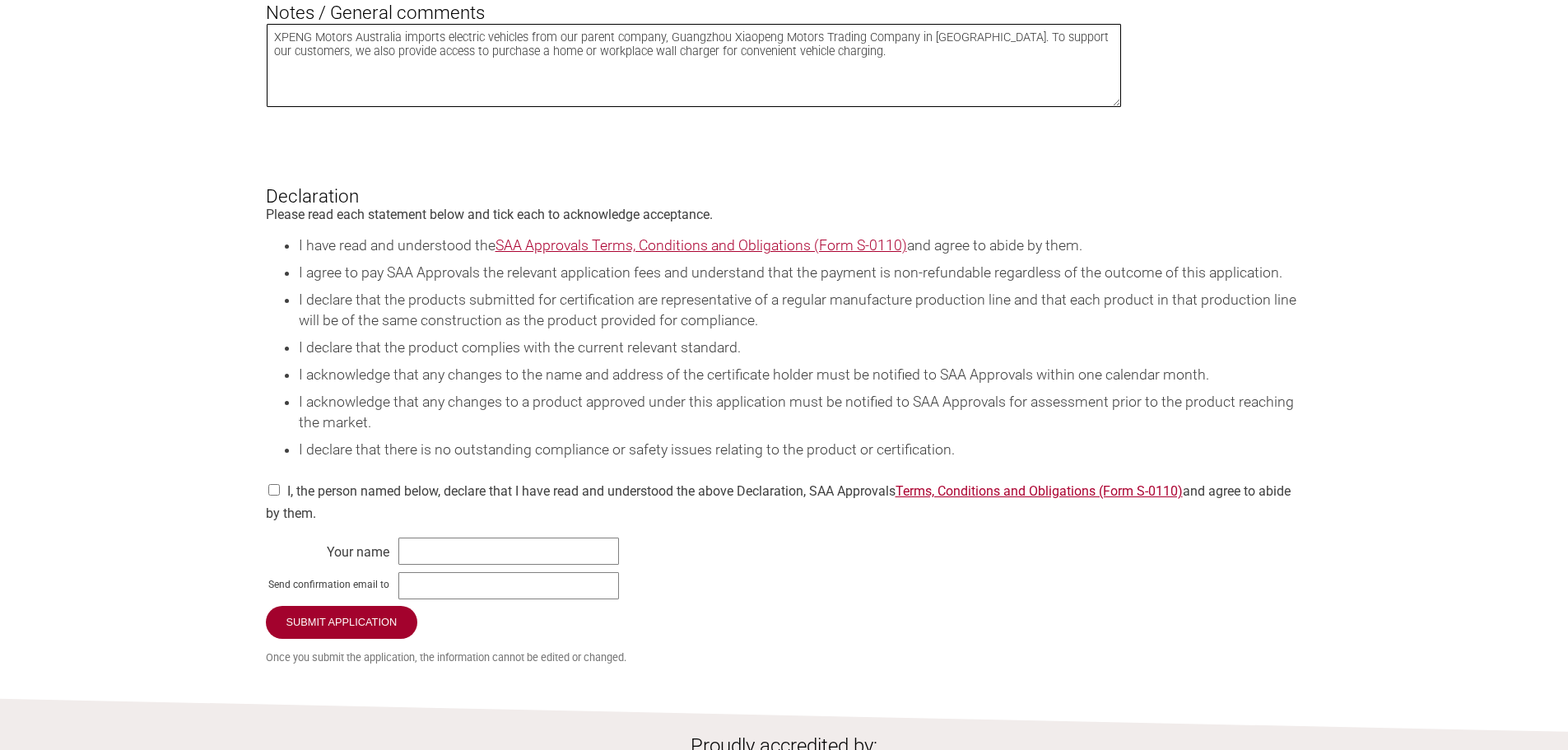
type textarea "XPENG Motors Australia imports electric vehicles from our parent company, Guang…"
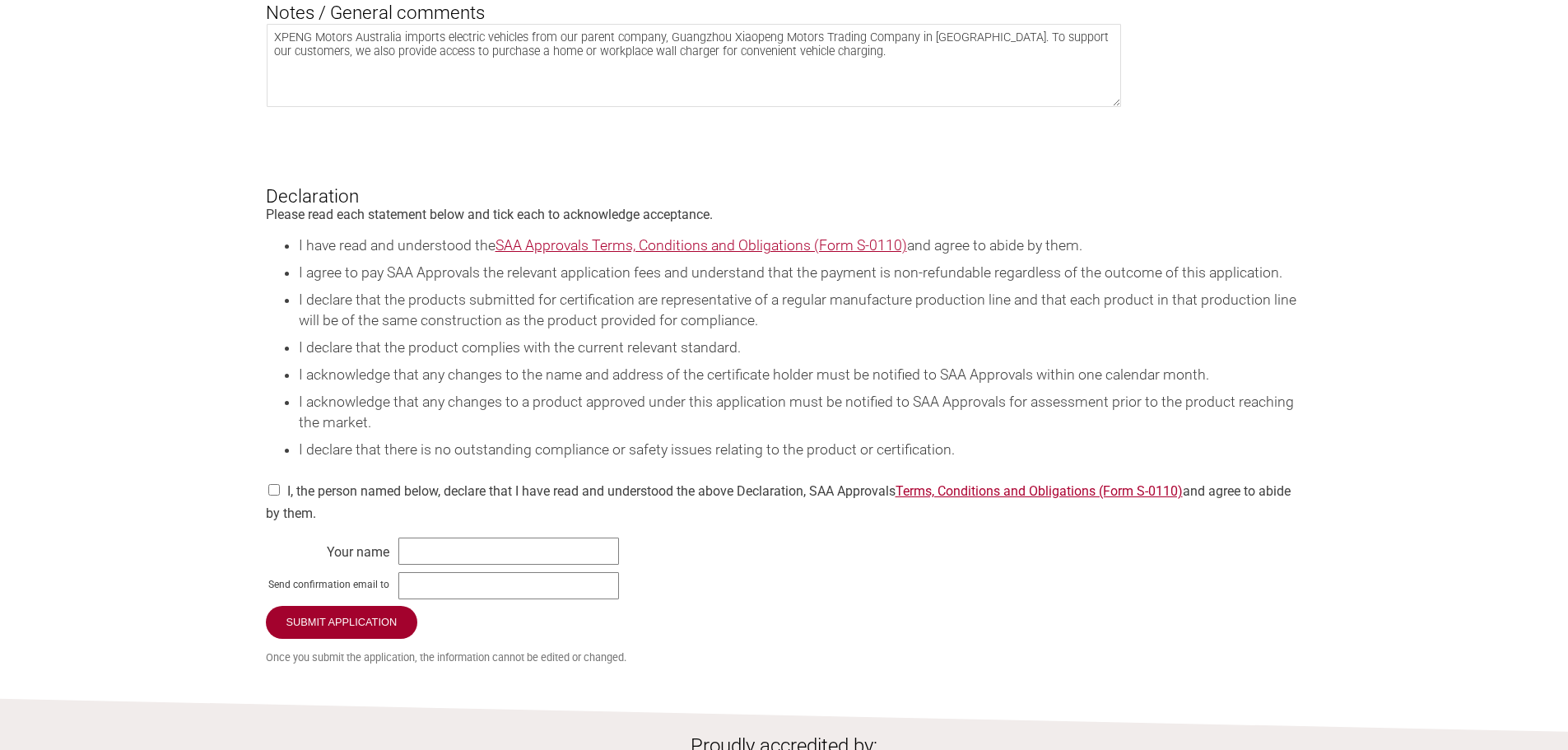
click at [272, 496] on input "checkbox" at bounding box center [274, 490] width 16 height 11
checkbox input "true"
click at [431, 564] on input "text" at bounding box center [508, 551] width 220 height 27
type input "[PERSON_NAME]"
click at [434, 599] on input "text" at bounding box center [508, 585] width 220 height 27
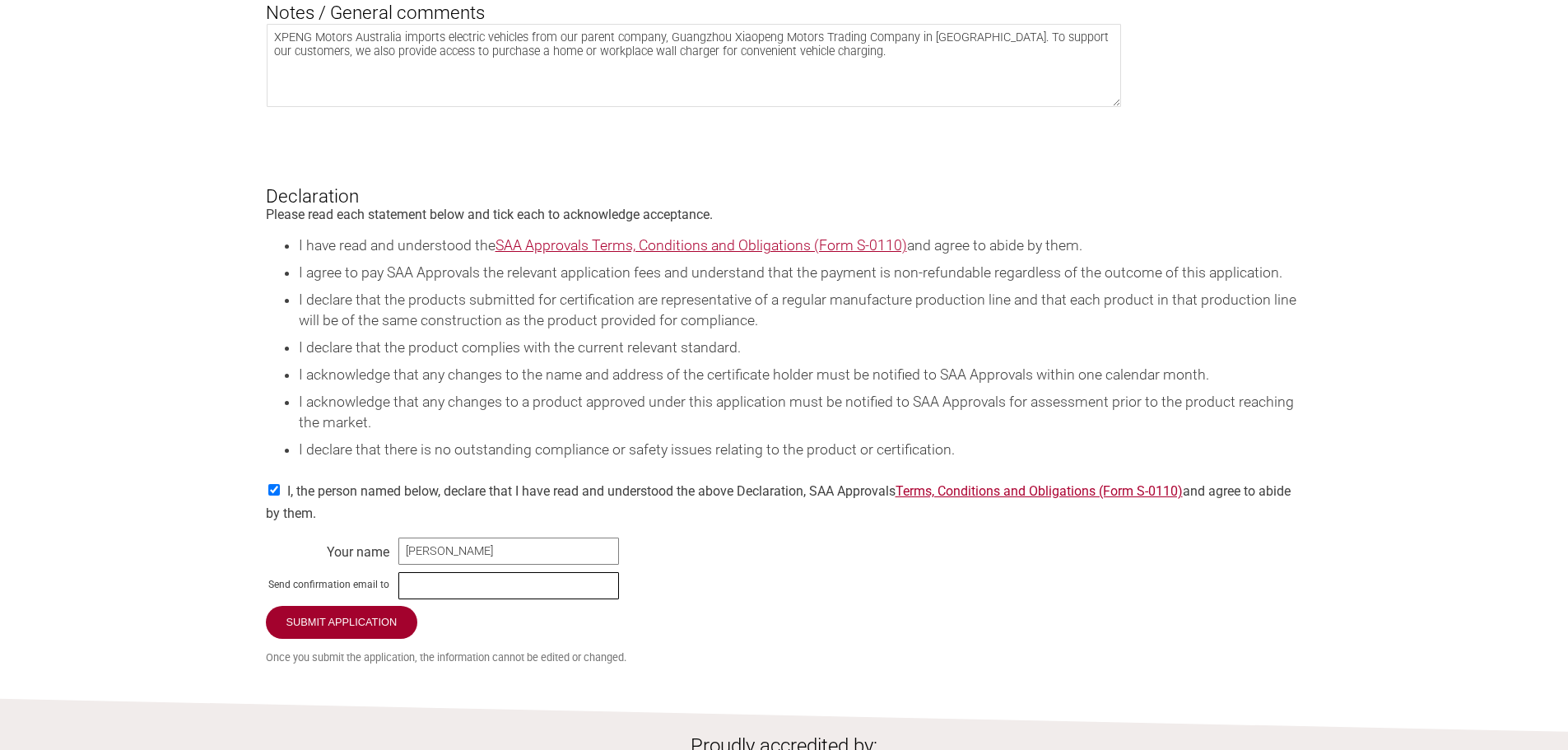
type input "s"
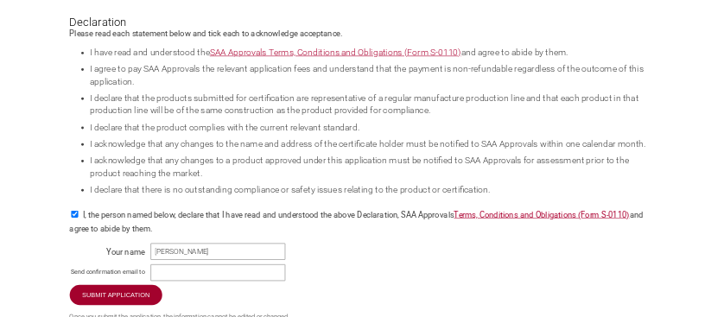
scroll to position [3092, 0]
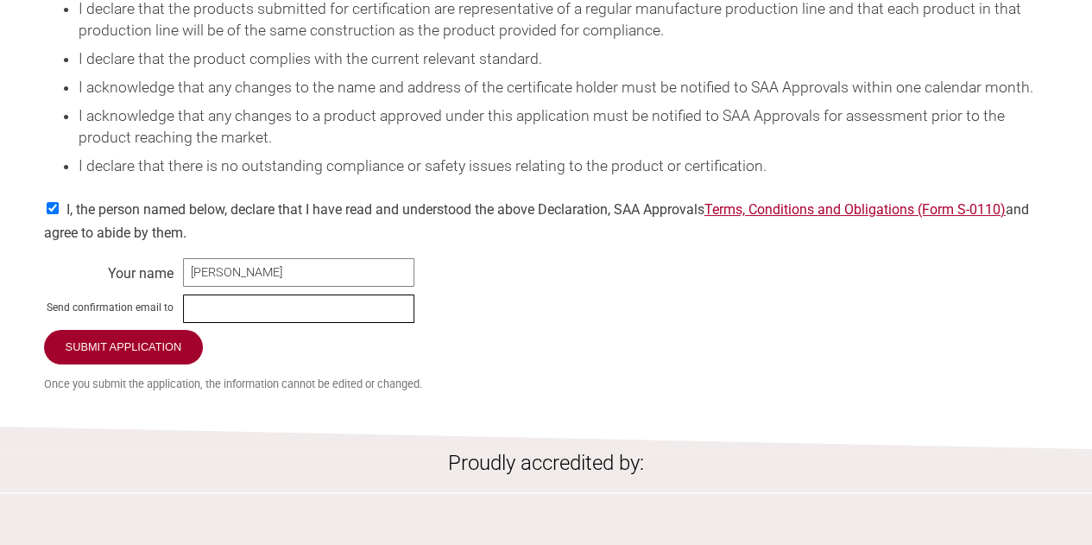
click at [255, 323] on input "text" at bounding box center [298, 308] width 231 height 28
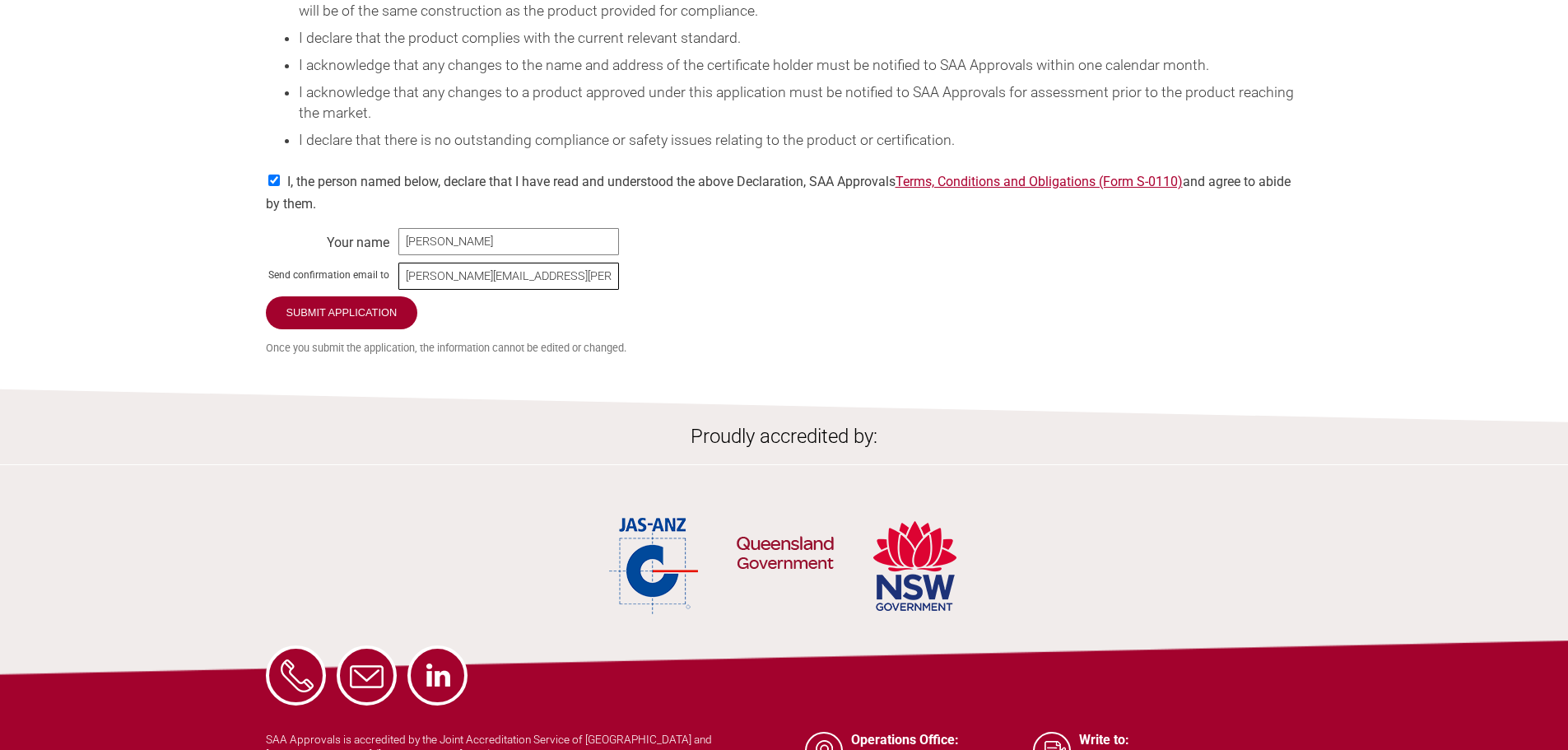
scroll to position [3190, 0]
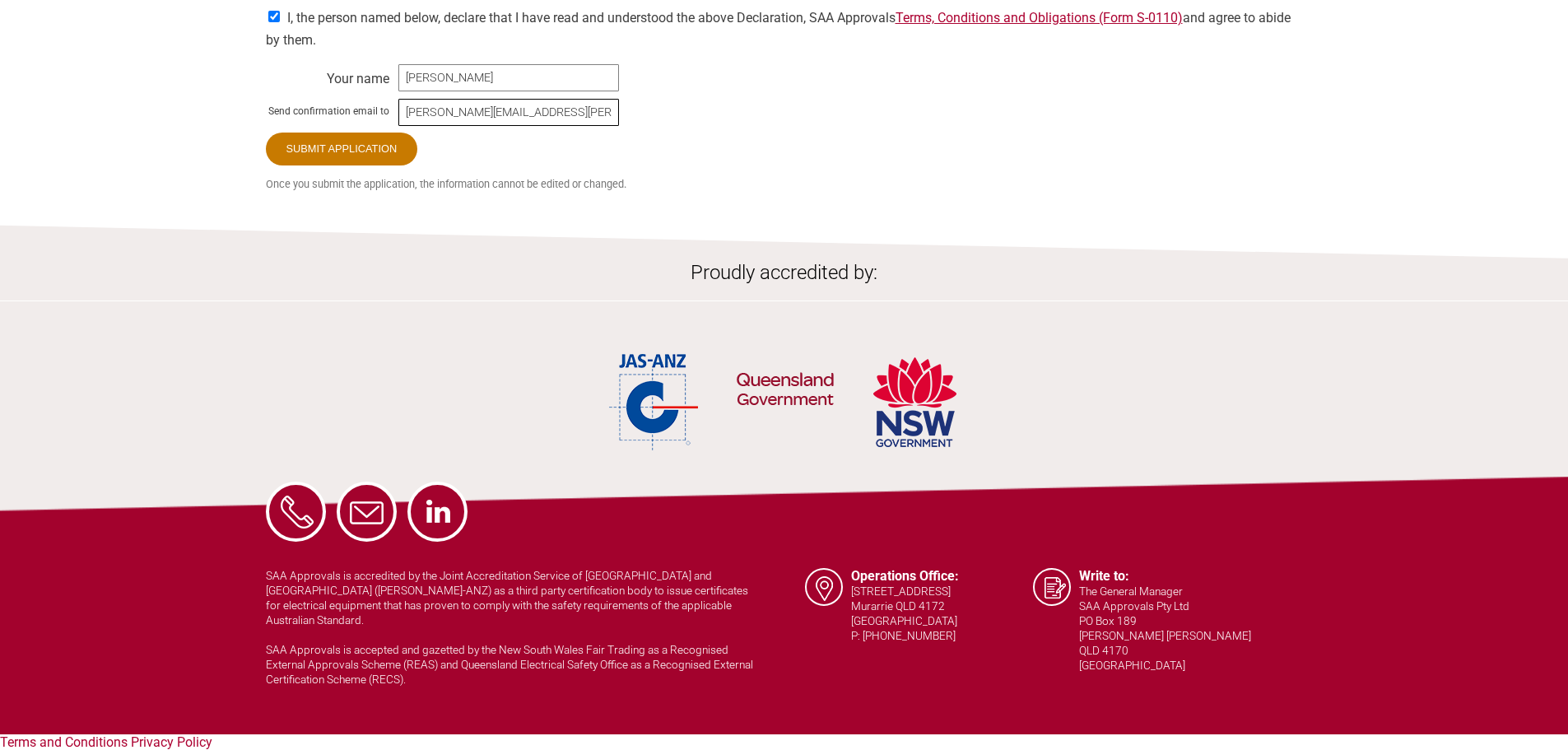
type input "[PERSON_NAME][EMAIL_ADDRESS][PERSON_NAME][DOMAIN_NAME]"
drag, startPoint x: 335, startPoint y: 160, endPoint x: 359, endPoint y: 175, distance: 28.3
click at [335, 160] on input "Submit Application" at bounding box center [342, 148] width 153 height 34
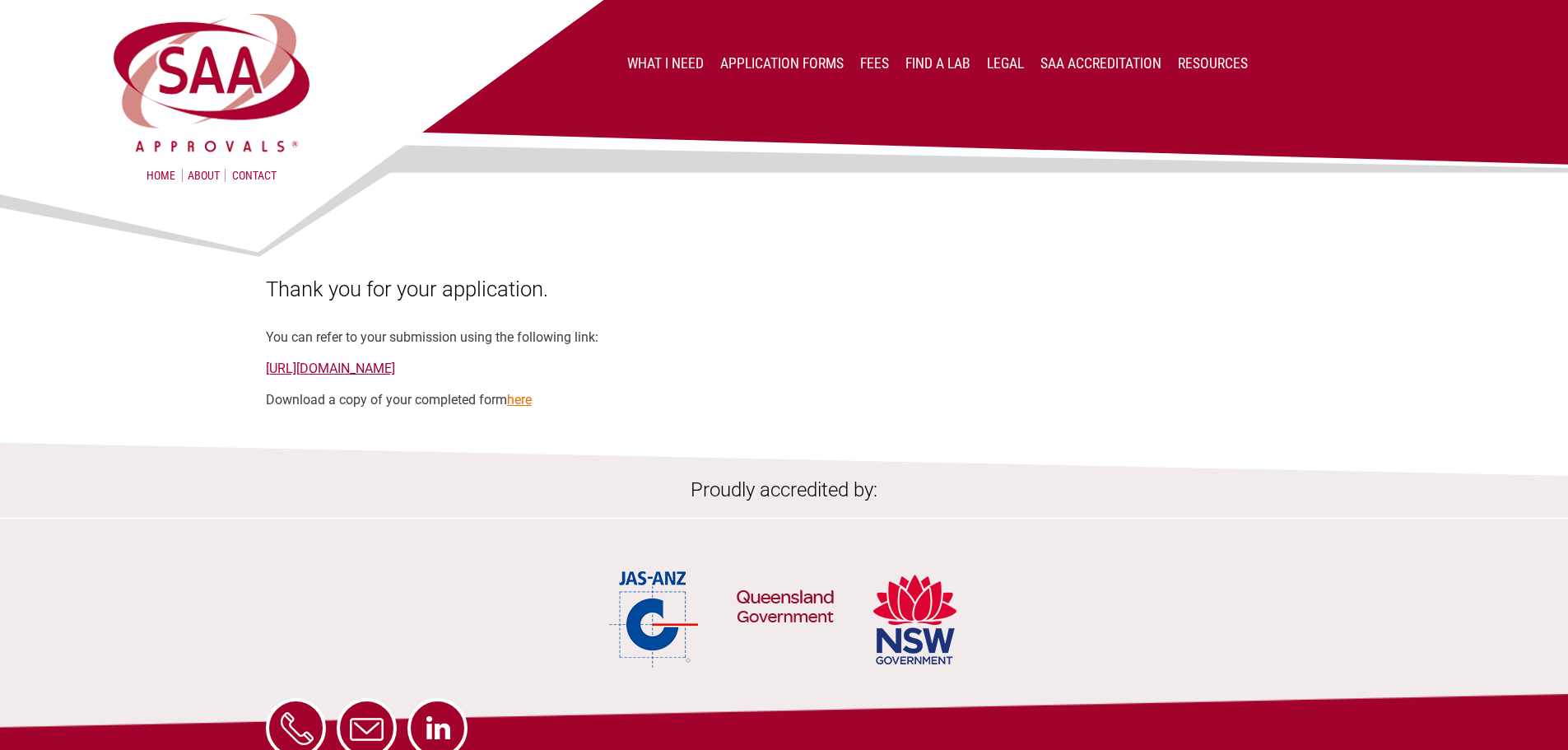
click at [526, 397] on link "here" at bounding box center [519, 399] width 25 height 15
click at [519, 397] on link "here" at bounding box center [519, 399] width 25 height 15
